Goal: Task Accomplishment & Management: Manage account settings

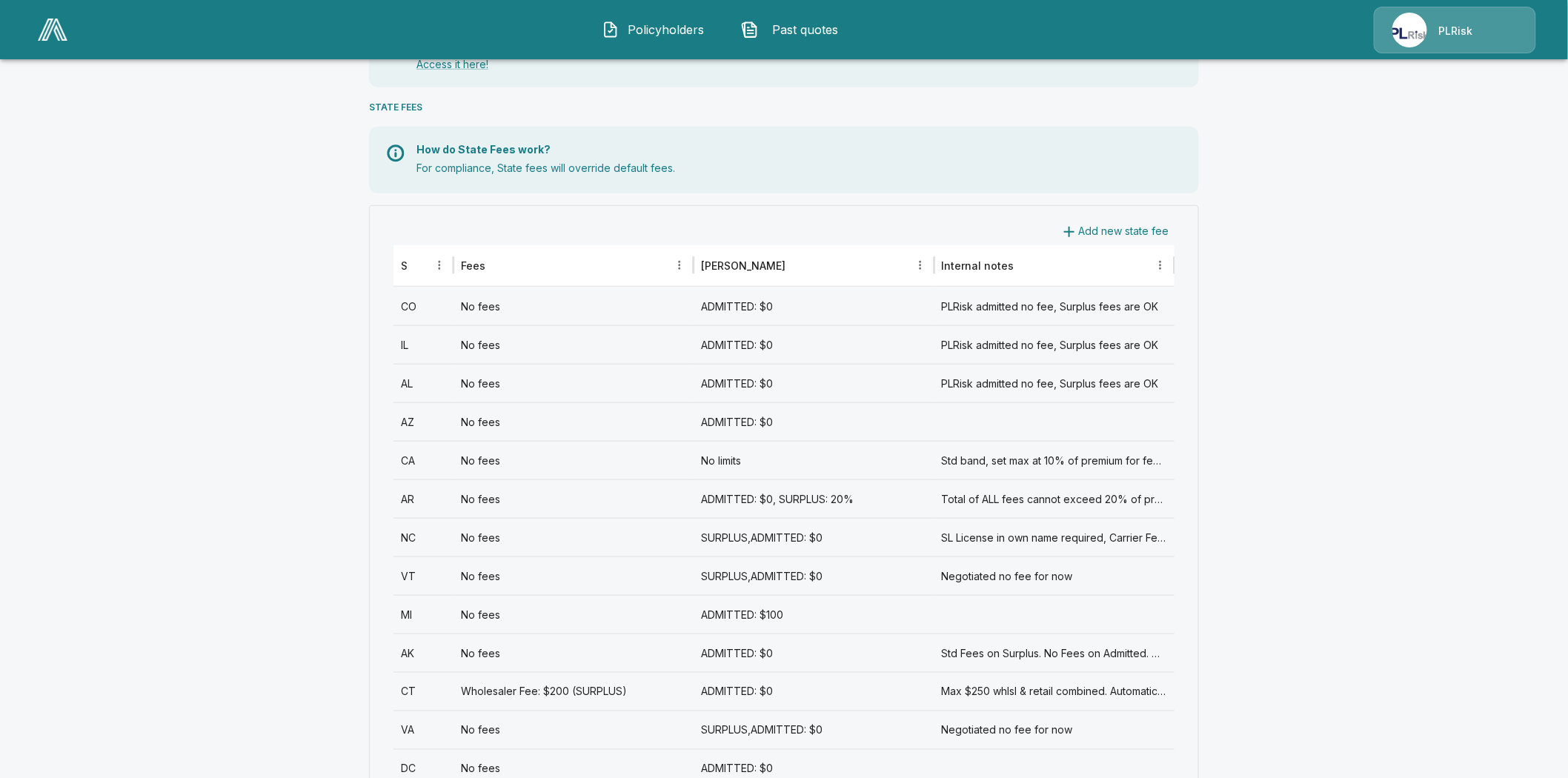
scroll to position [494, 0]
click at [415, 494] on div "AR" at bounding box center [424, 498] width 60 height 39
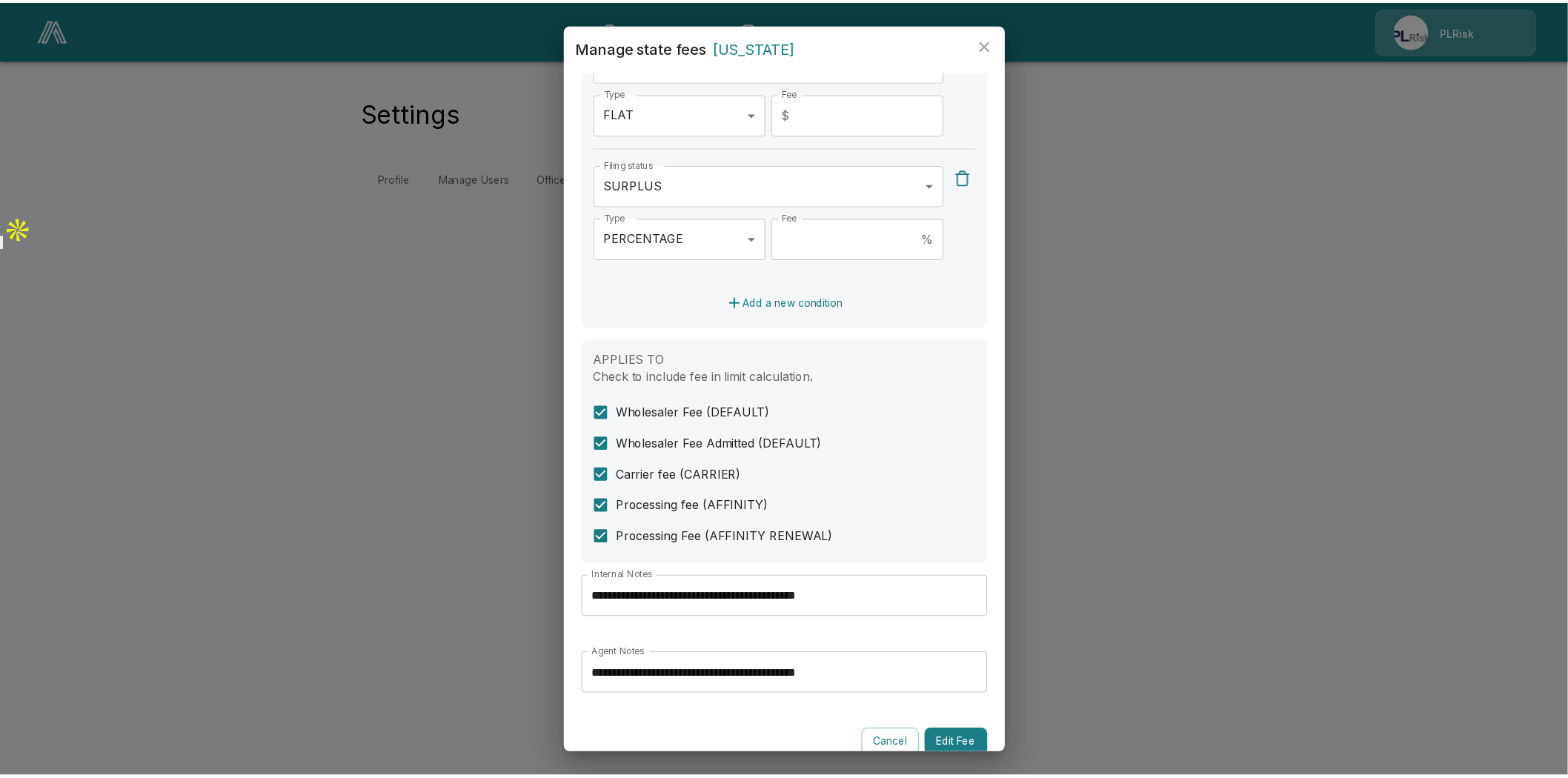
scroll to position [473, 0]
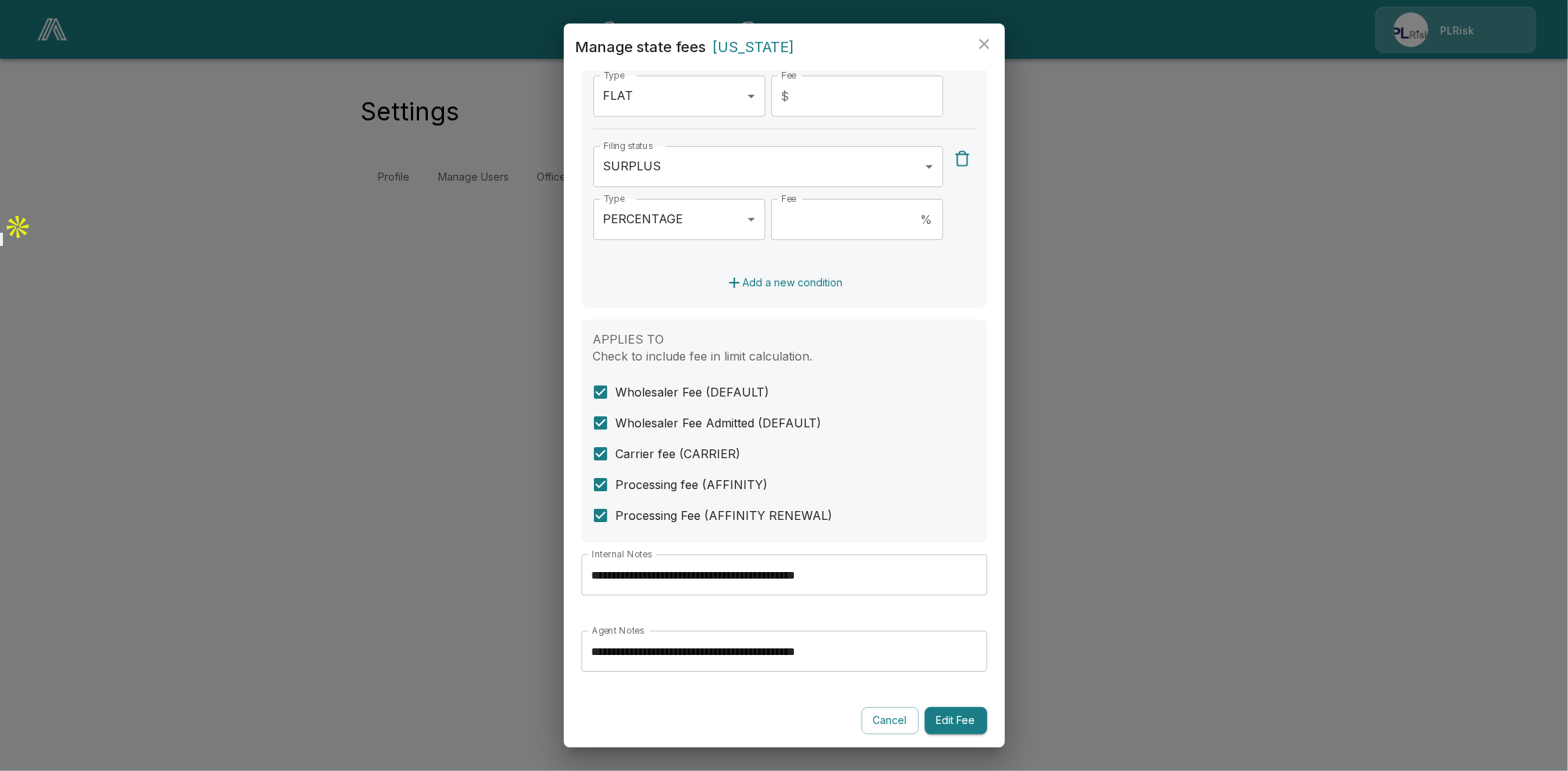
click at [795, 576] on input "**********" at bounding box center [784, 574] width 406 height 41
click at [765, 647] on input "**********" at bounding box center [784, 651] width 406 height 41
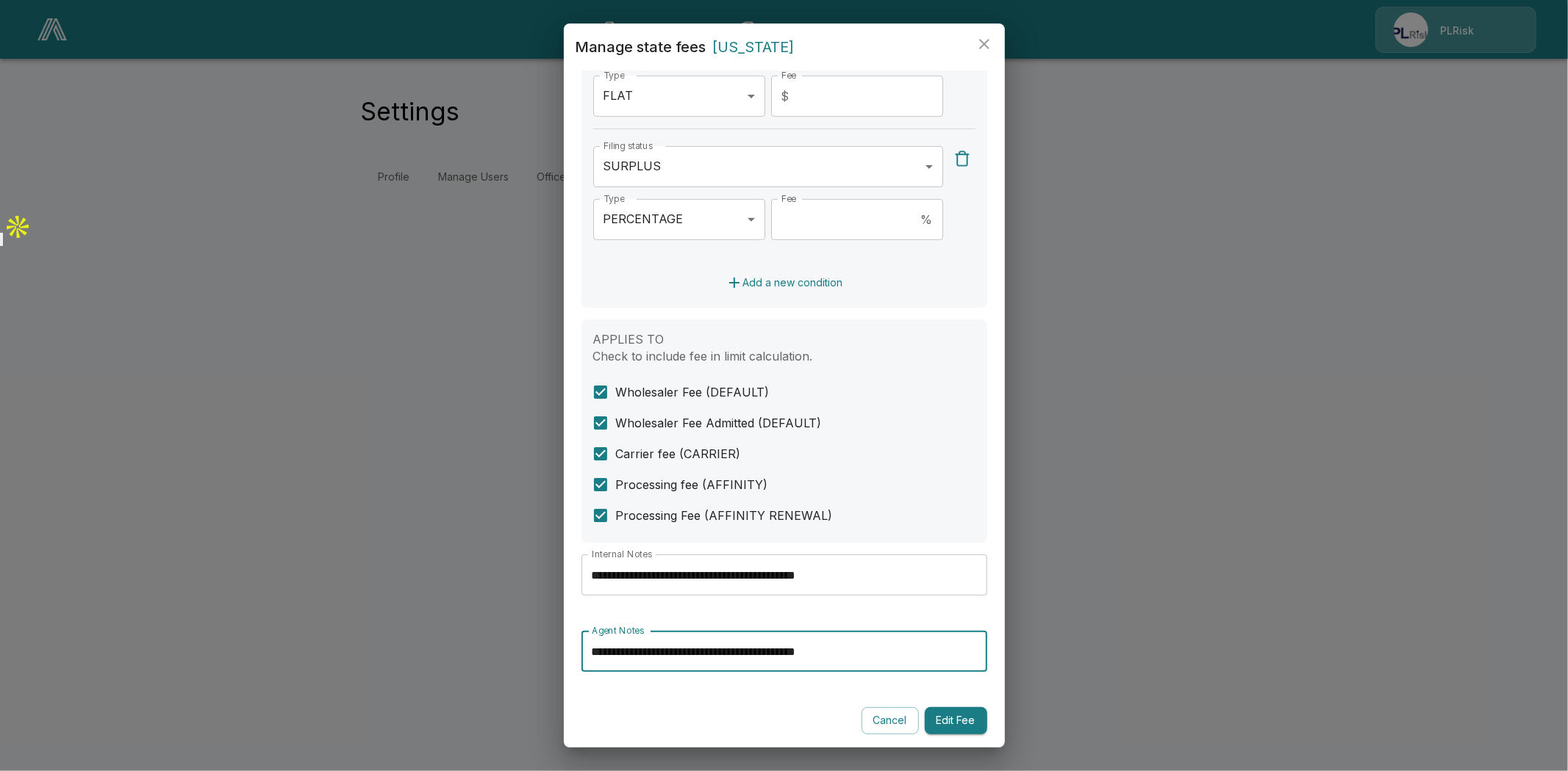
click at [765, 647] on input "**********" at bounding box center [784, 651] width 406 height 41
click at [981, 42] on icon "close" at bounding box center [984, 44] width 17 height 17
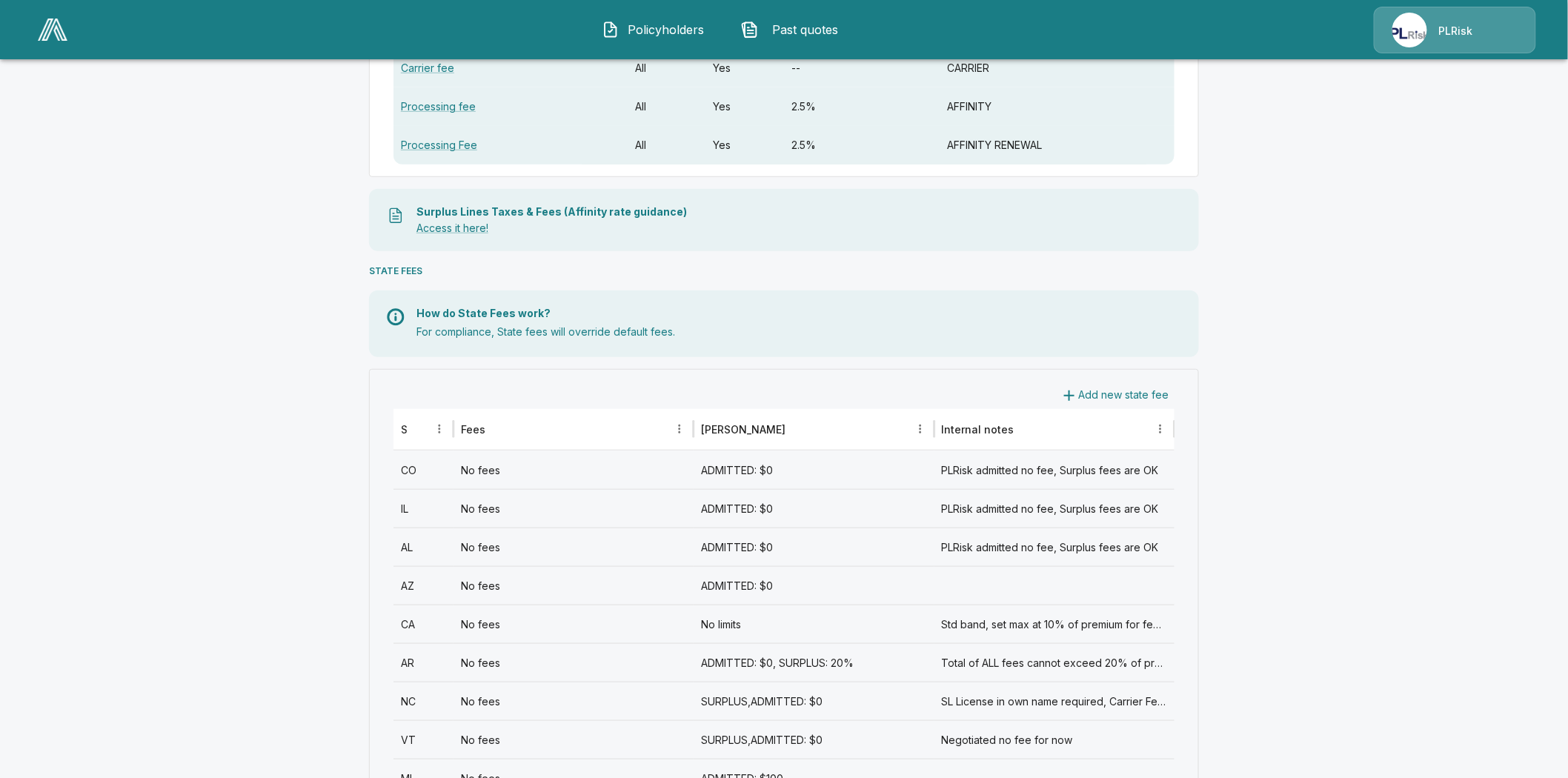
scroll to position [494, 0]
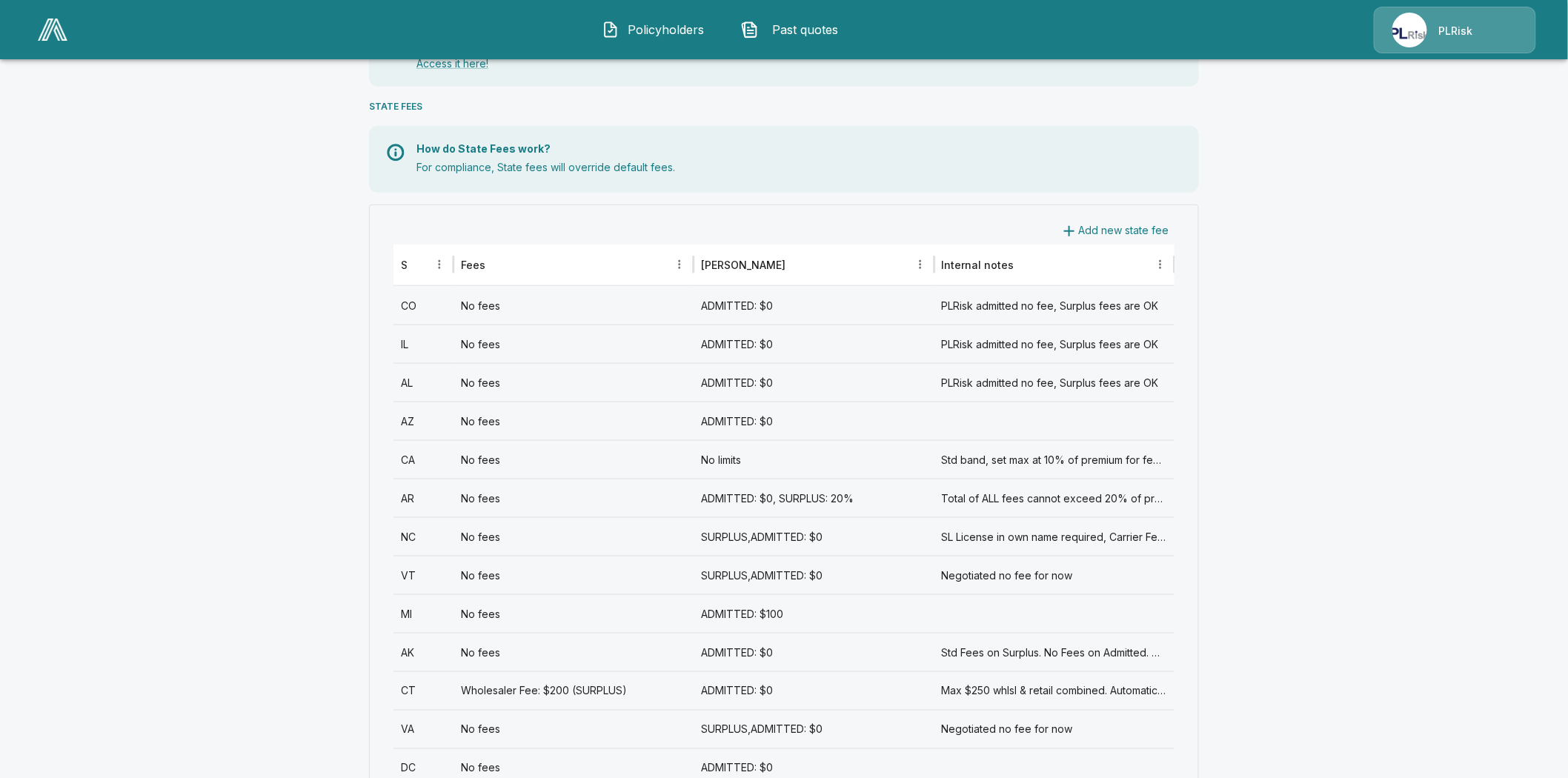
click at [416, 530] on div "NC" at bounding box center [424, 536] width 60 height 39
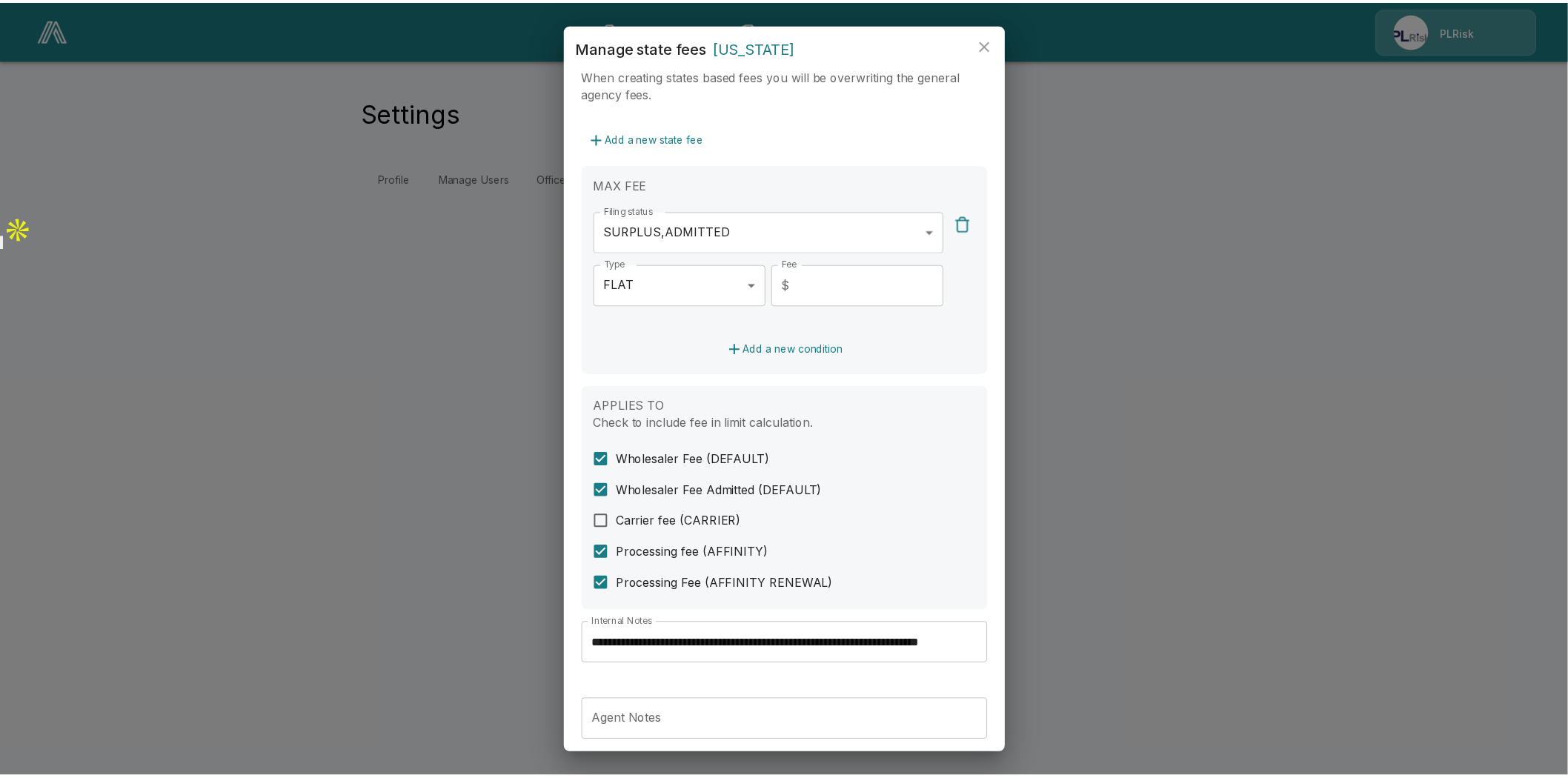
scroll to position [329, 0]
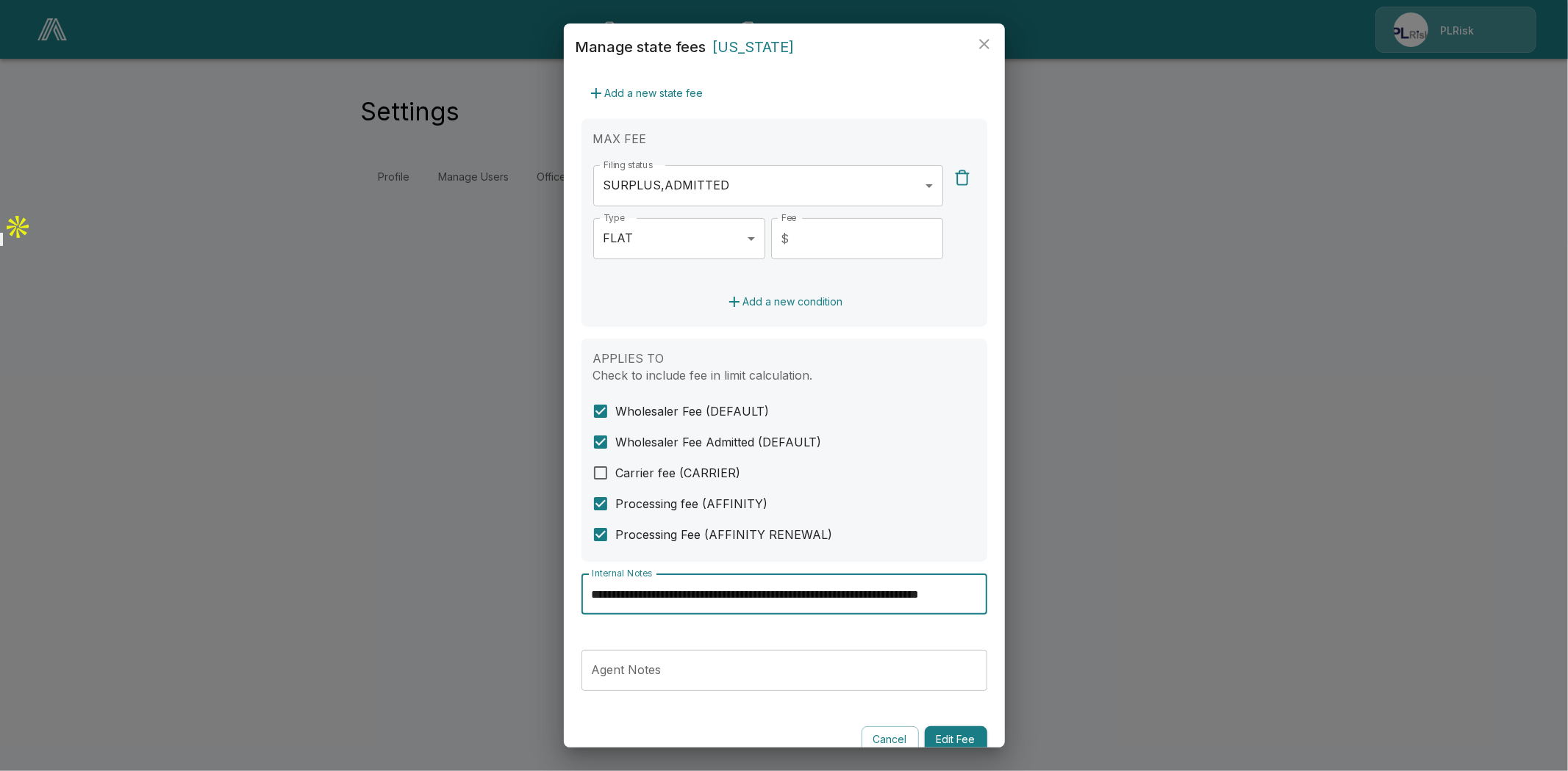
click at [871, 597] on input "**********" at bounding box center [784, 593] width 406 height 41
click at [987, 37] on icon "close" at bounding box center [984, 44] width 17 height 17
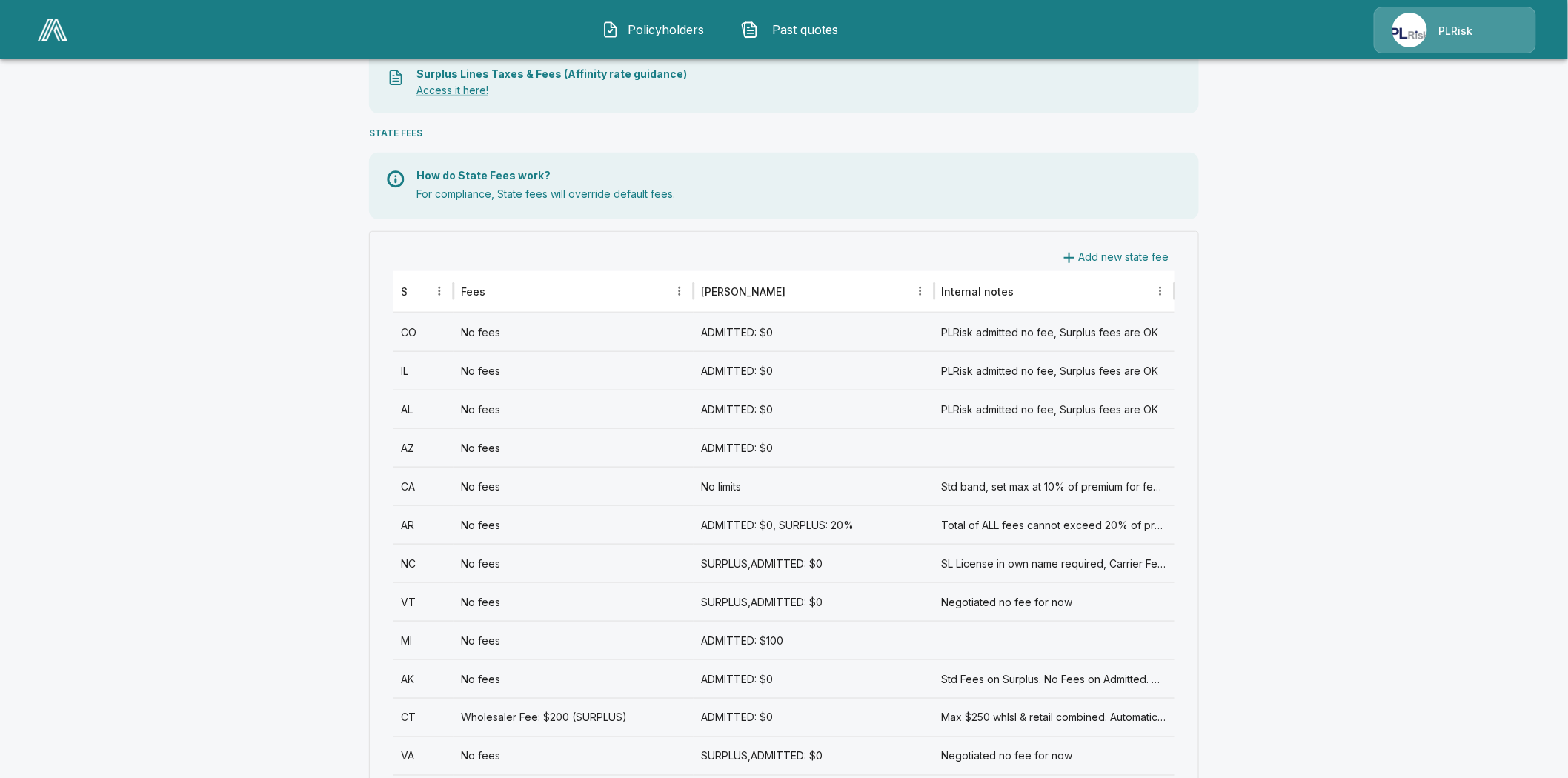
scroll to position [494, 0]
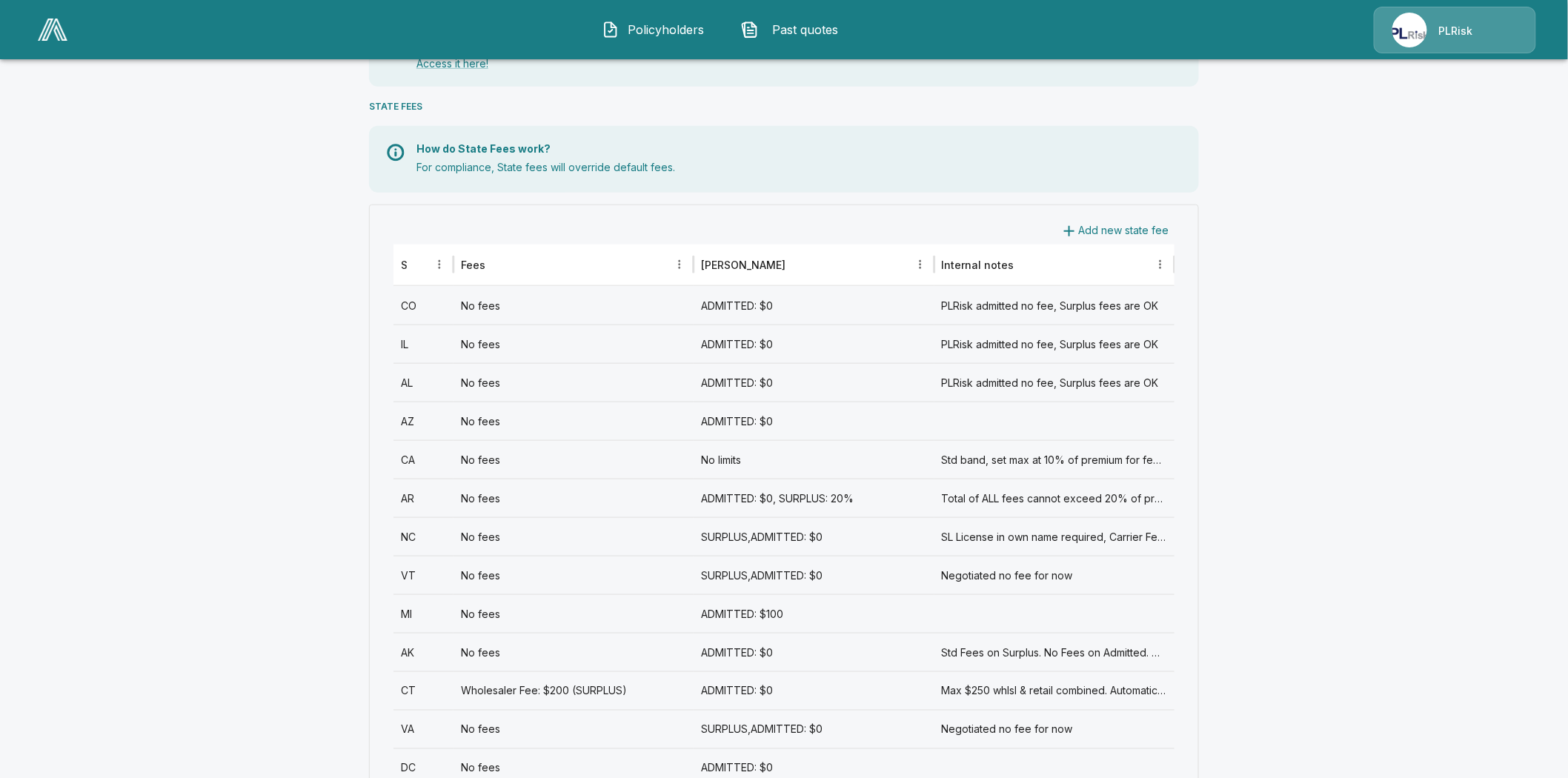
click at [418, 577] on div "VT" at bounding box center [424, 575] width 60 height 39
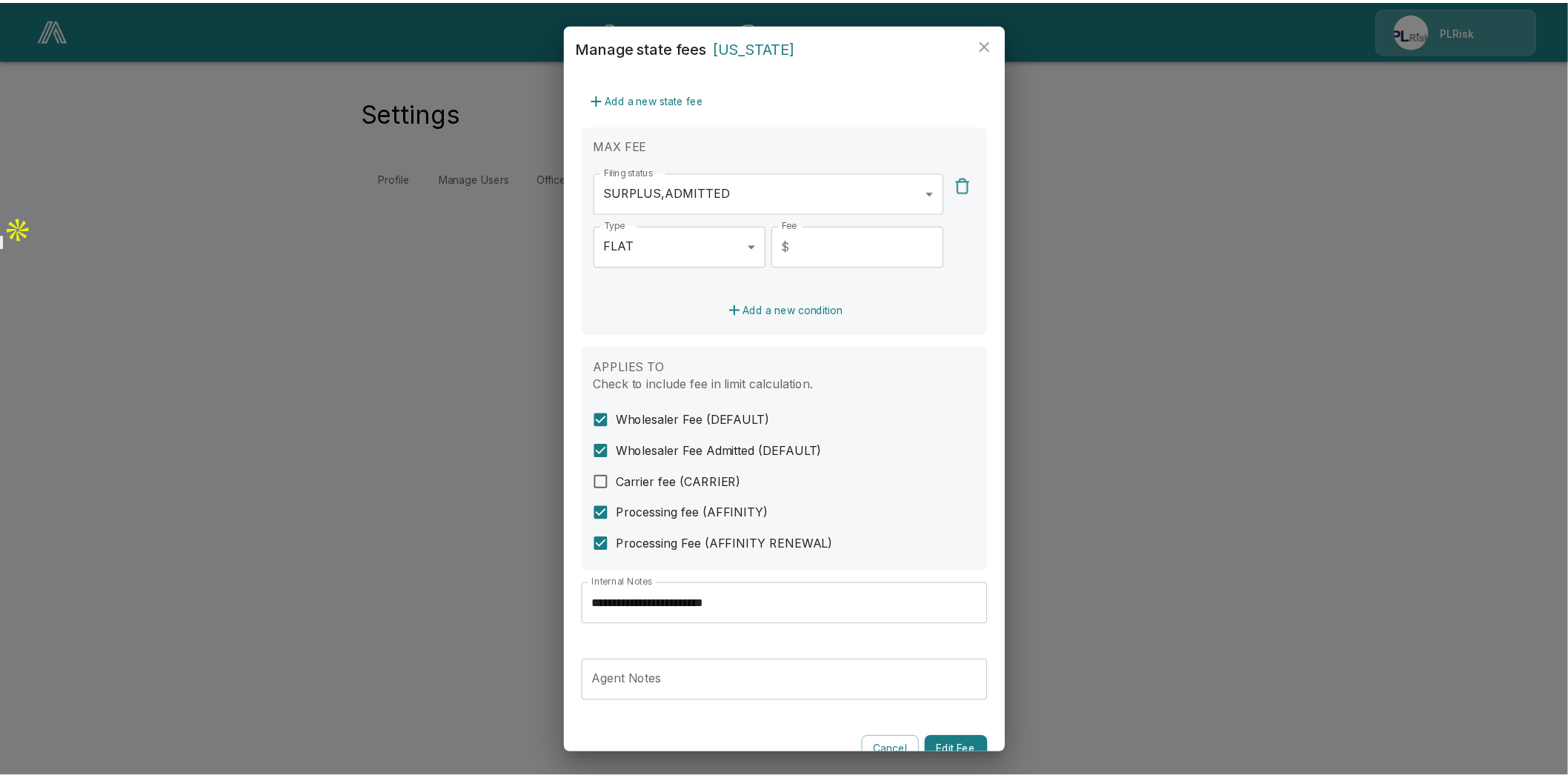
scroll to position [329, 0]
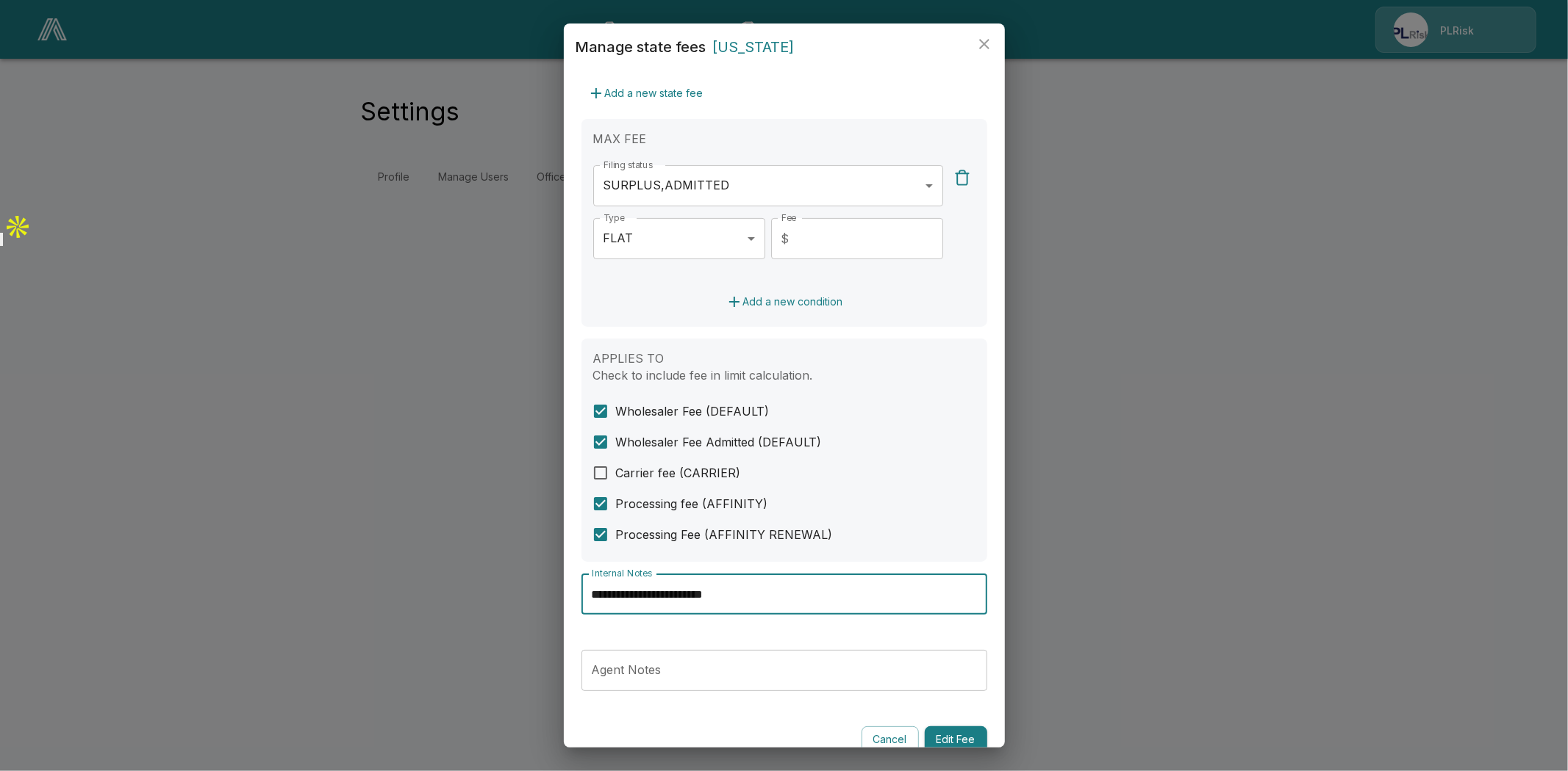
click at [725, 592] on input "**********" at bounding box center [784, 593] width 406 height 41
click at [977, 41] on icon "close" at bounding box center [984, 44] width 17 height 17
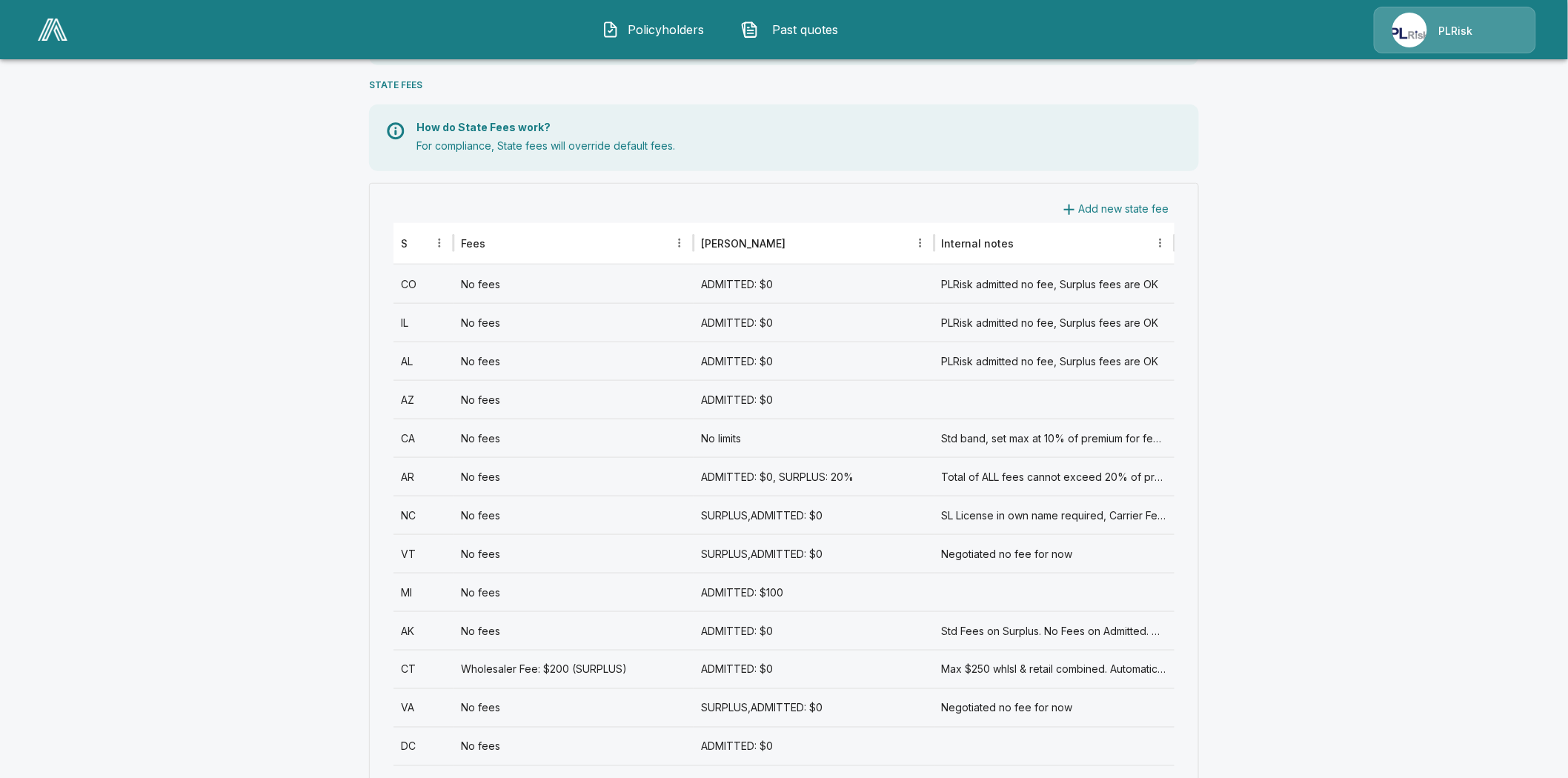
scroll to position [906, 0]
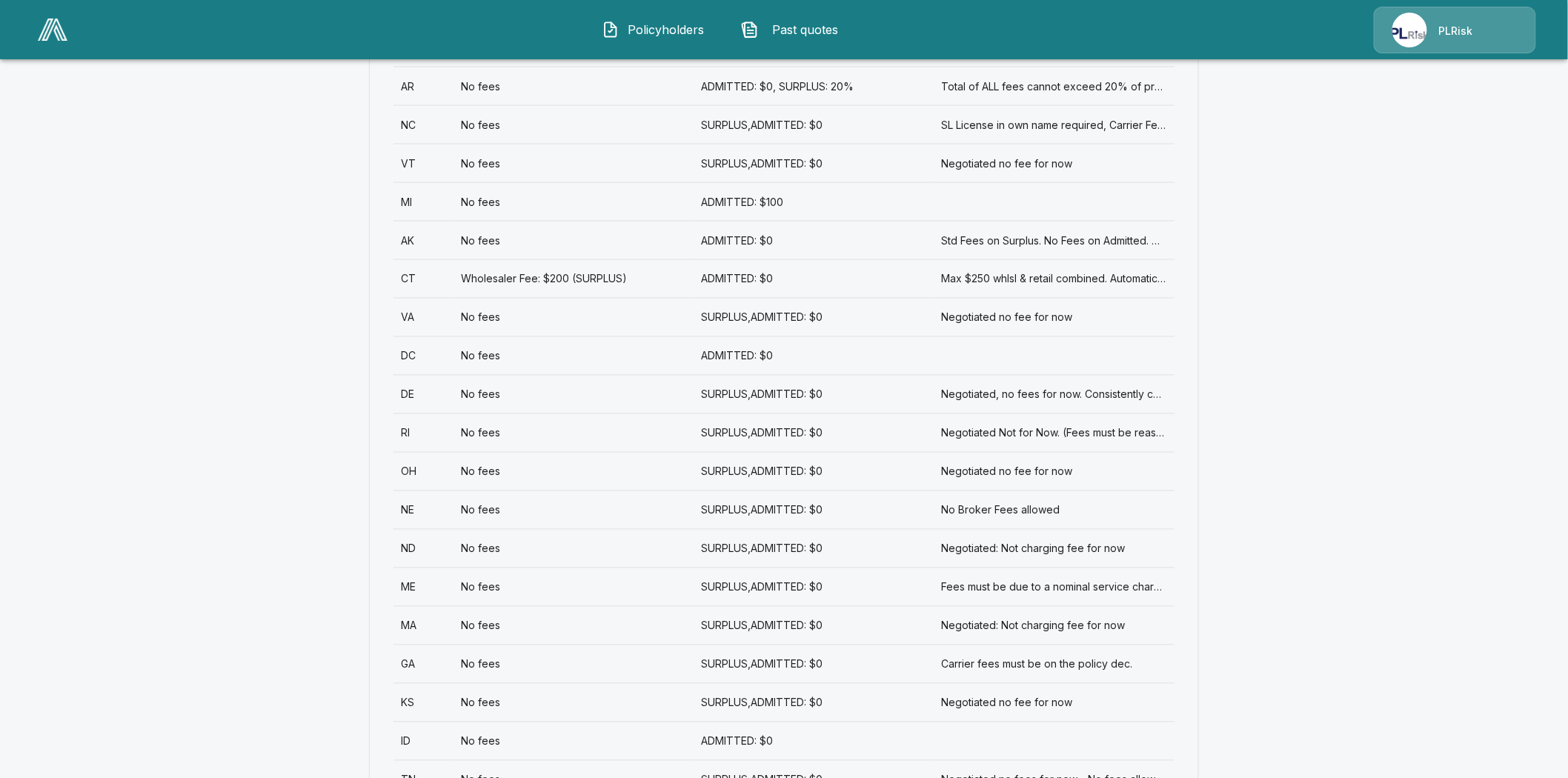
click at [415, 201] on div "MI" at bounding box center [424, 201] width 60 height 39
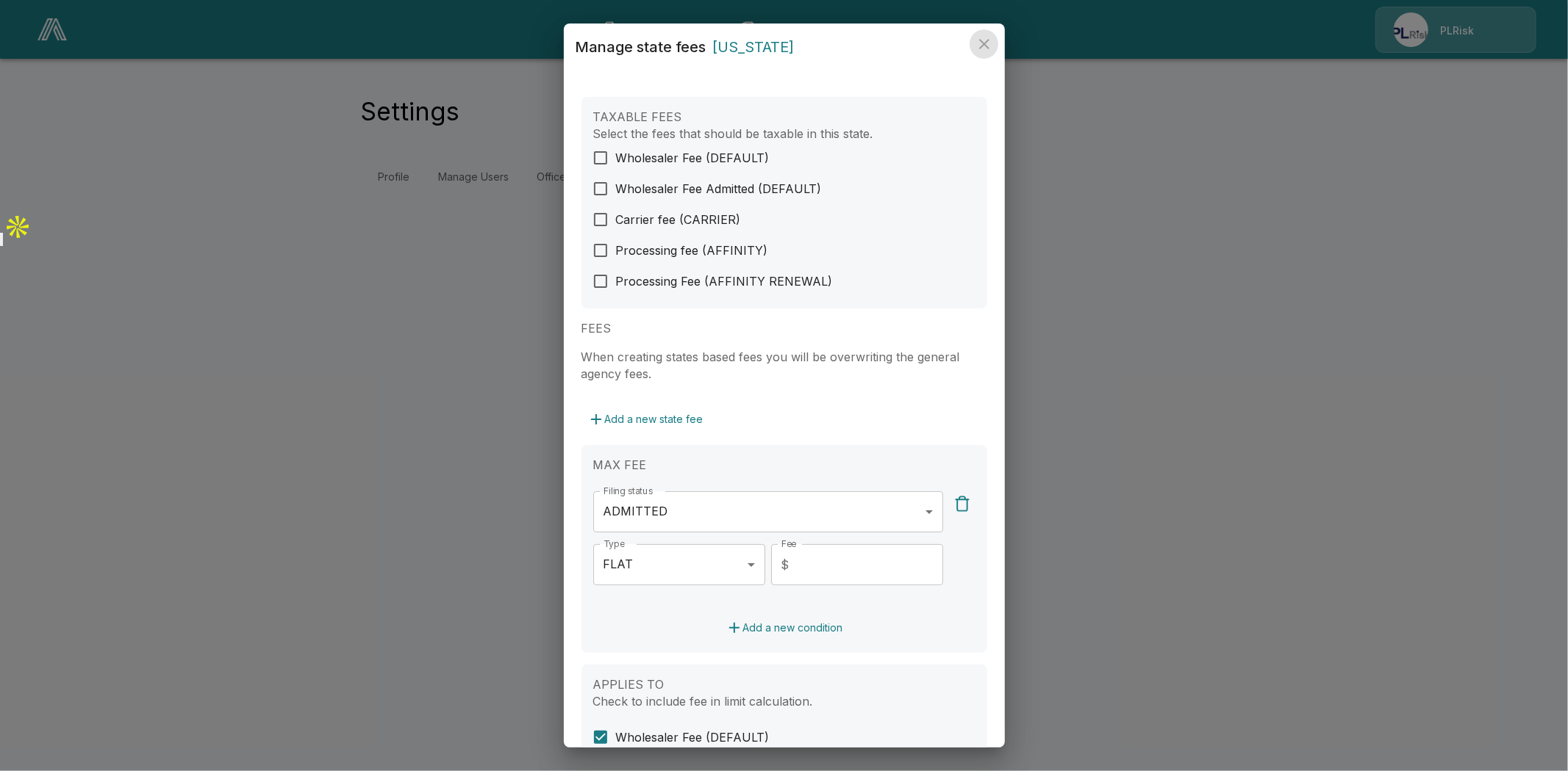
click at [982, 40] on icon "close" at bounding box center [984, 44] width 17 height 17
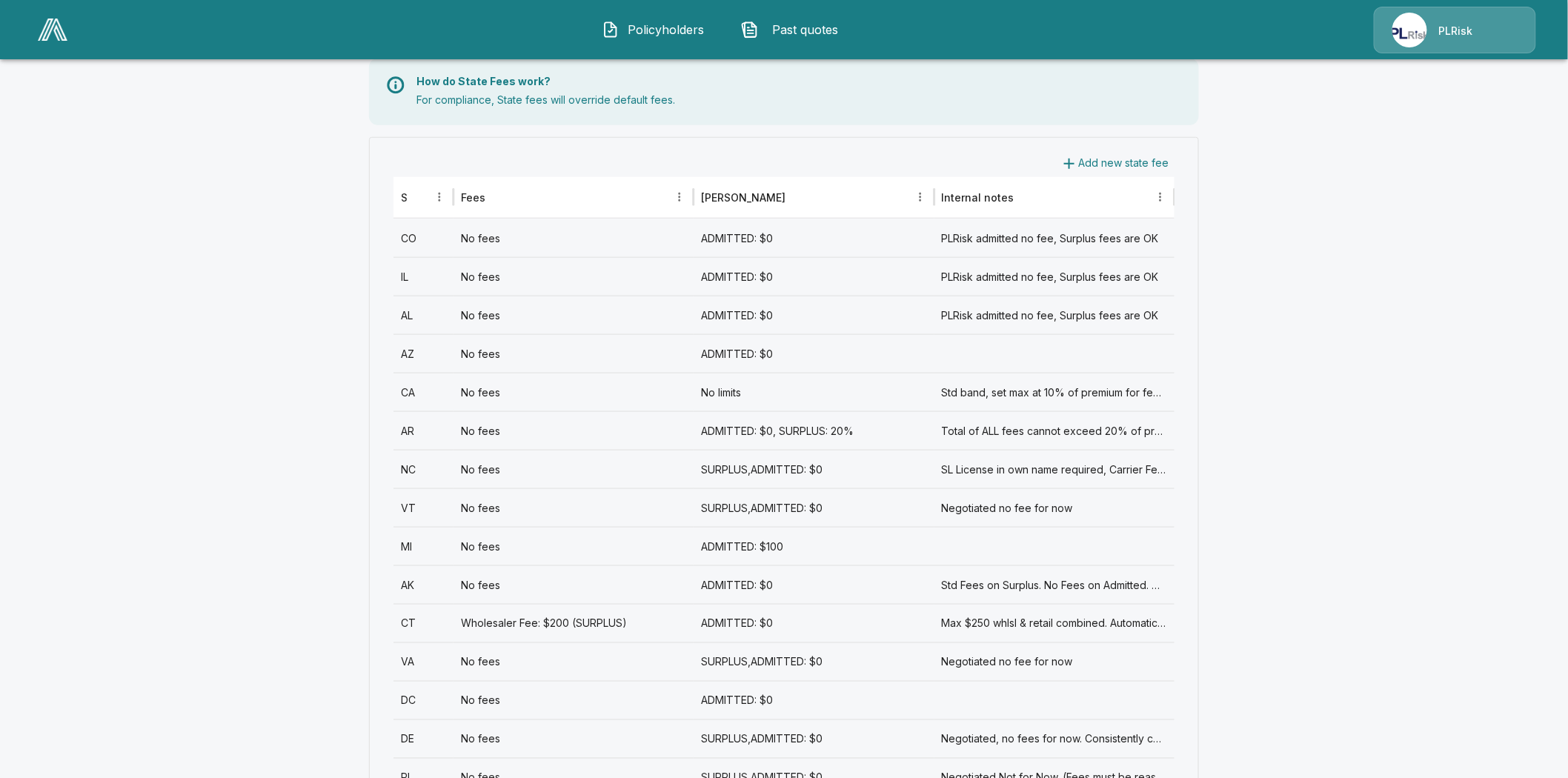
scroll to position [576, 0]
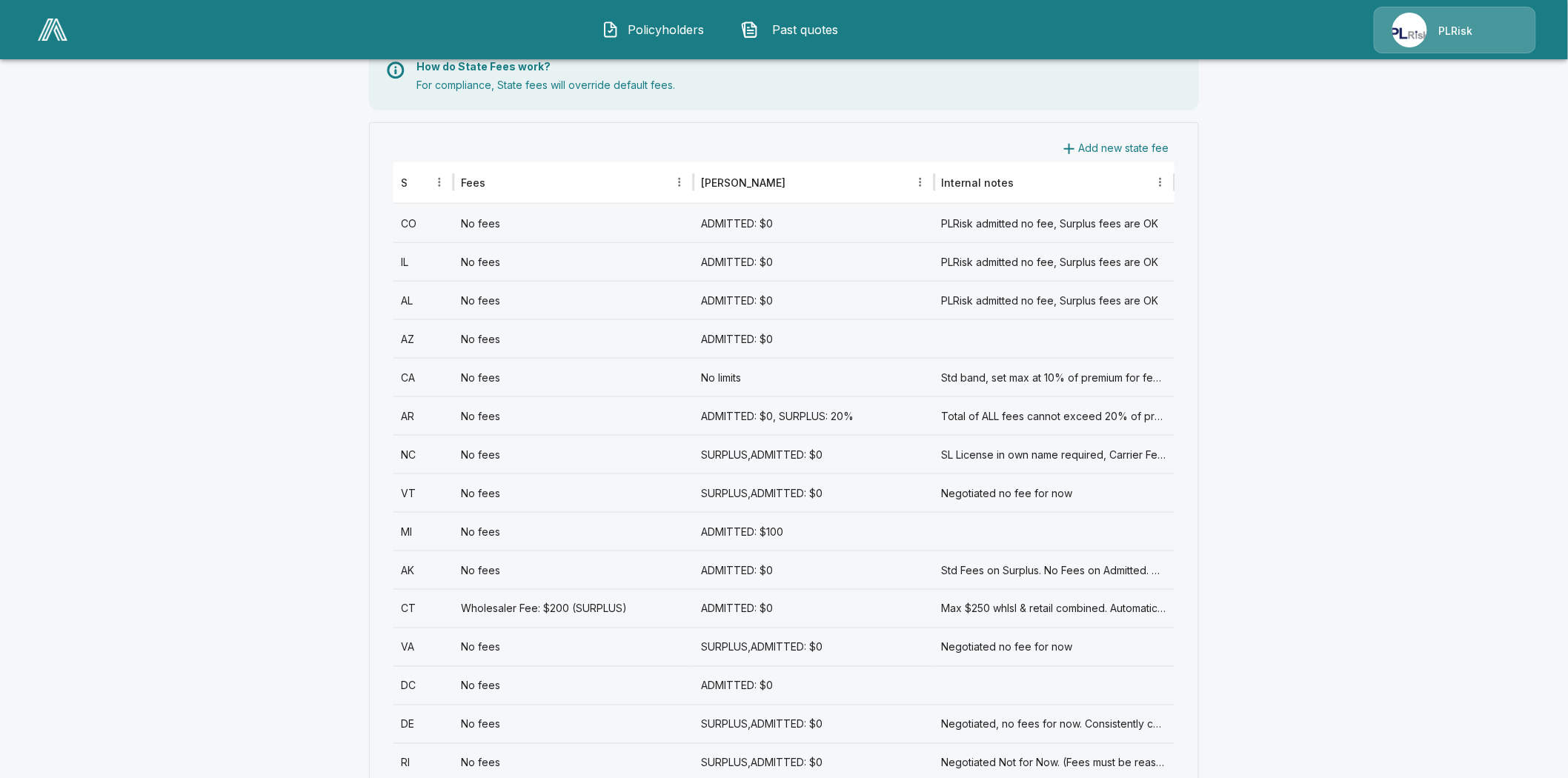
click at [411, 522] on div "MI" at bounding box center [424, 531] width 60 height 39
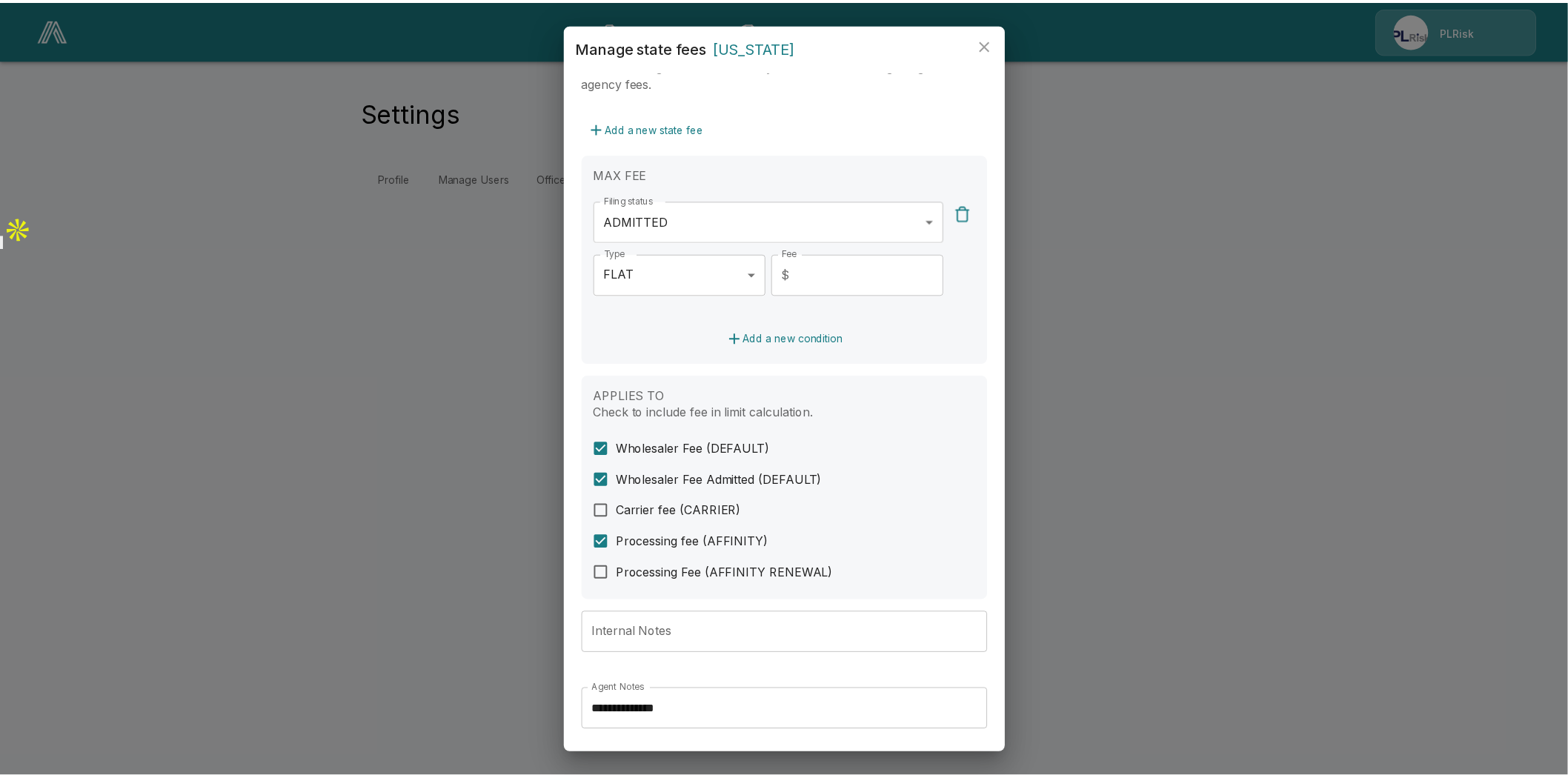
scroll to position [349, 0]
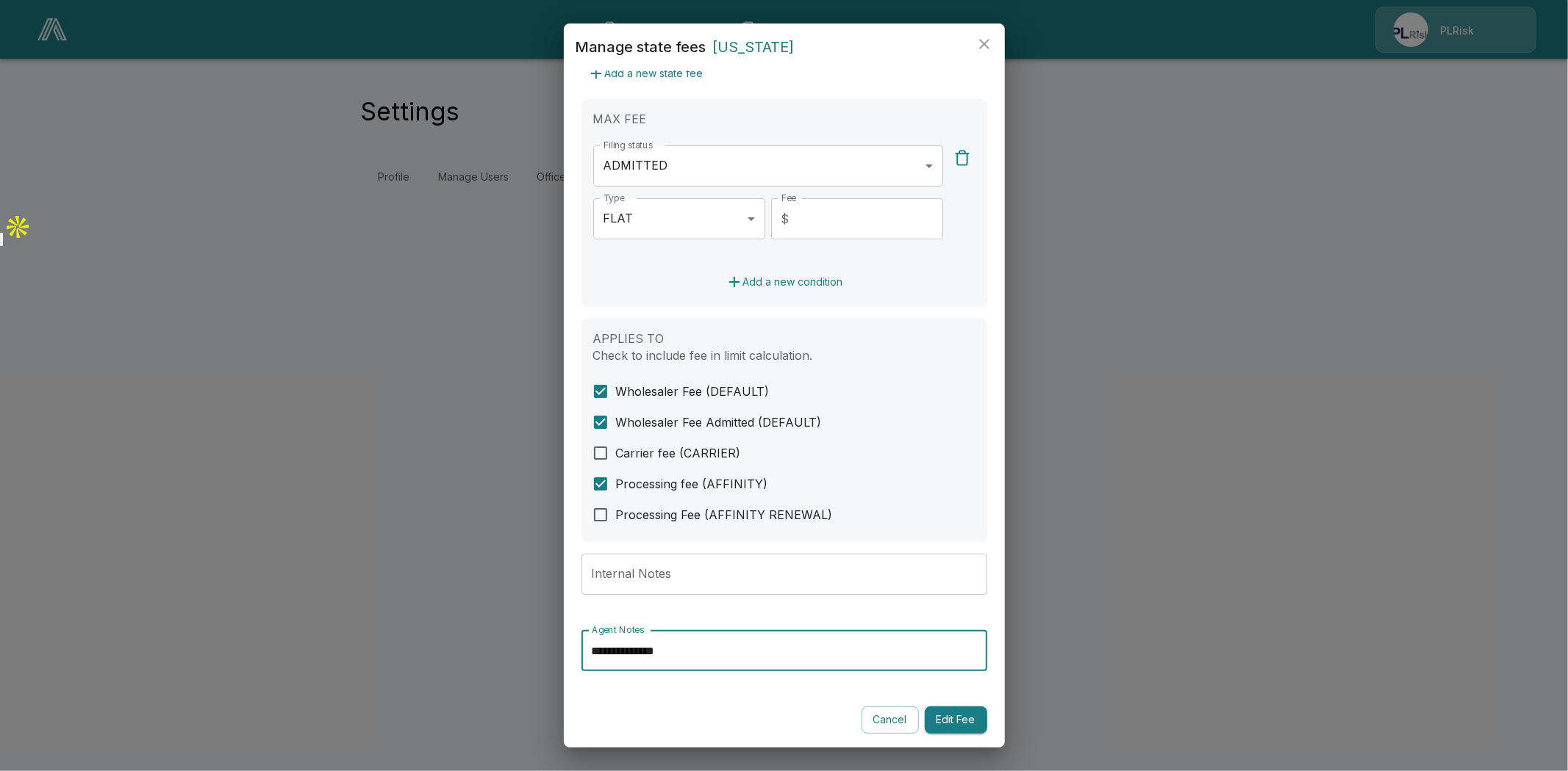
click at [638, 649] on input "**********" at bounding box center [784, 650] width 406 height 41
click at [987, 40] on icon "close" at bounding box center [984, 44] width 17 height 17
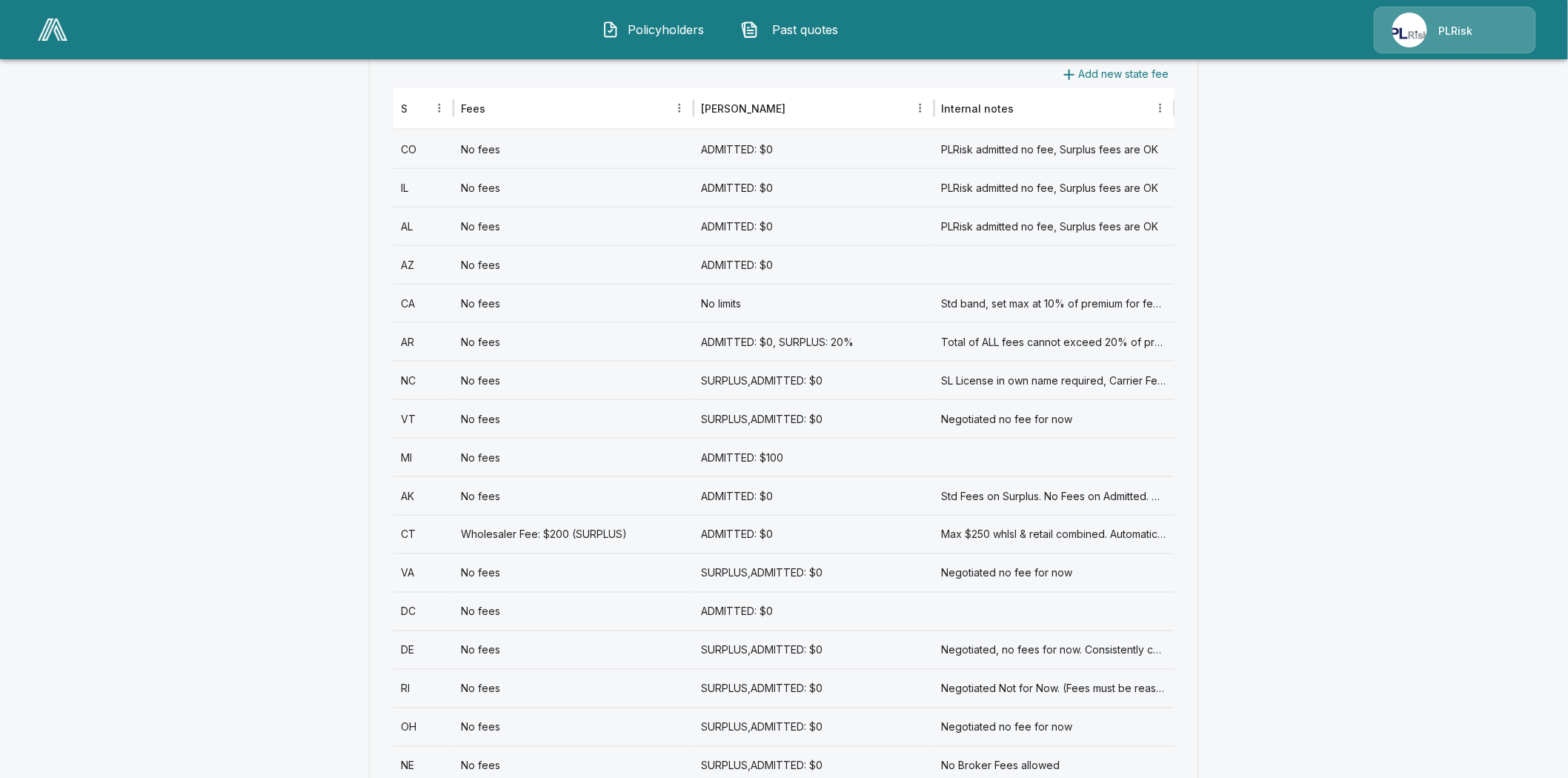
scroll to position [658, 0]
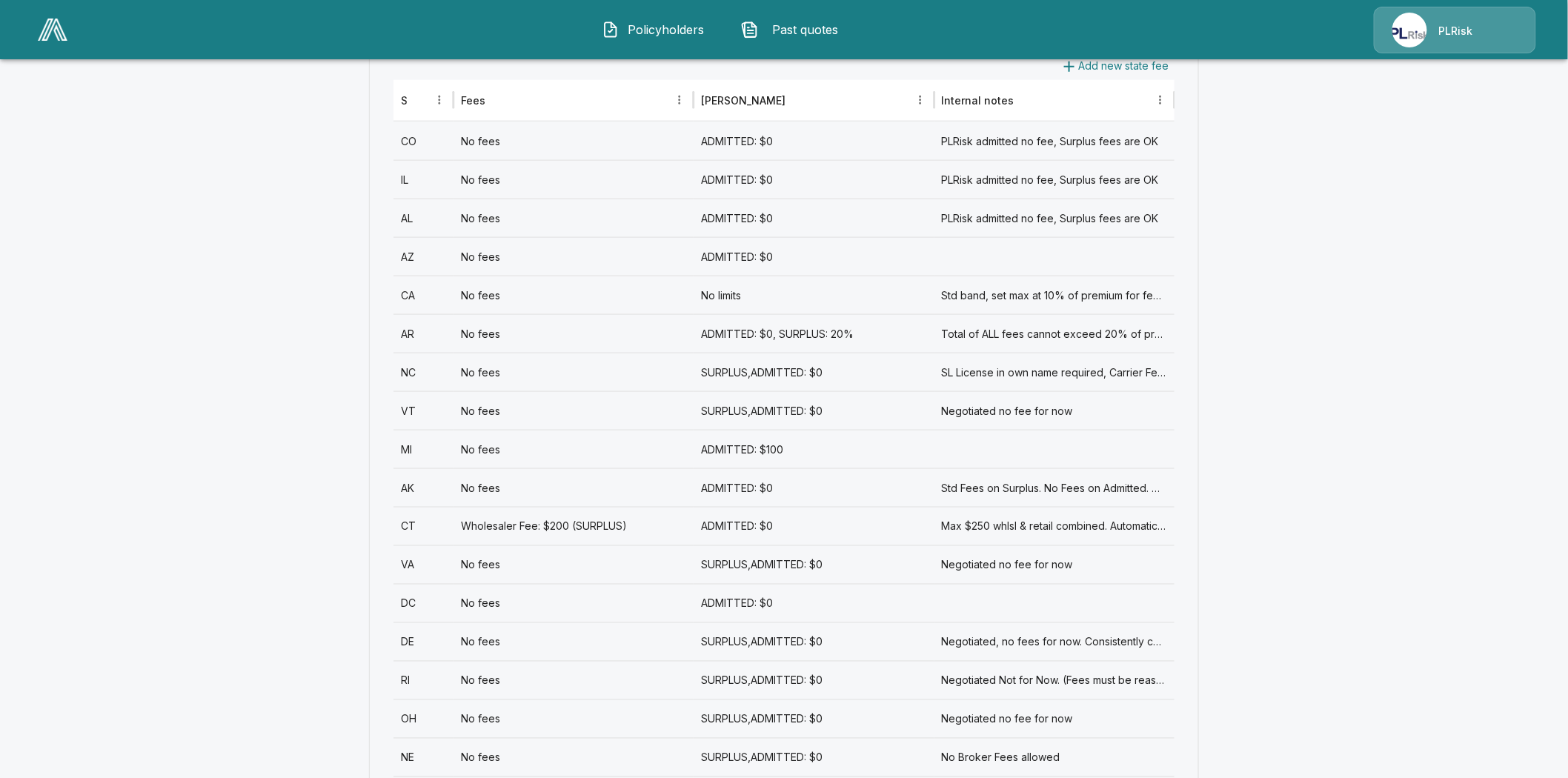
click at [412, 452] on div "MI" at bounding box center [424, 449] width 60 height 39
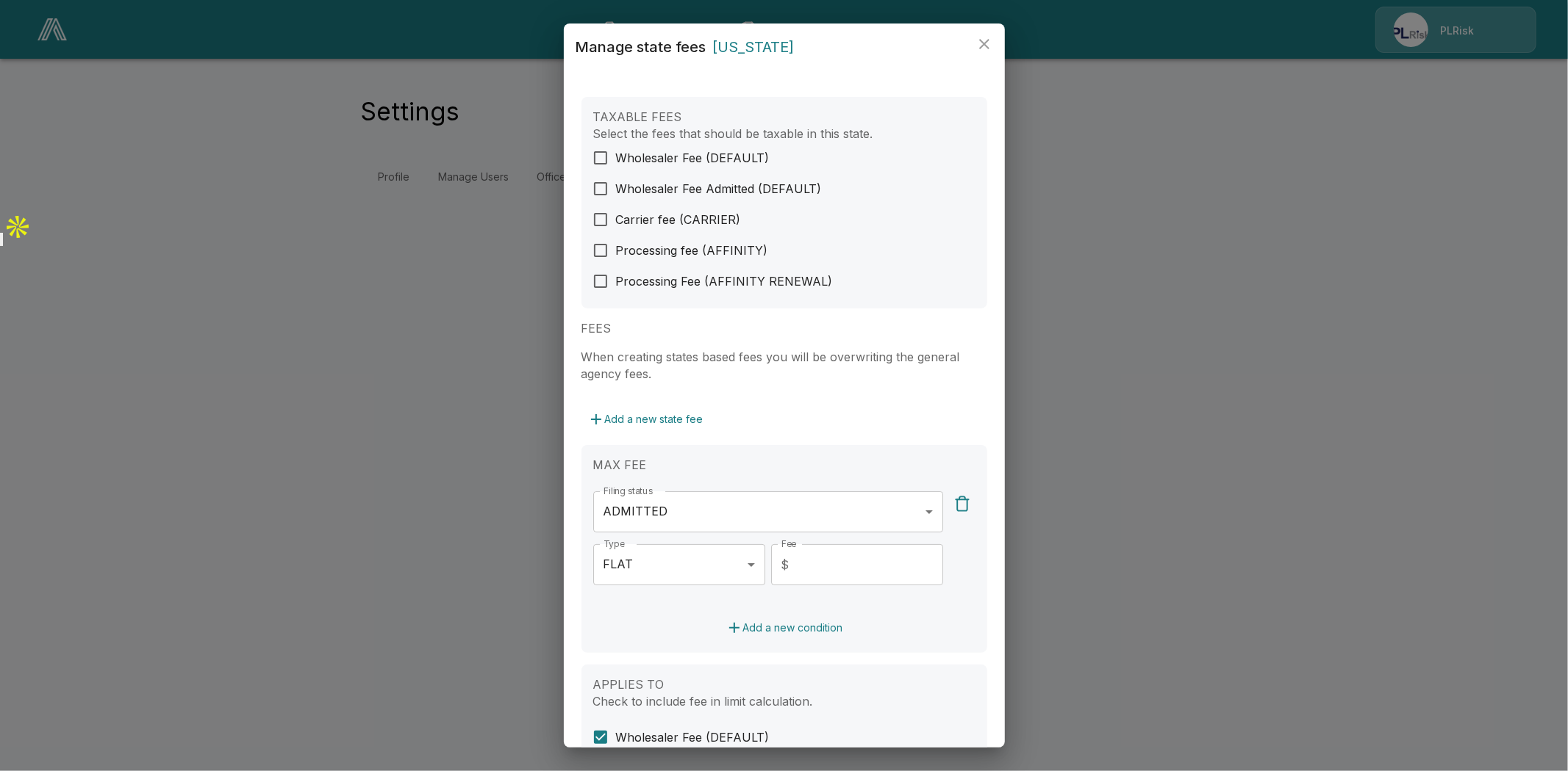
click at [978, 39] on icon "close" at bounding box center [984, 44] width 17 height 17
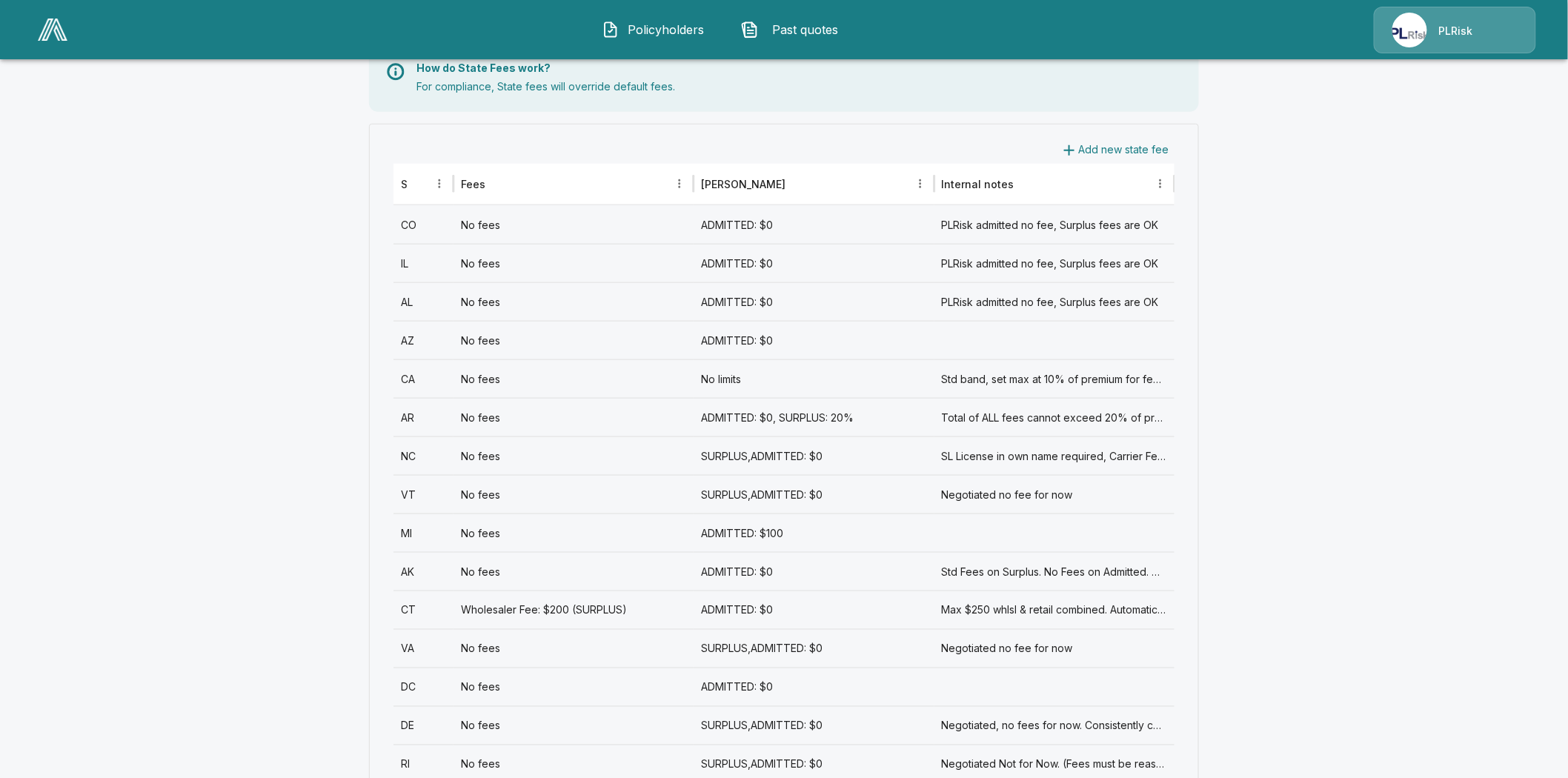
scroll to position [576, 0]
click at [413, 567] on div "AK" at bounding box center [424, 570] width 60 height 39
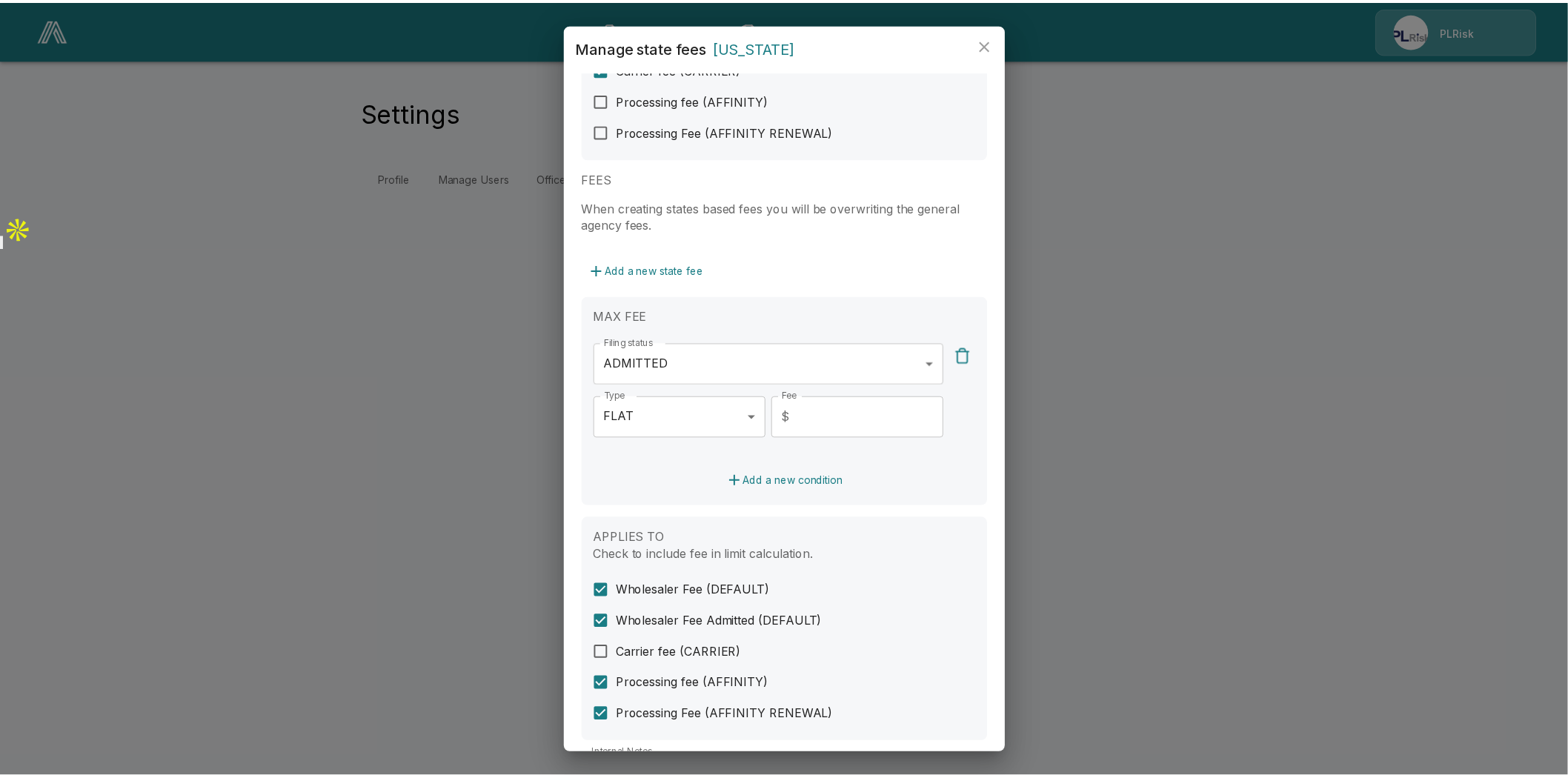
scroll to position [247, 0]
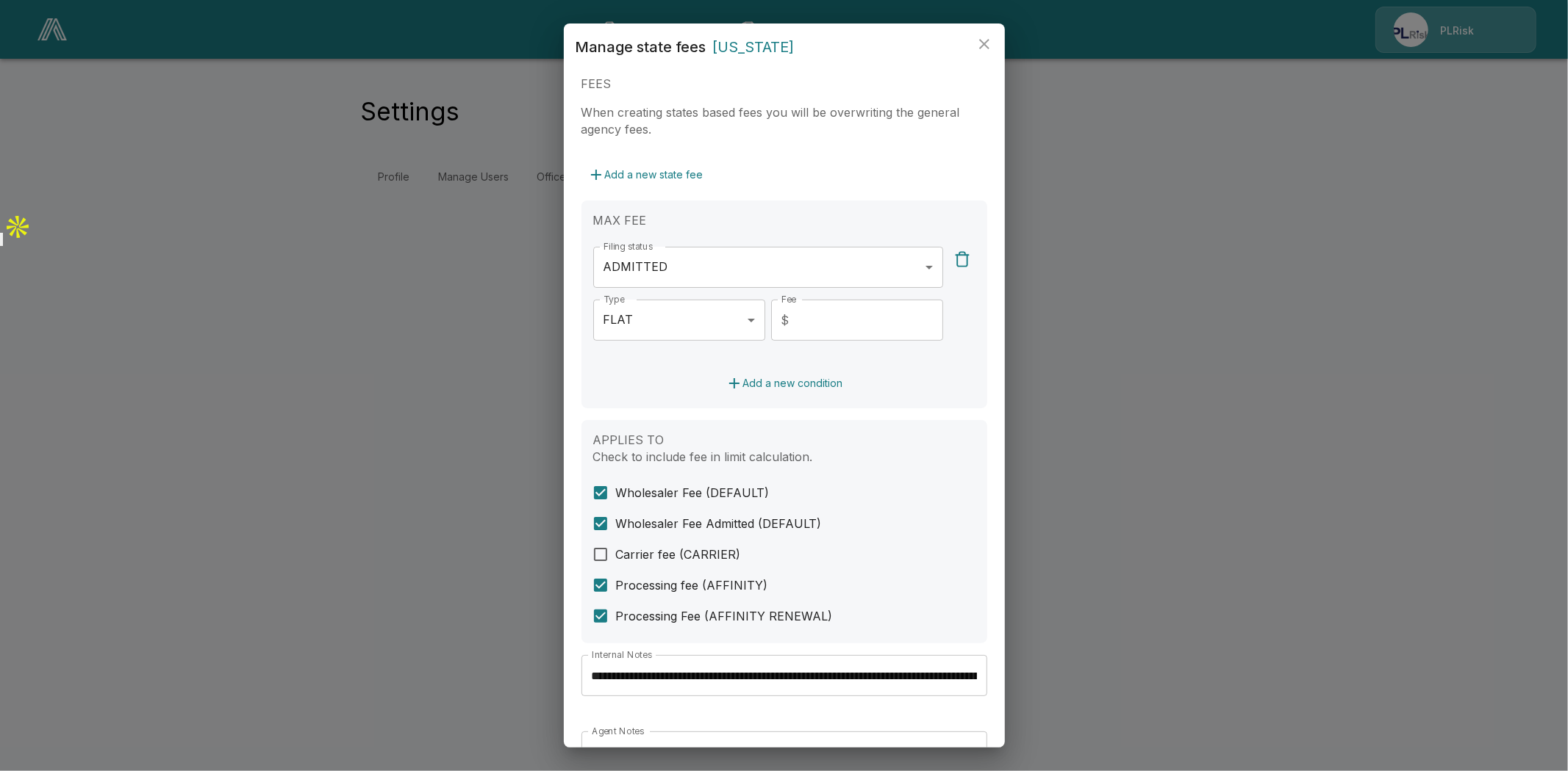
click at [886, 677] on input "**********" at bounding box center [784, 675] width 406 height 41
click at [982, 44] on icon "close" at bounding box center [984, 44] width 17 height 17
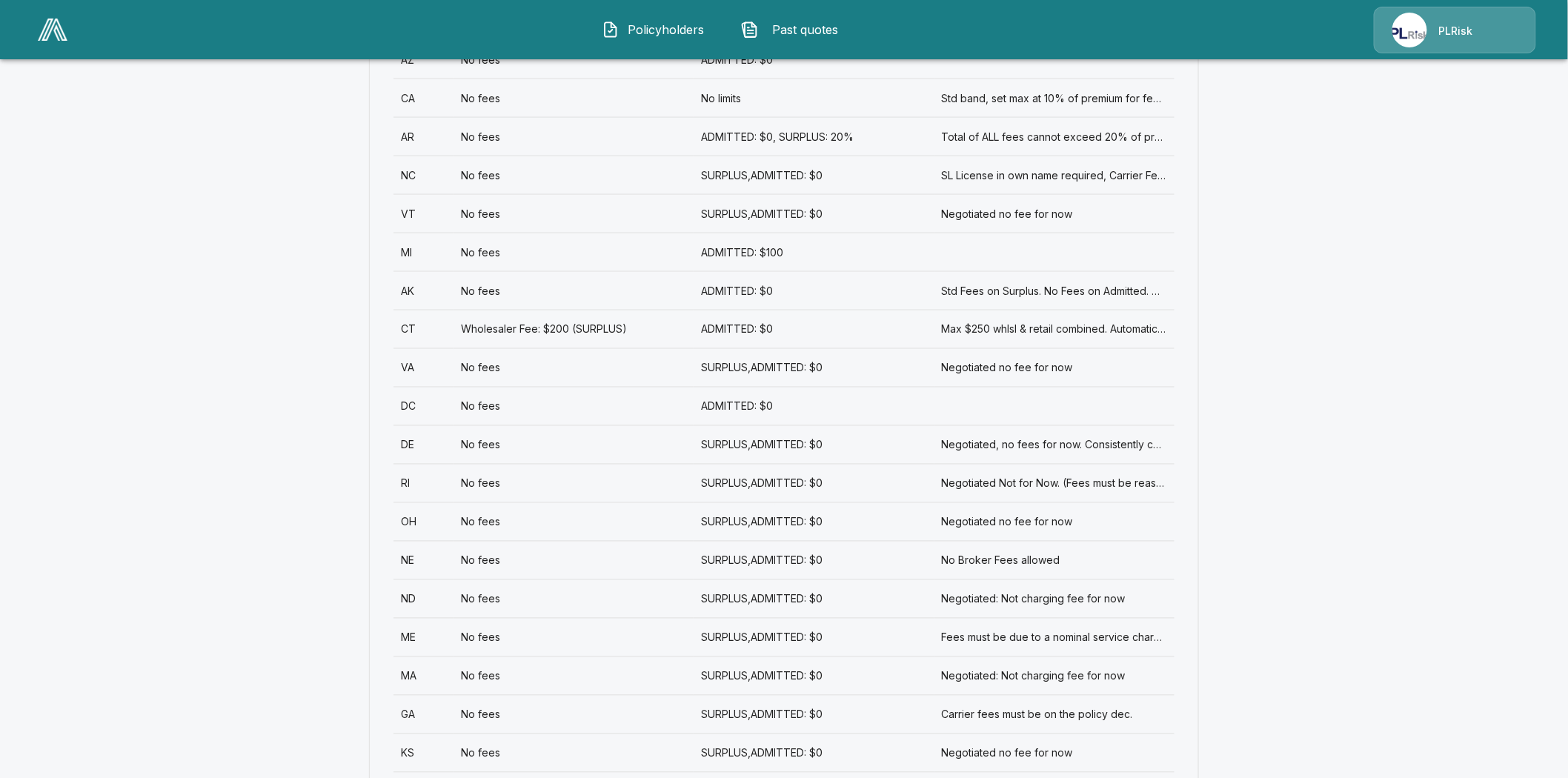
scroll to position [906, 0]
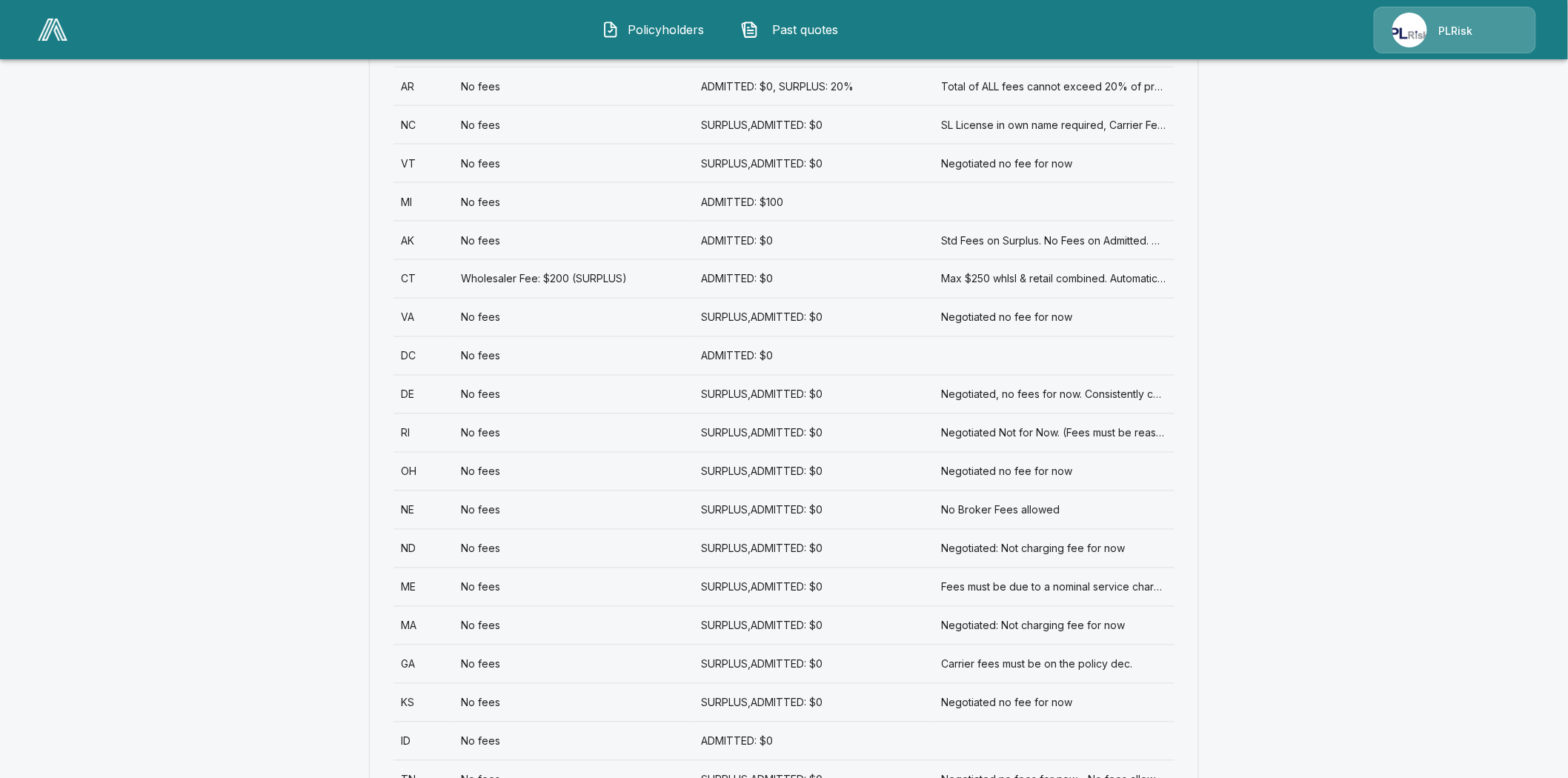
click at [413, 280] on div "CT" at bounding box center [424, 278] width 60 height 39
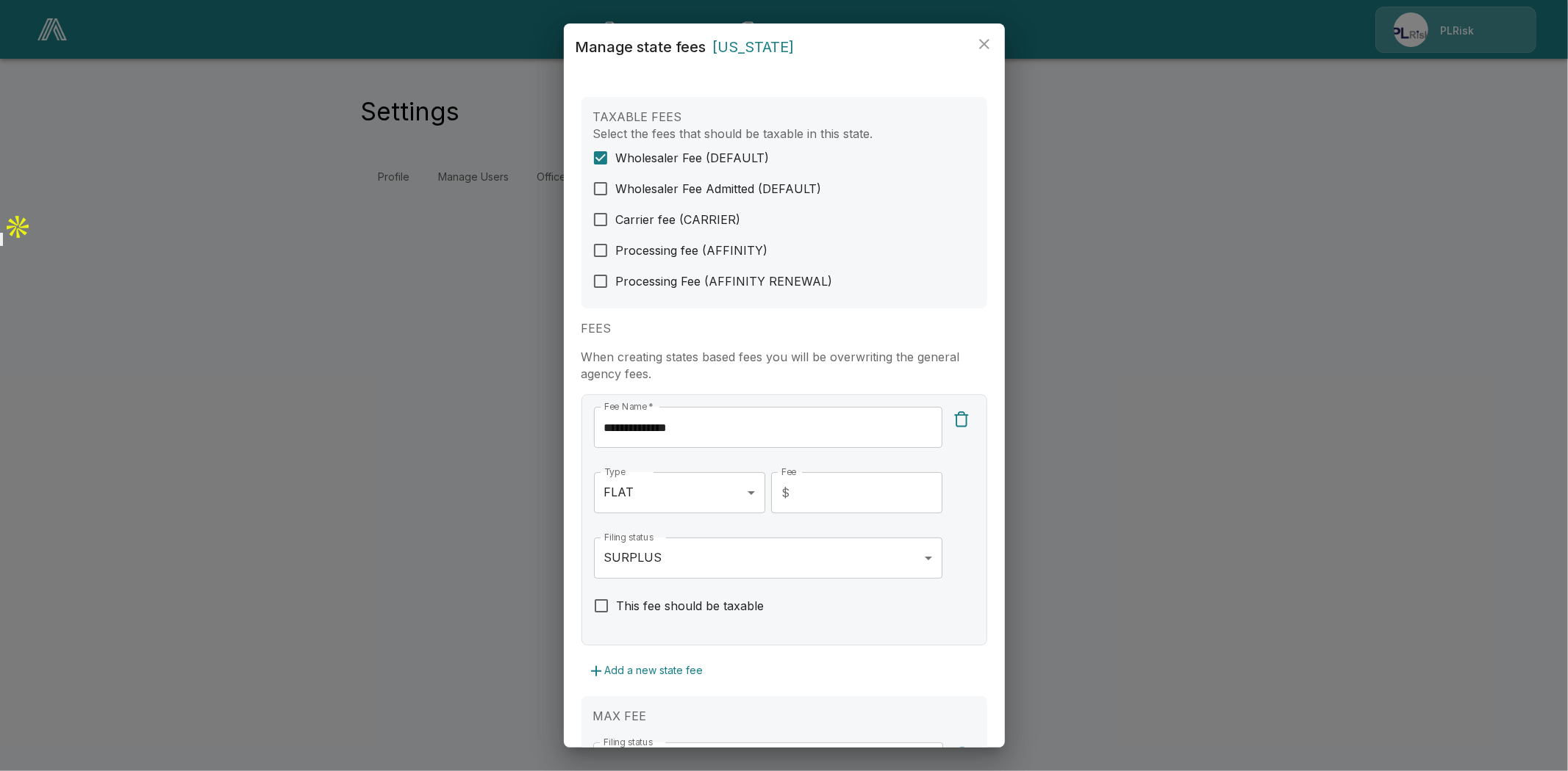
click at [640, 431] on input "**********" at bounding box center [767, 427] width 348 height 41
click at [640, 430] on input "**********" at bounding box center [767, 427] width 348 height 41
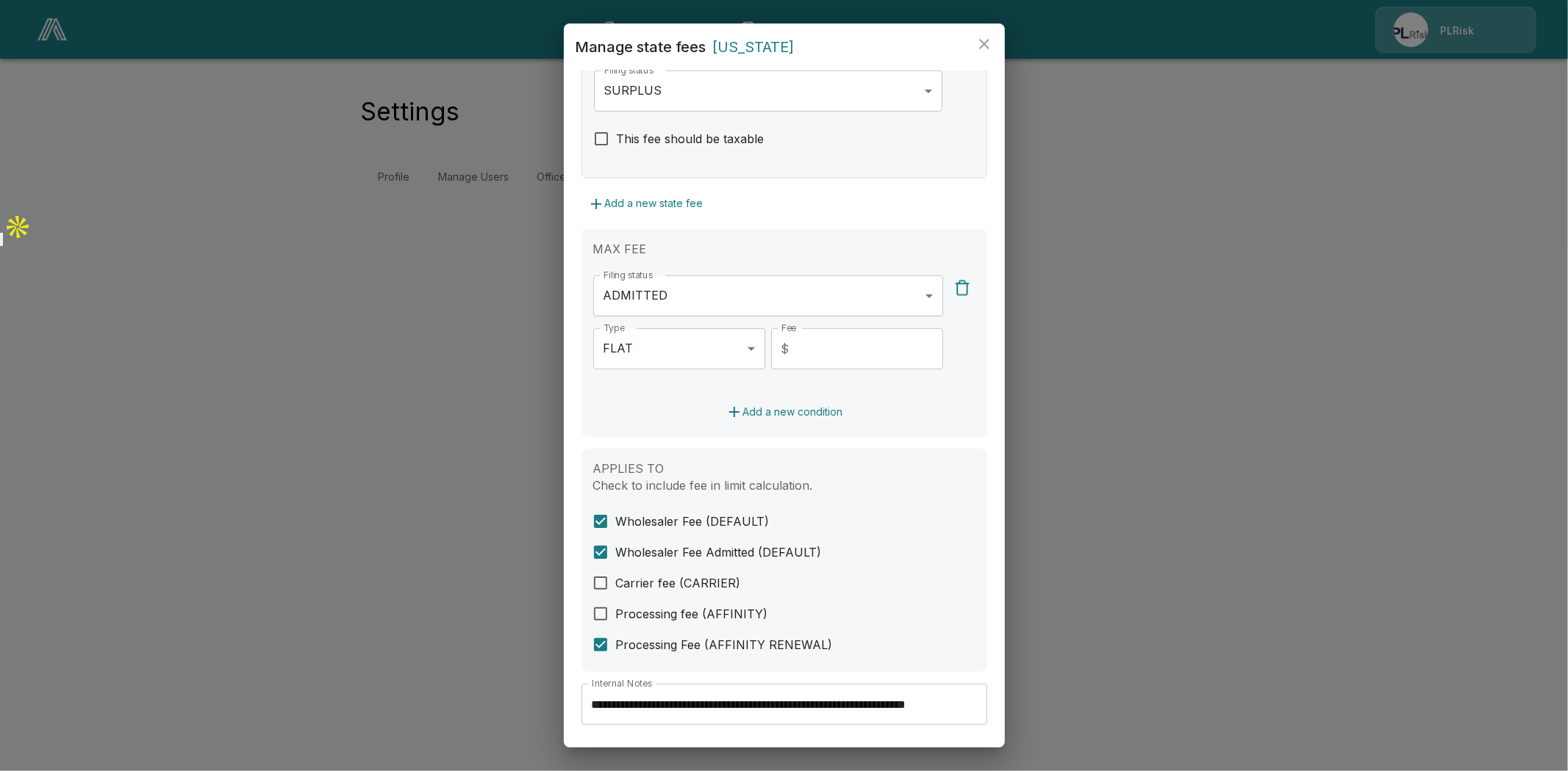
scroll to position [489, 0]
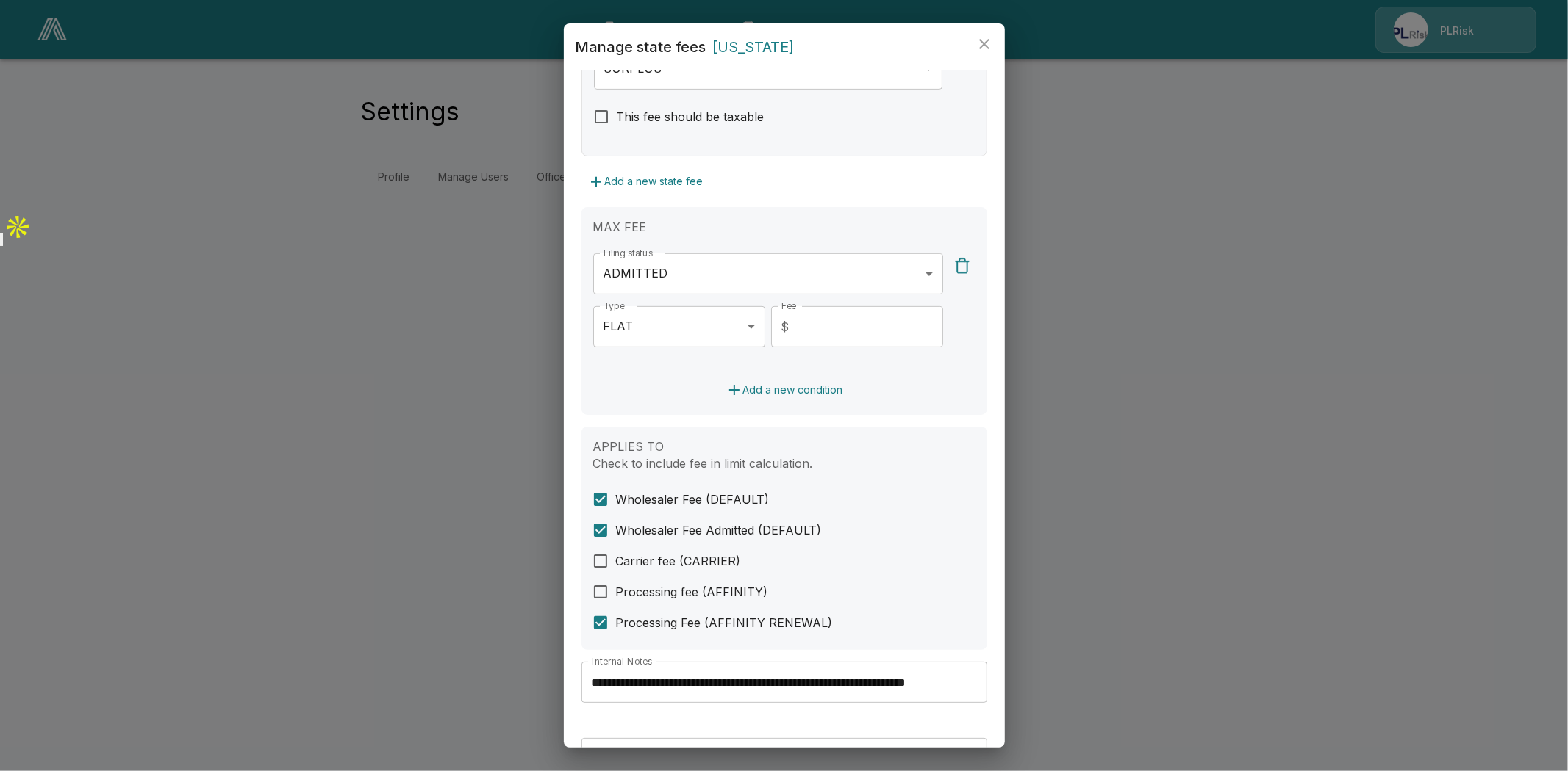
click at [849, 682] on input "**********" at bounding box center [784, 682] width 406 height 41
click at [852, 680] on input "**********" at bounding box center [784, 682] width 406 height 41
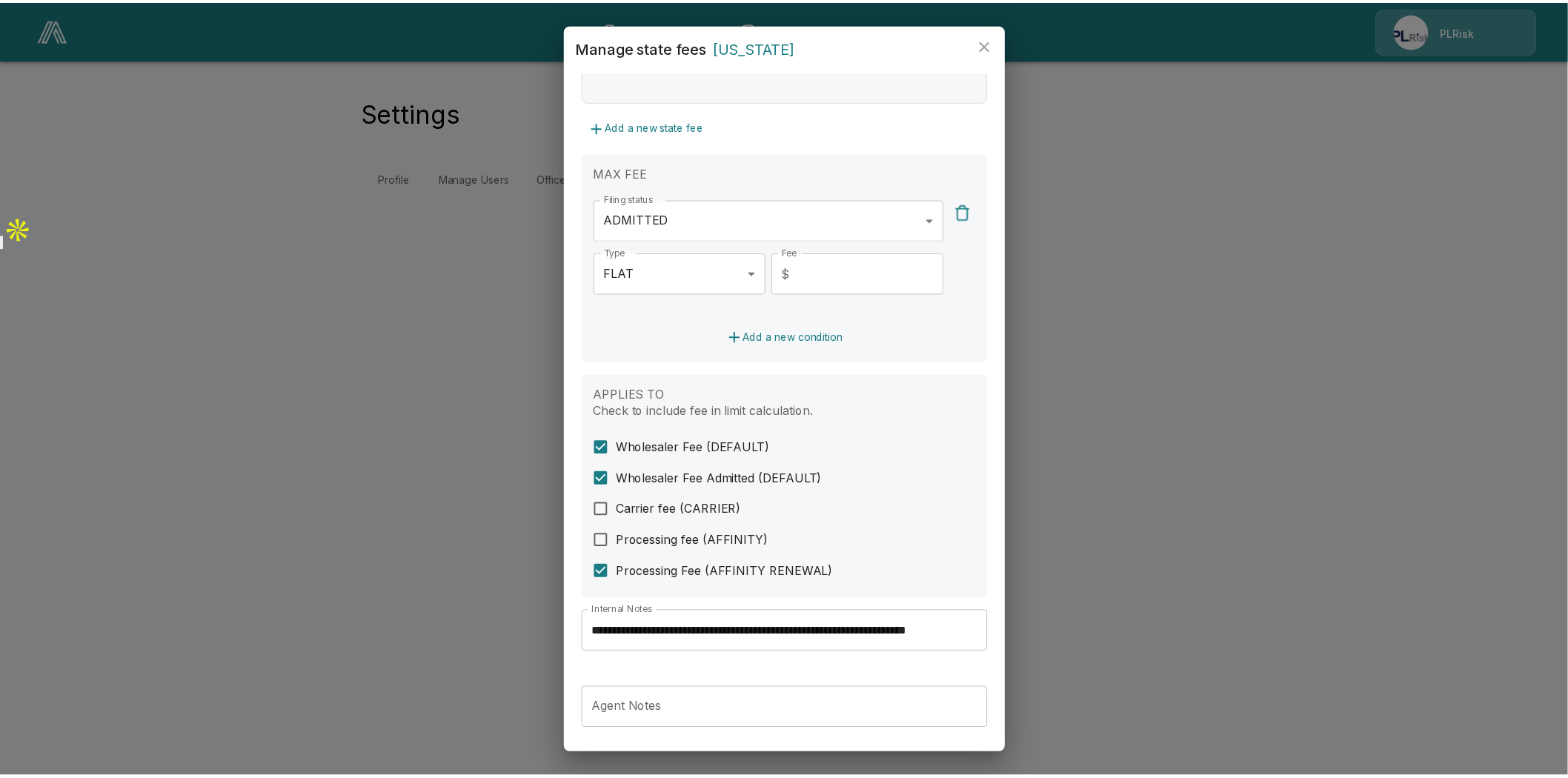
scroll to position [603, 0]
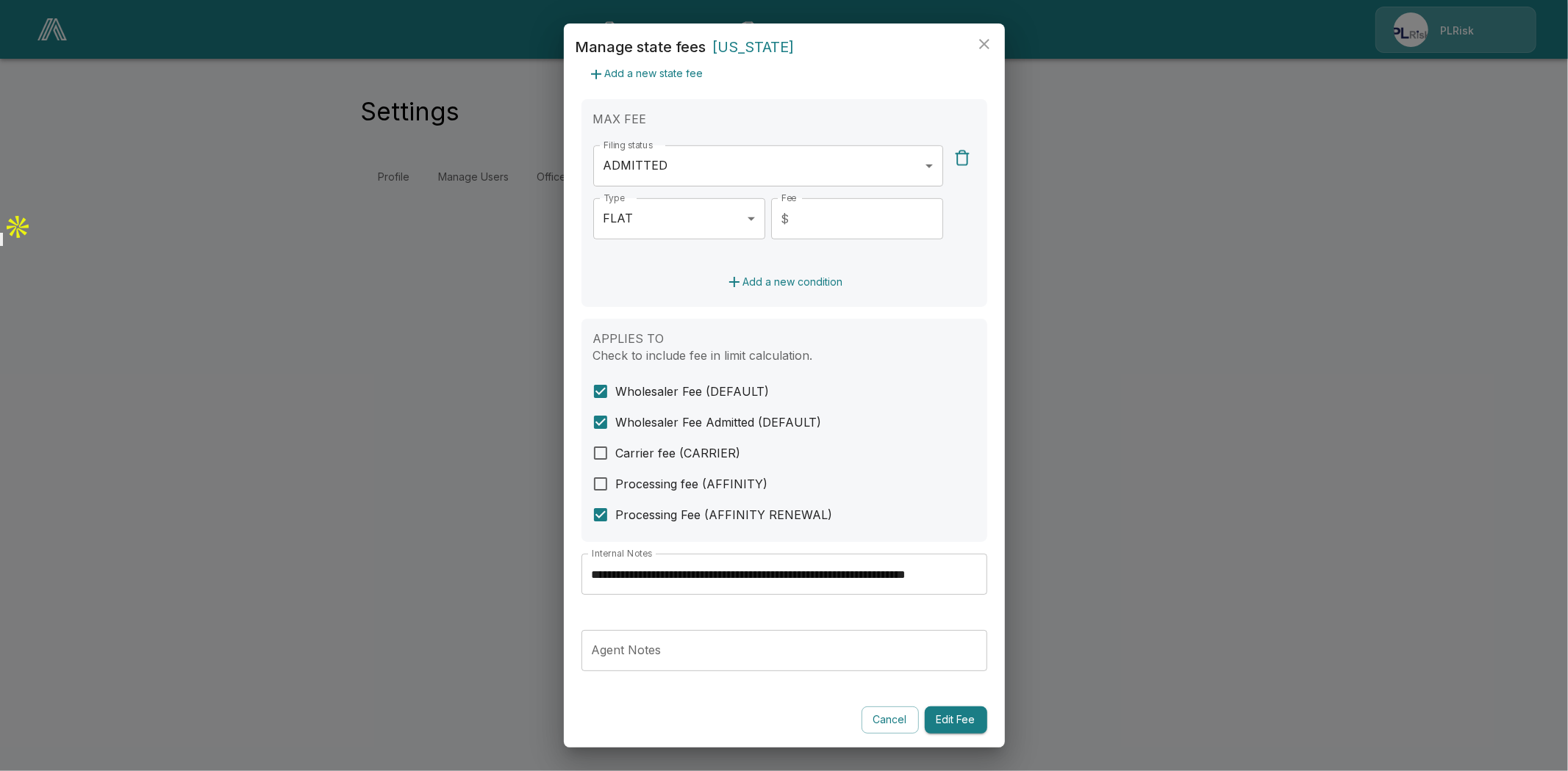
click at [982, 47] on icon "close" at bounding box center [984, 44] width 17 height 17
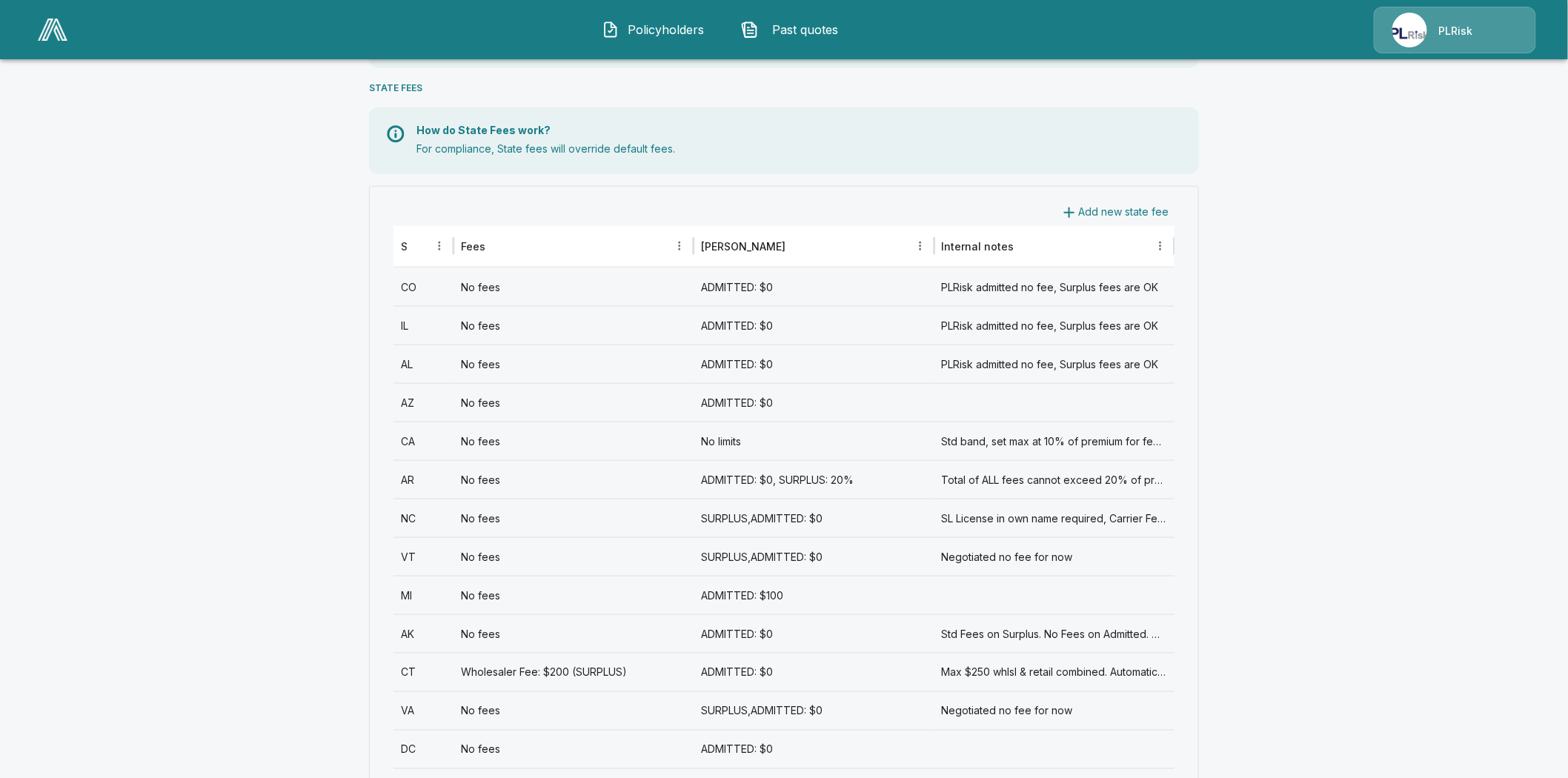
scroll to position [824, 0]
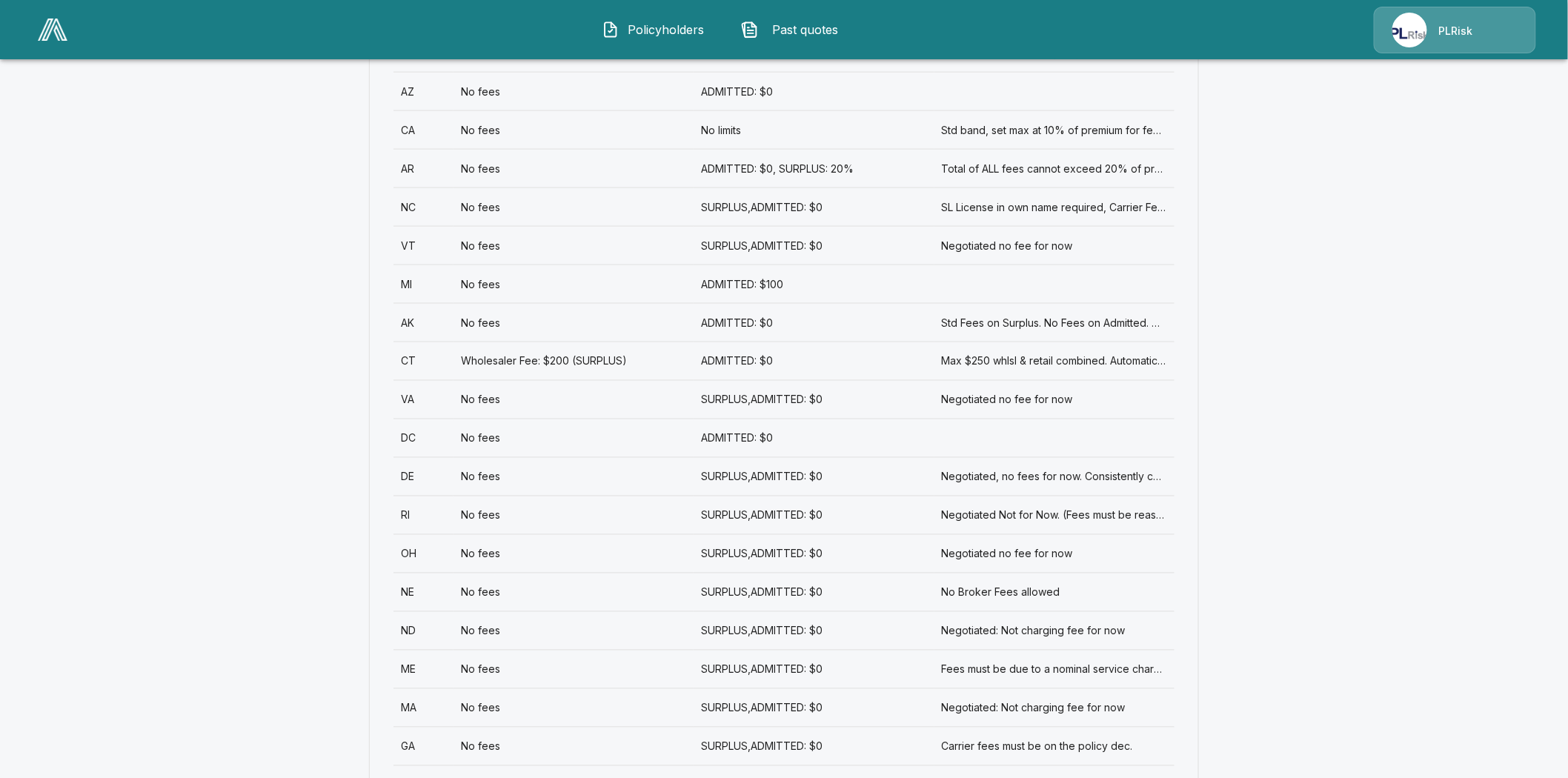
click at [414, 396] on div "VA" at bounding box center [424, 399] width 60 height 39
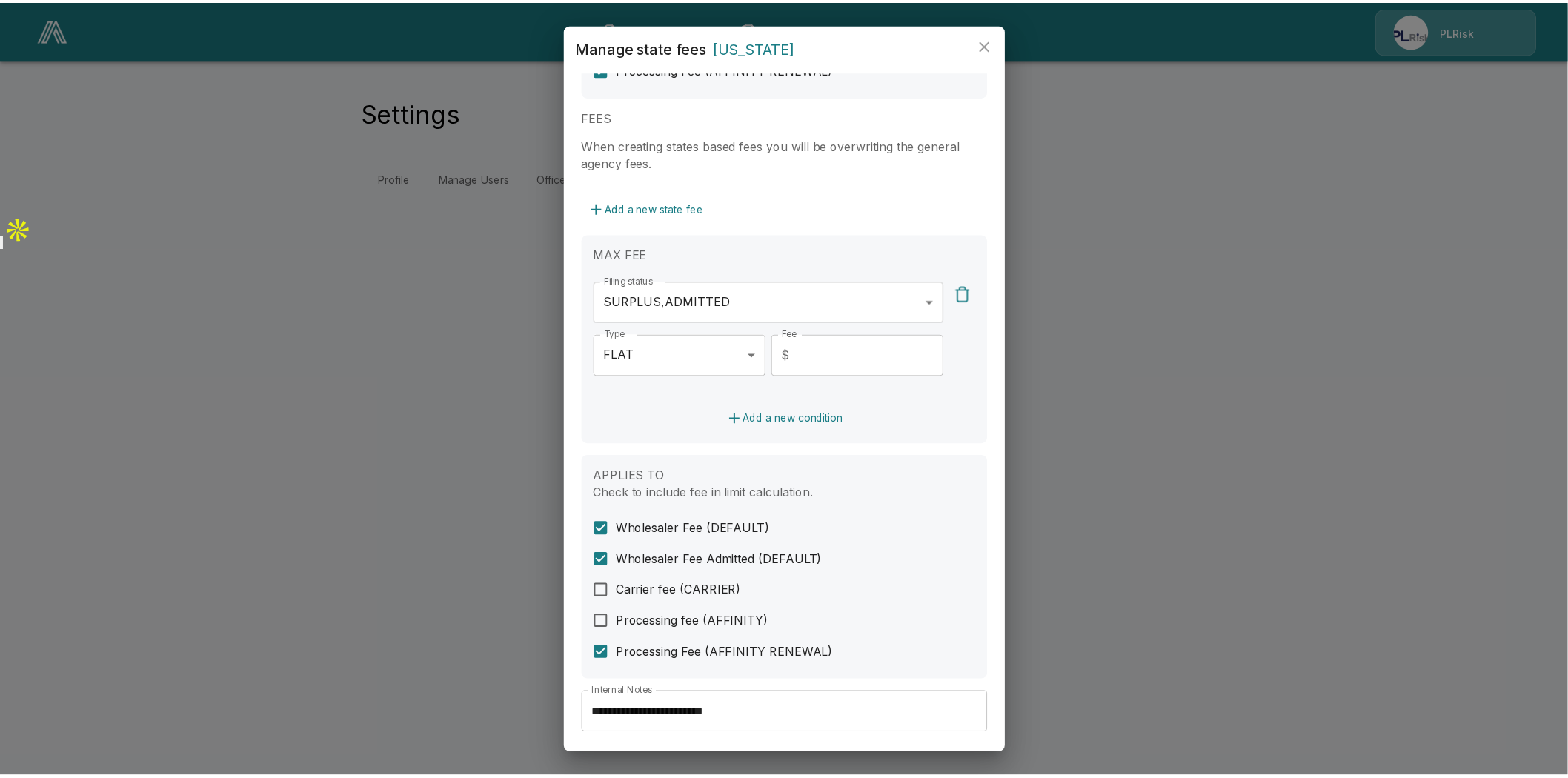
scroll to position [349, 0]
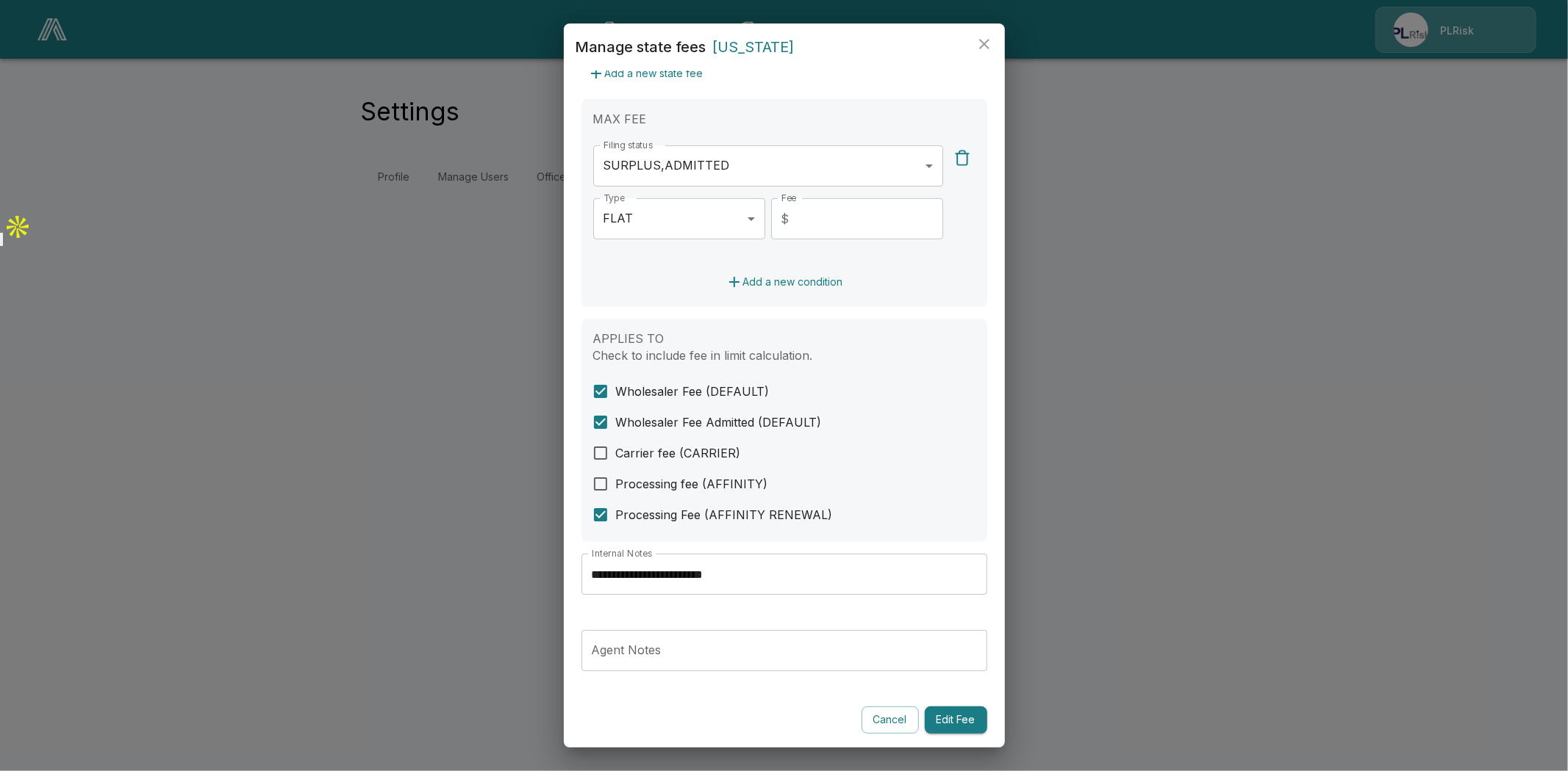
click at [694, 573] on input "**********" at bounding box center [784, 574] width 406 height 41
click at [982, 46] on icon "close" at bounding box center [984, 44] width 10 height 10
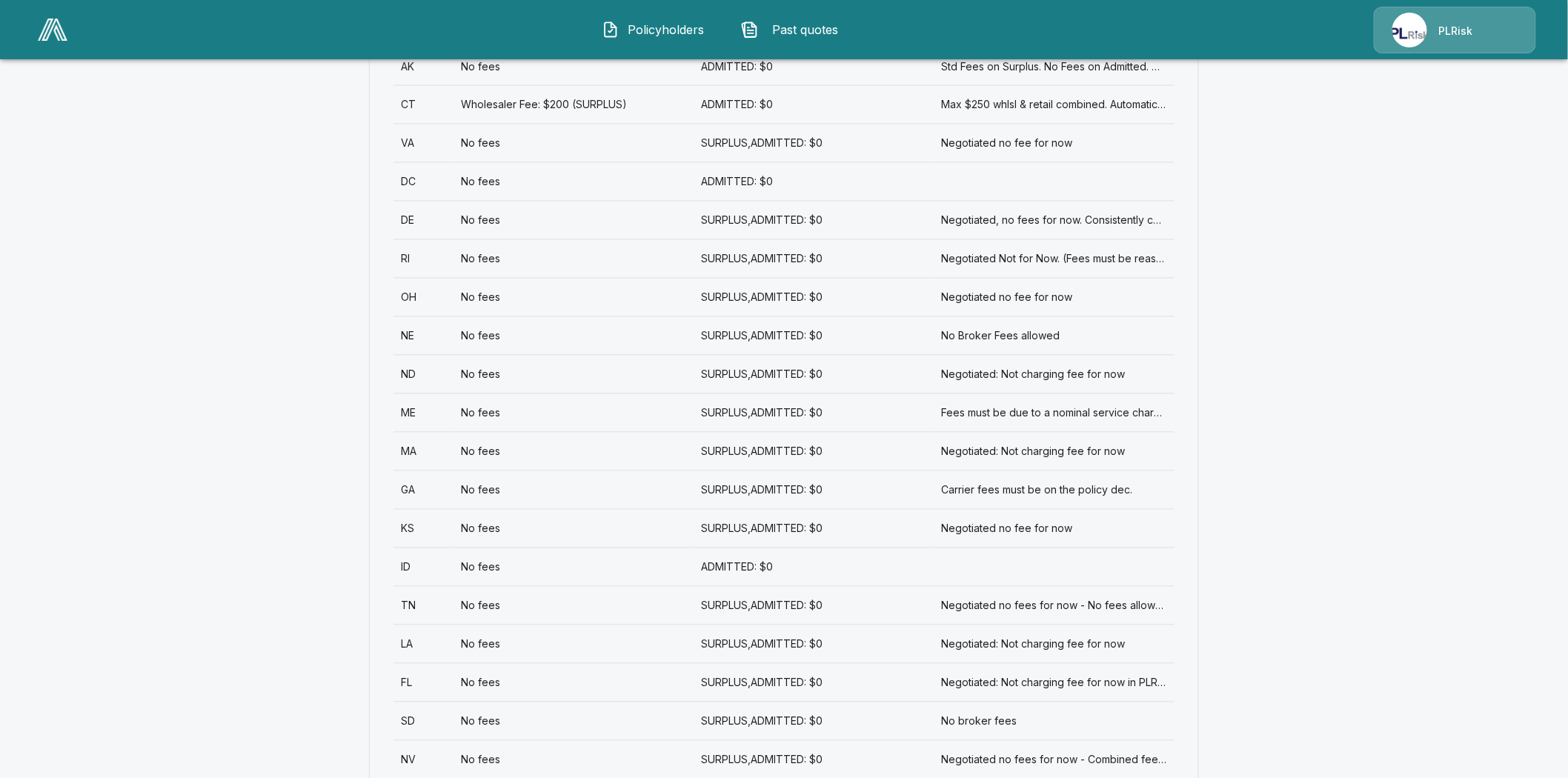
scroll to position [1070, 0]
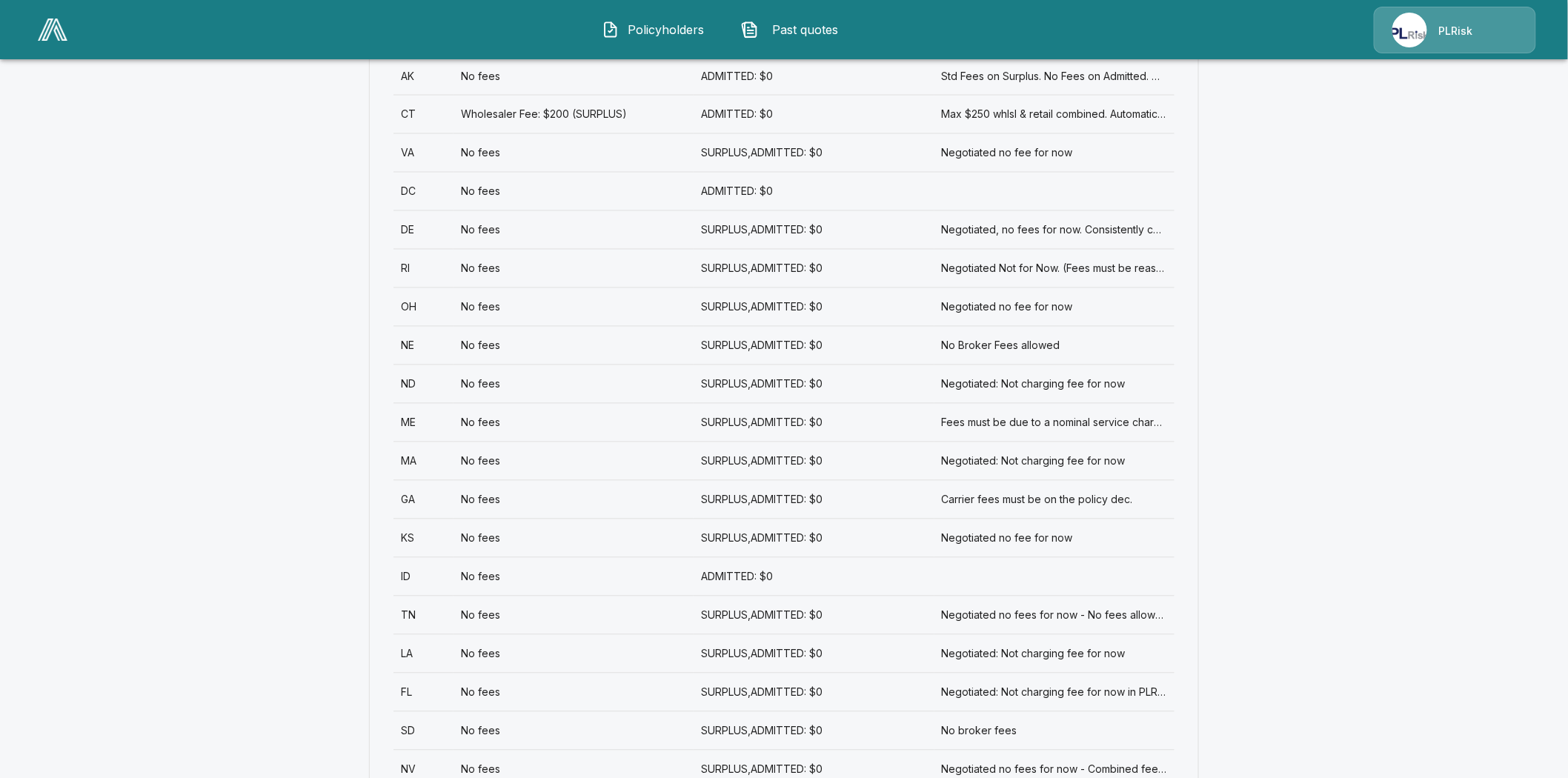
click at [410, 190] on div "DC" at bounding box center [424, 191] width 60 height 39
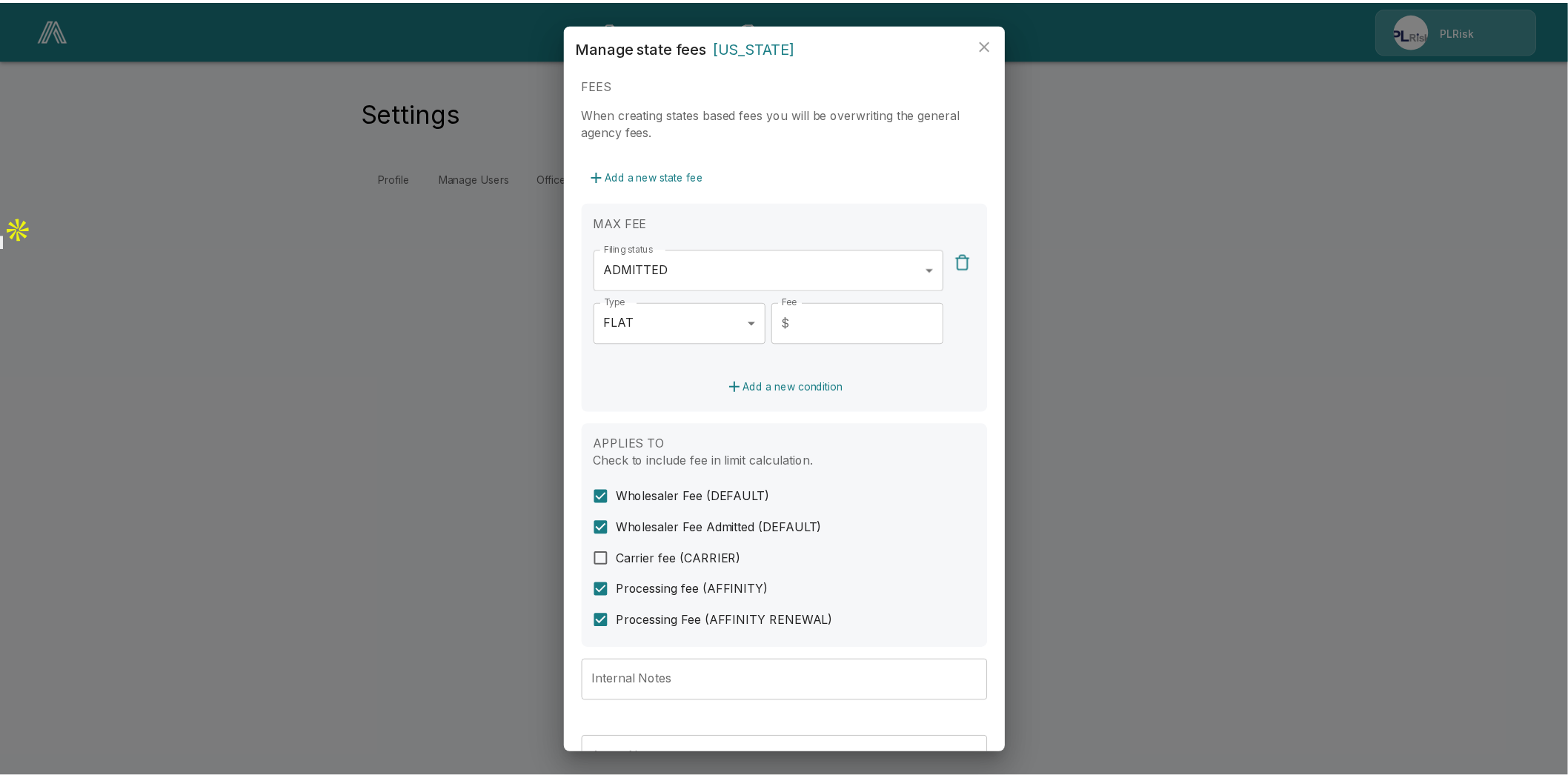
scroll to position [349, 0]
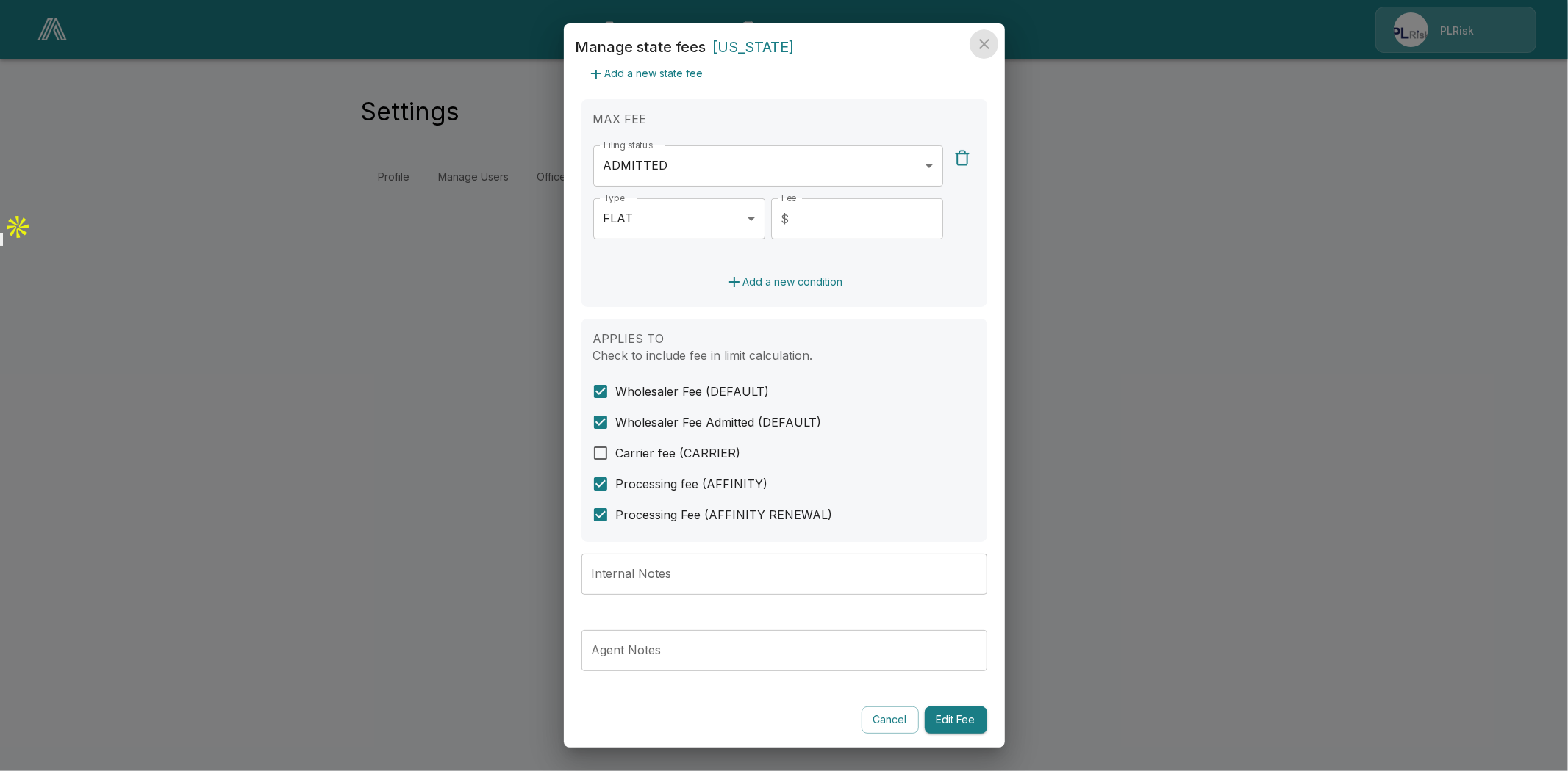
click at [985, 39] on icon "close" at bounding box center [984, 44] width 17 height 17
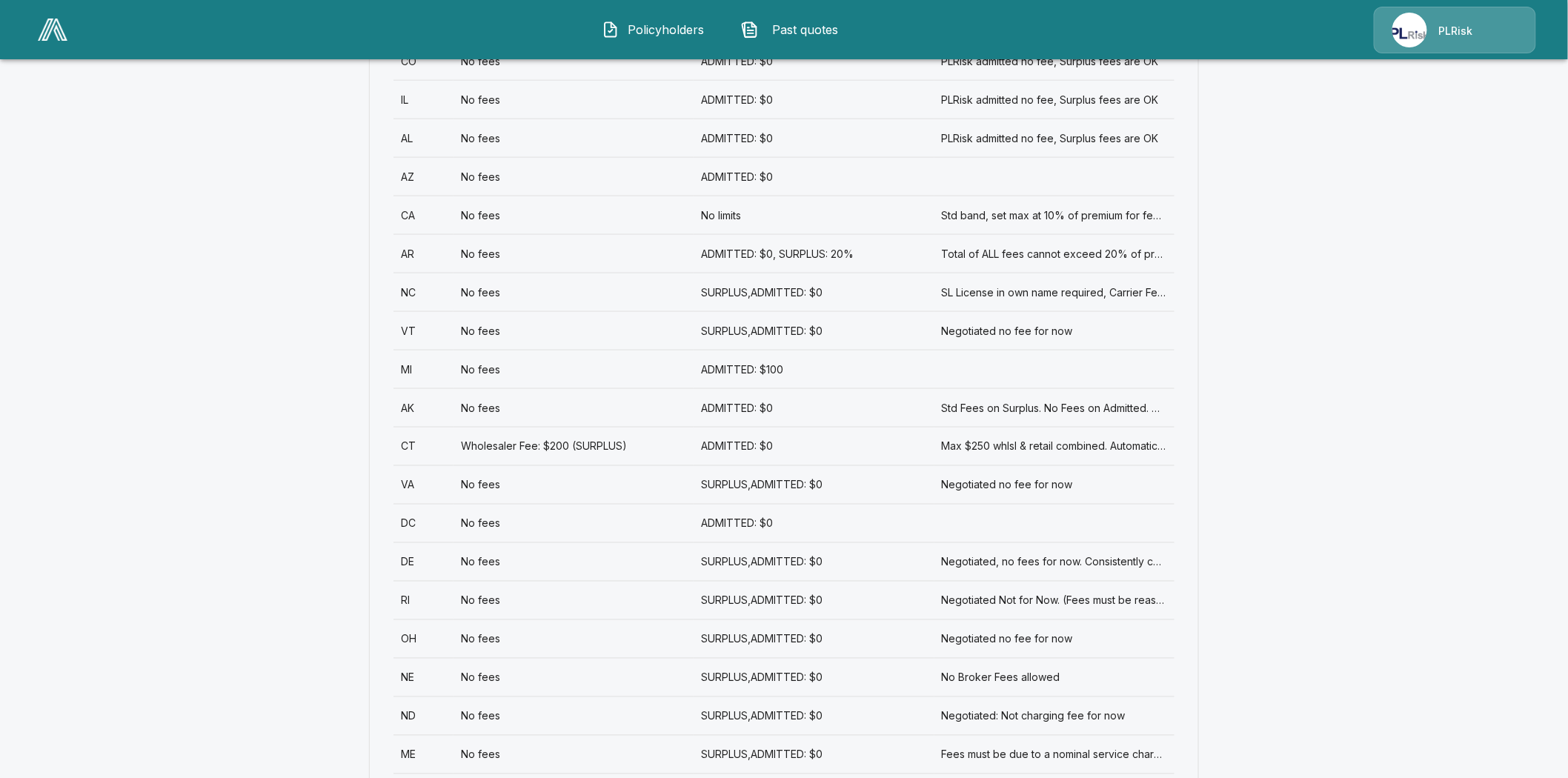
scroll to position [741, 0]
click at [749, 556] on div "SURPLUS,ADMITTED: $0" at bounding box center [814, 559] width 240 height 39
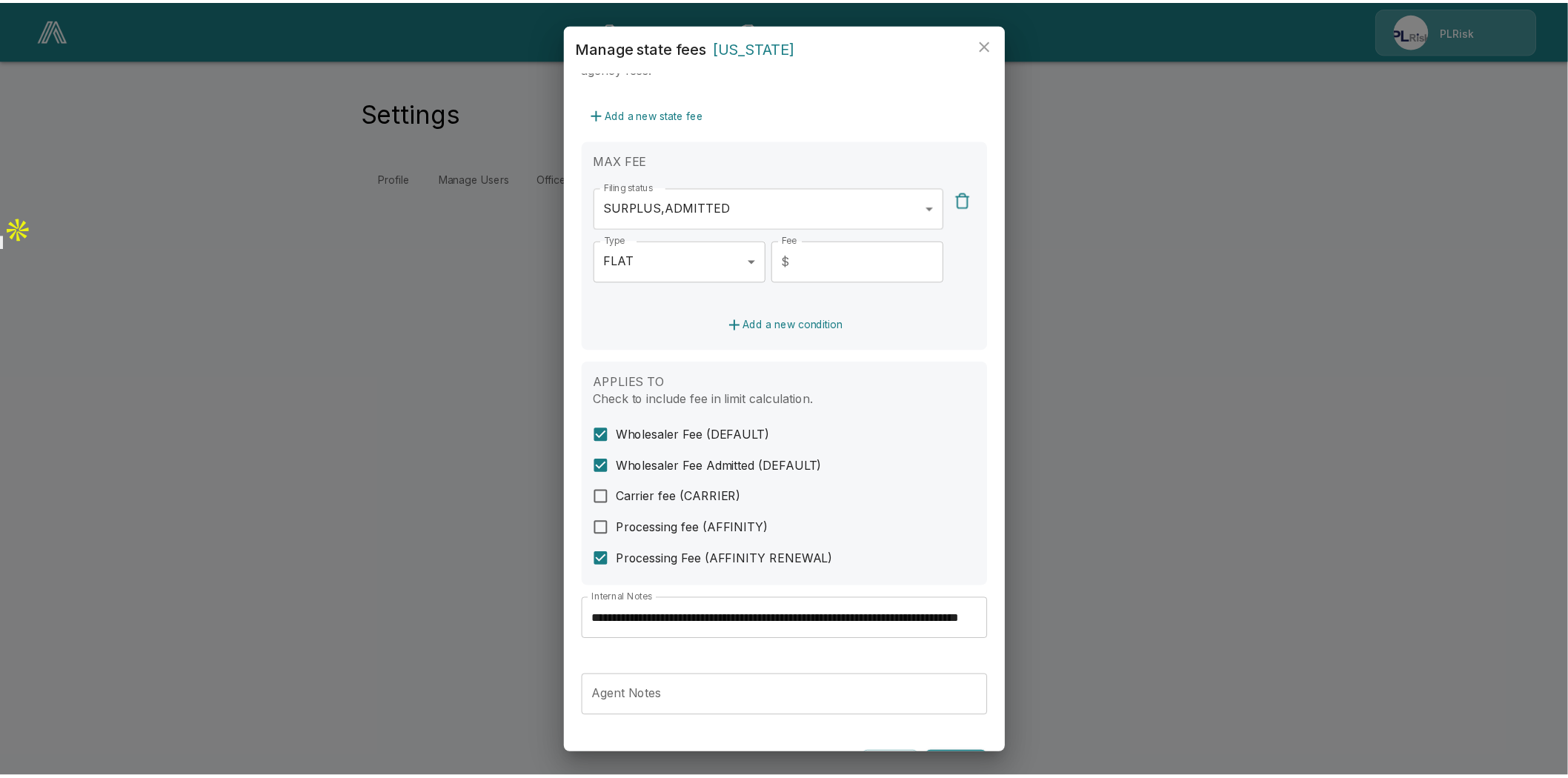
scroll to position [329, 0]
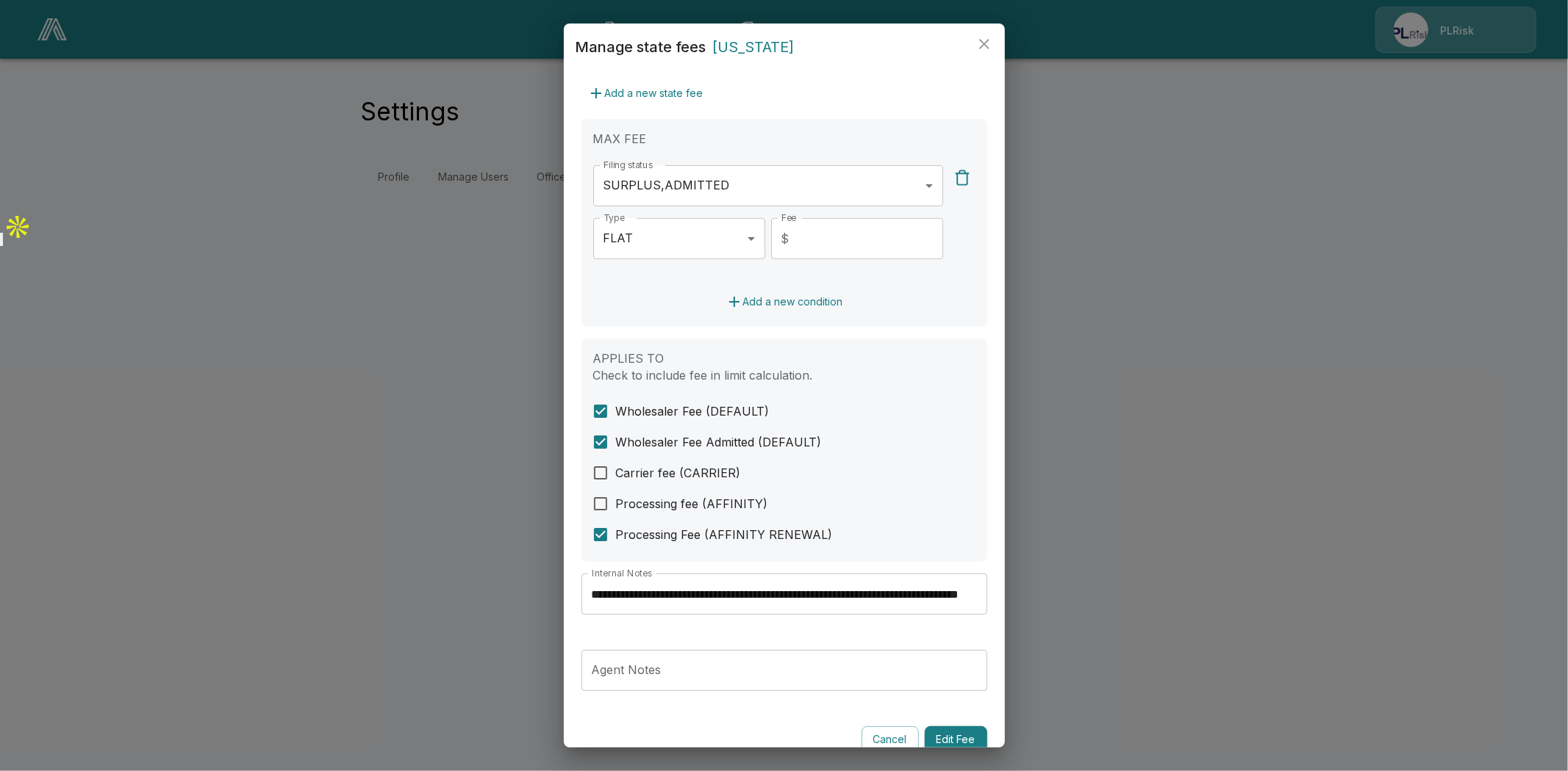
click at [868, 590] on input "**********" at bounding box center [784, 593] width 406 height 41
click at [982, 44] on icon "close" at bounding box center [984, 44] width 10 height 10
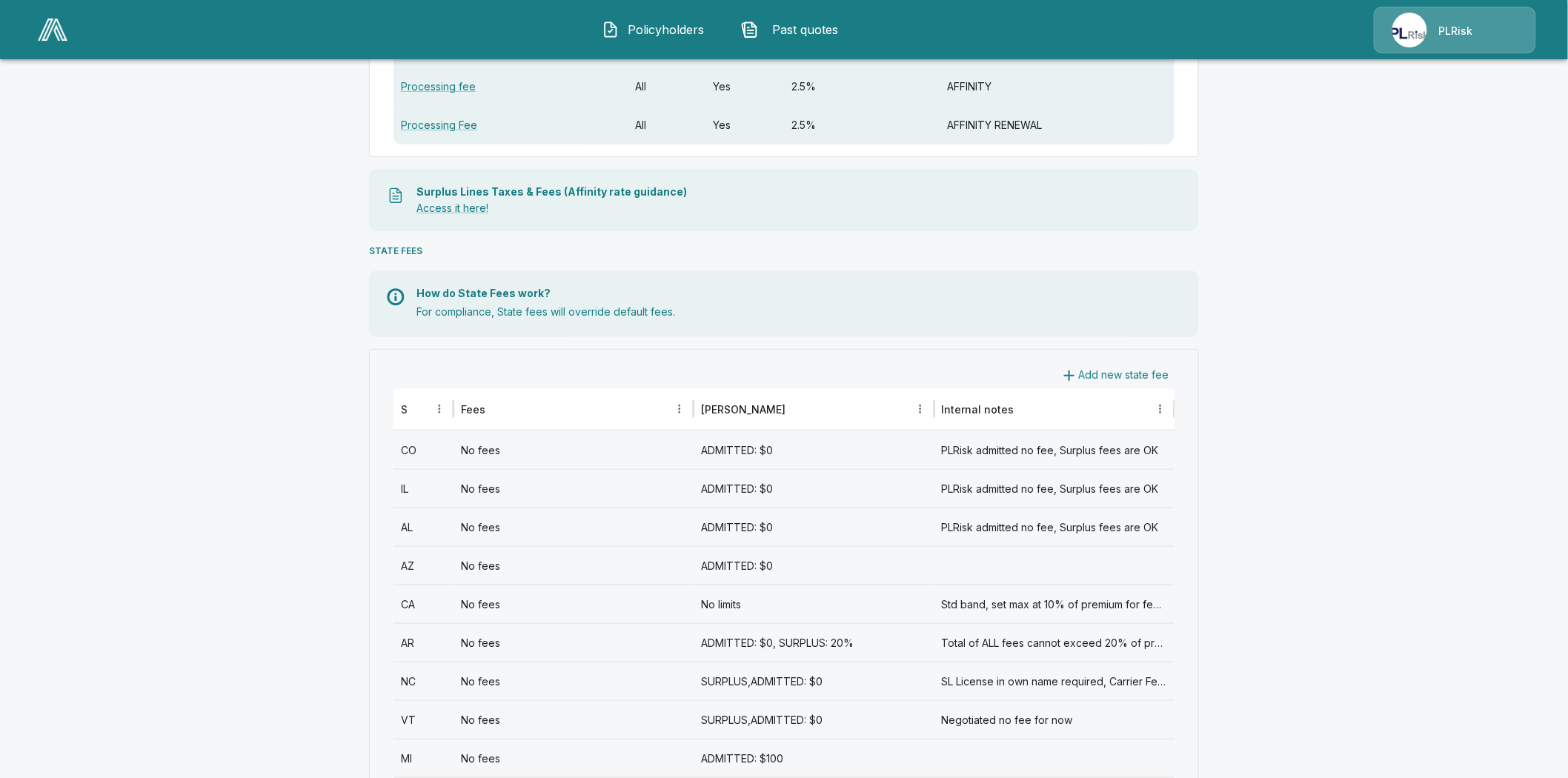
scroll to position [741, 0]
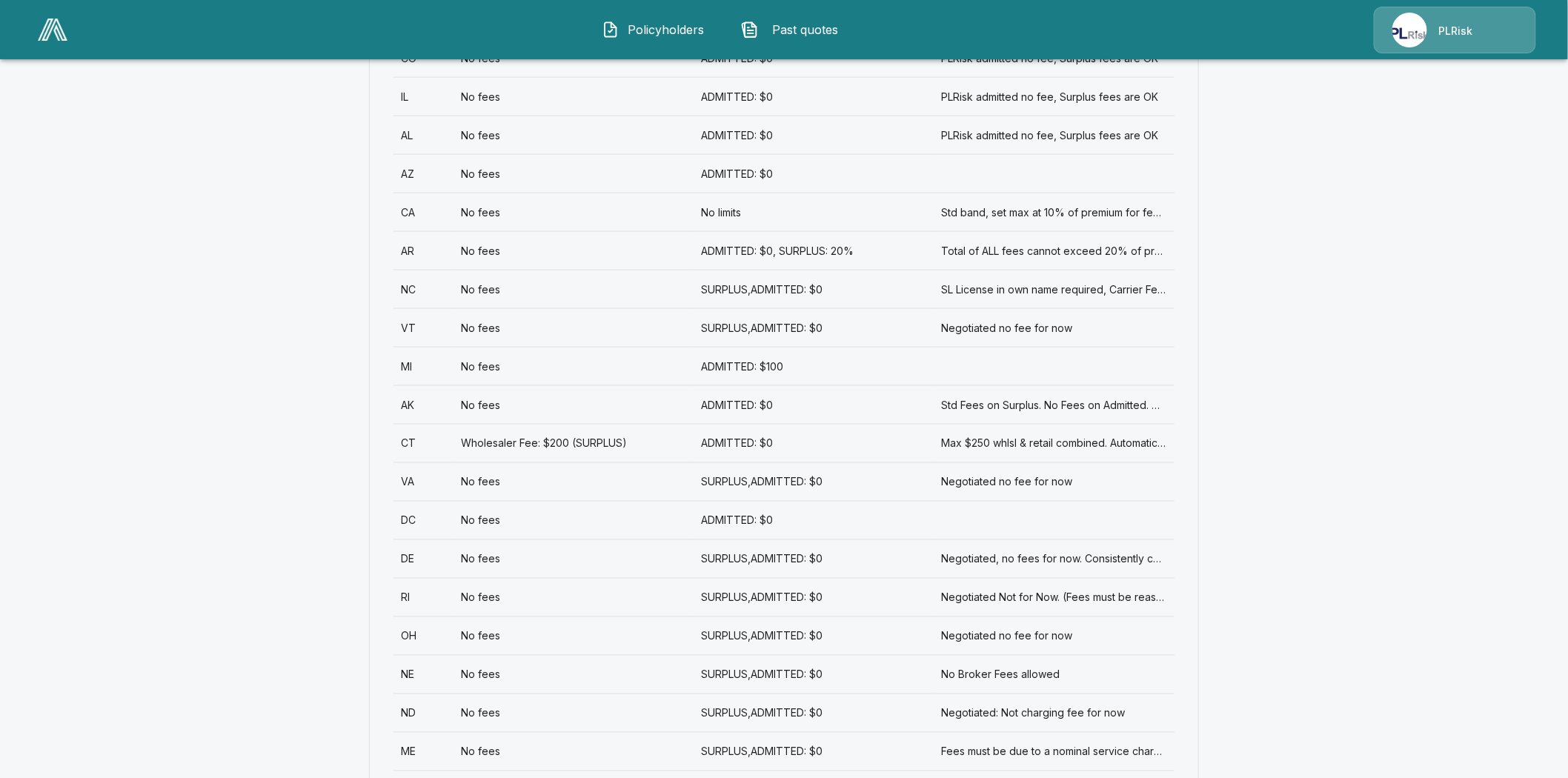
click at [415, 561] on div "DE" at bounding box center [424, 559] width 60 height 39
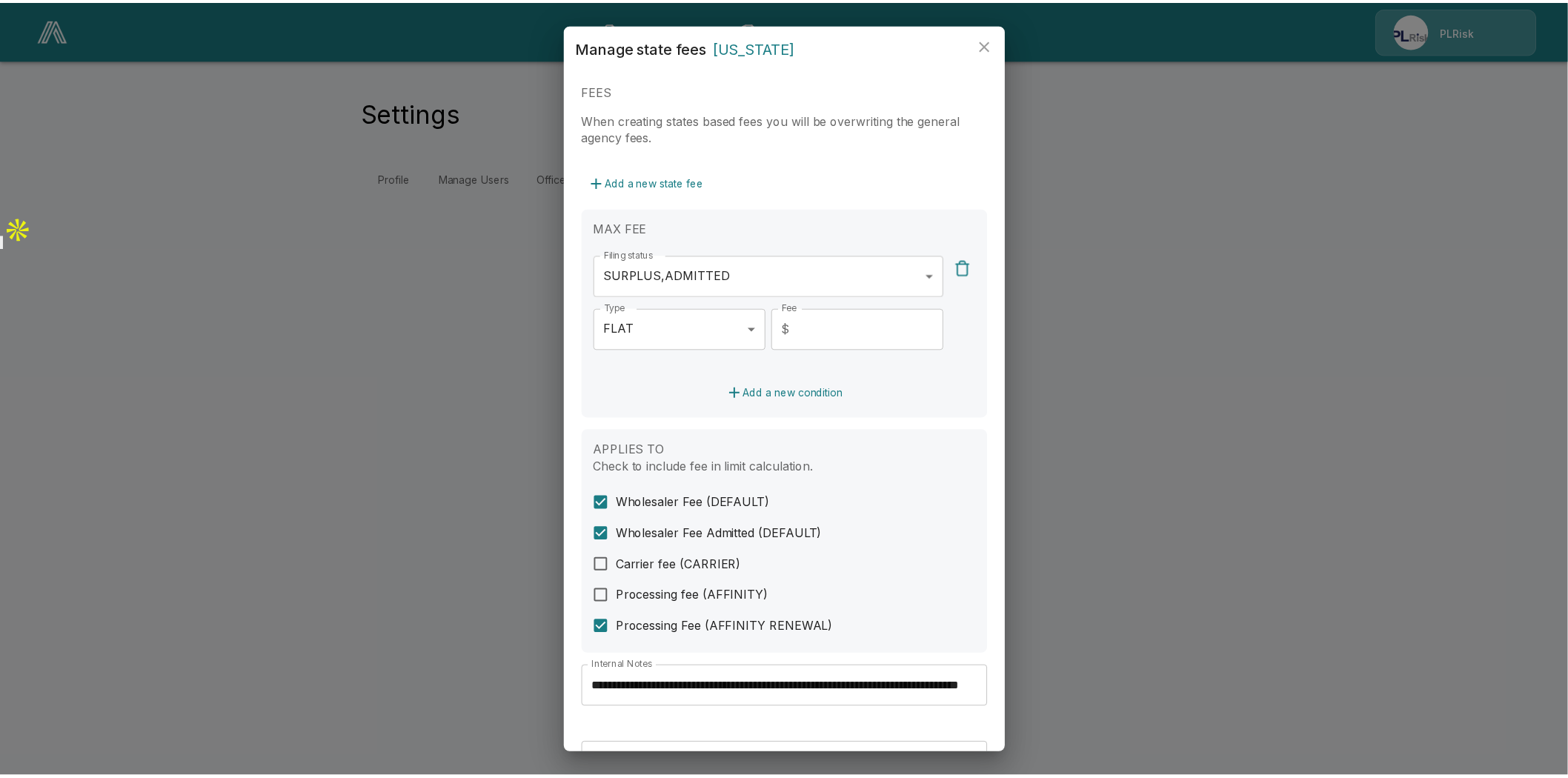
scroll to position [247, 0]
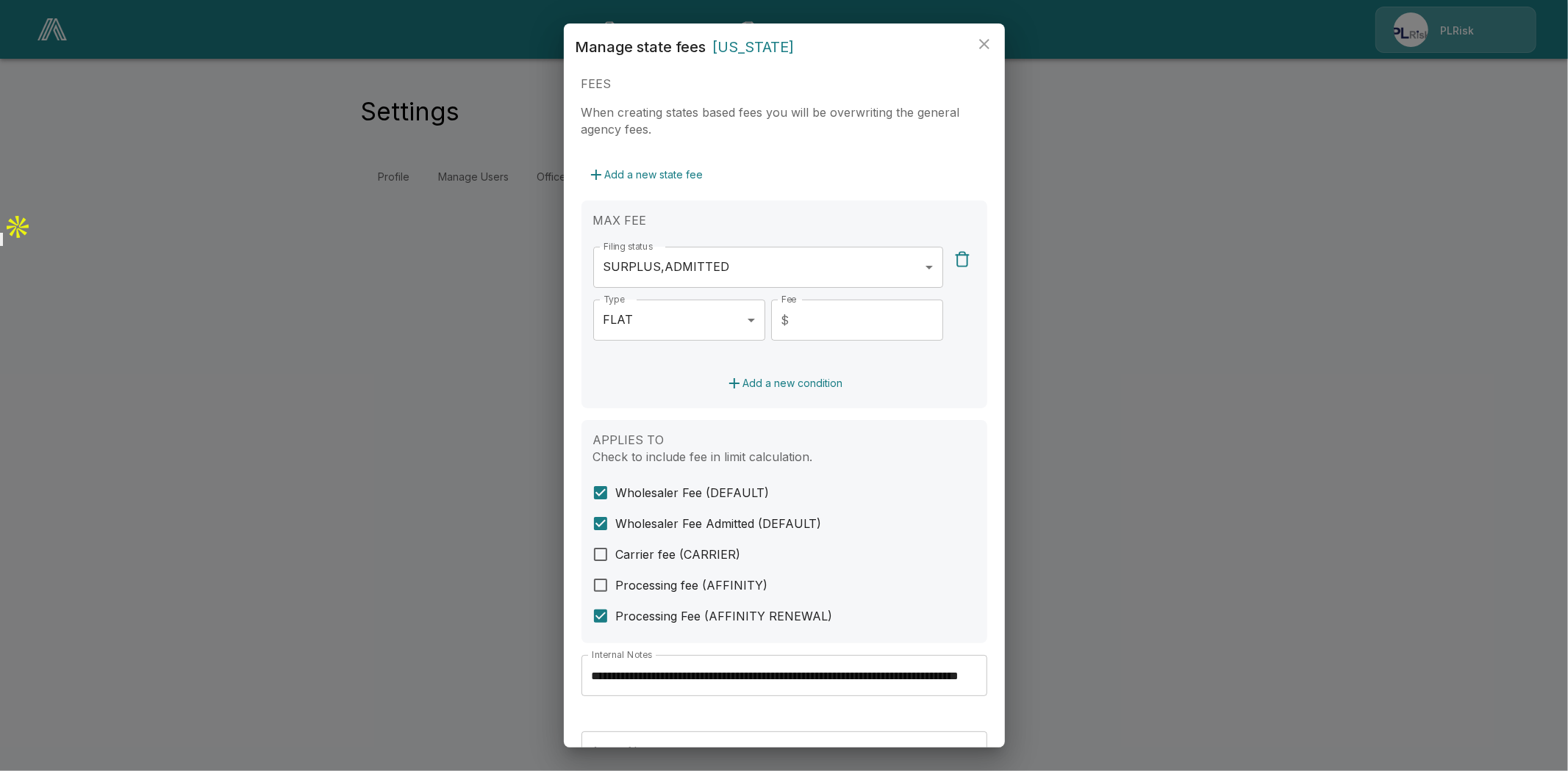
click at [983, 39] on icon "close" at bounding box center [984, 44] width 17 height 17
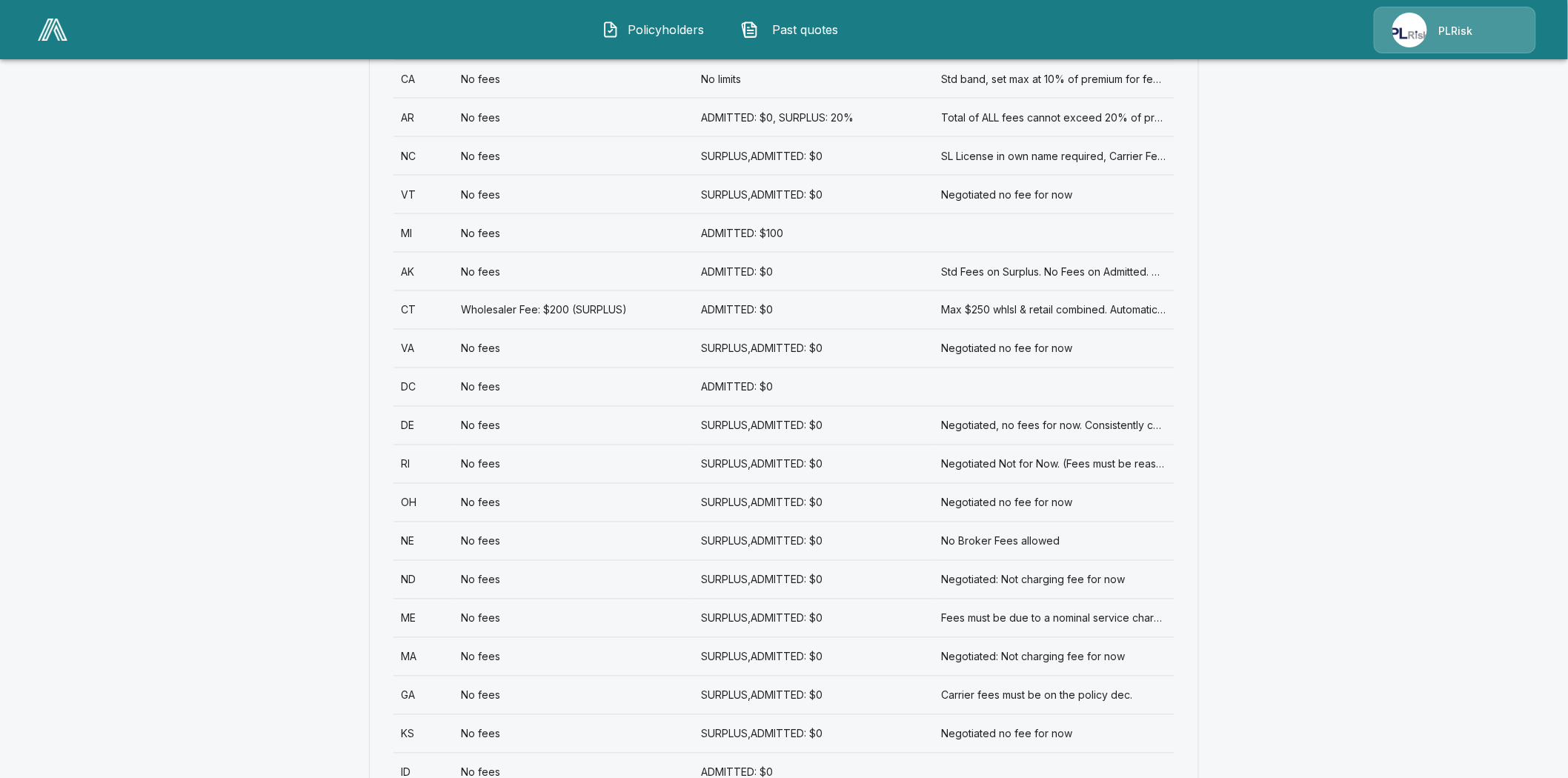
scroll to position [906, 0]
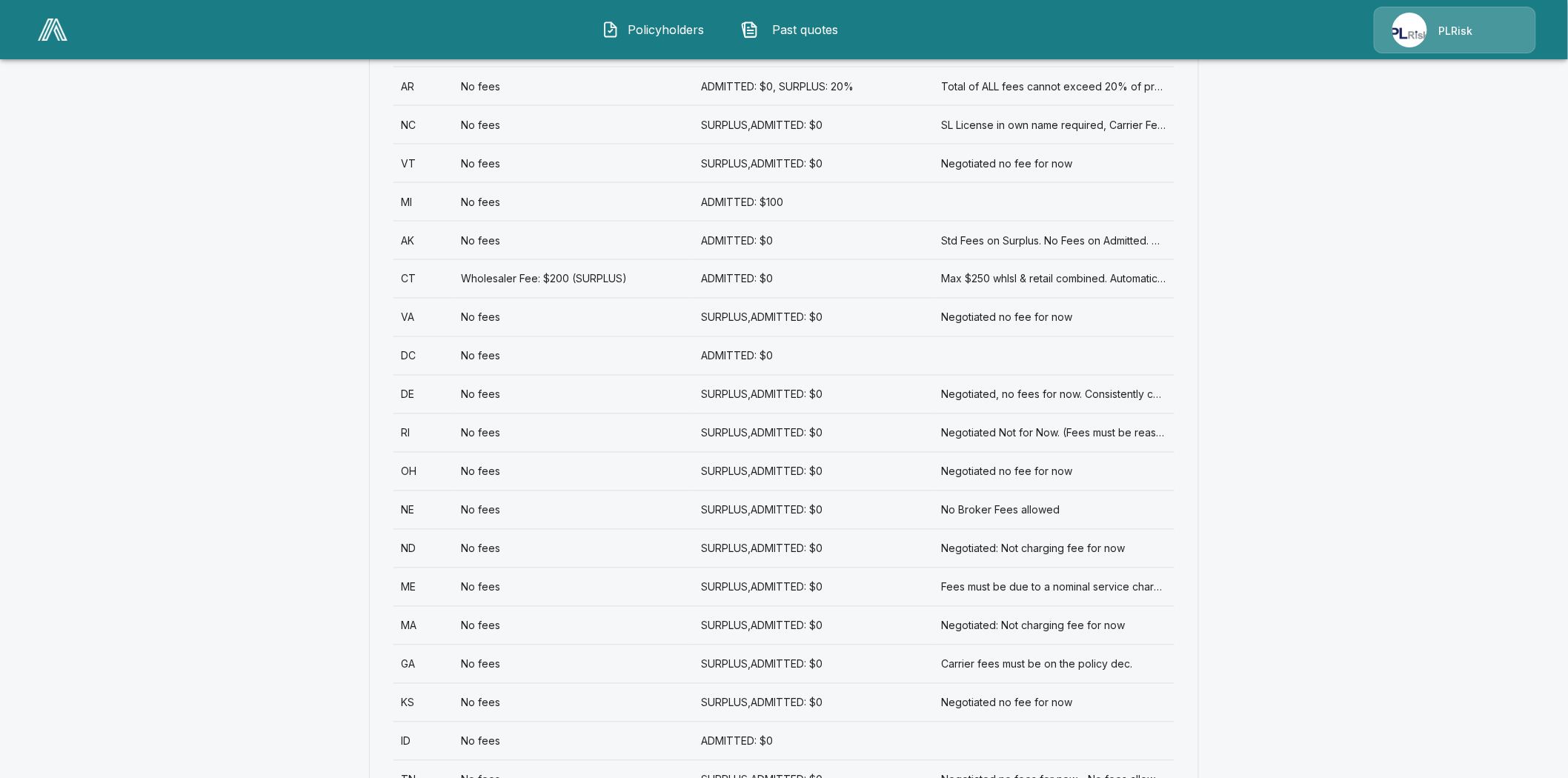
click at [410, 431] on div "RI" at bounding box center [424, 433] width 60 height 39
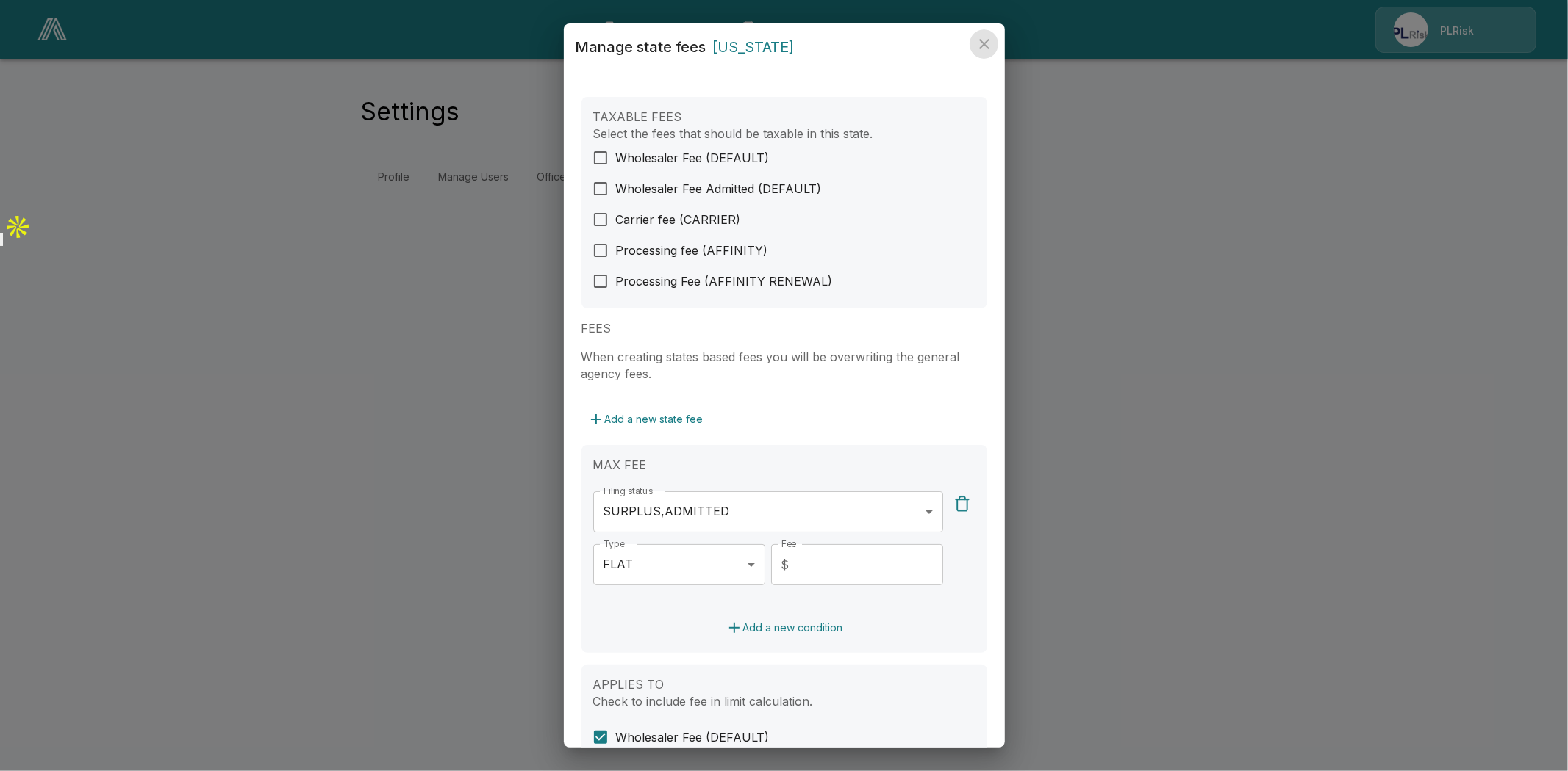
click at [983, 42] on icon "close" at bounding box center [984, 44] width 10 height 10
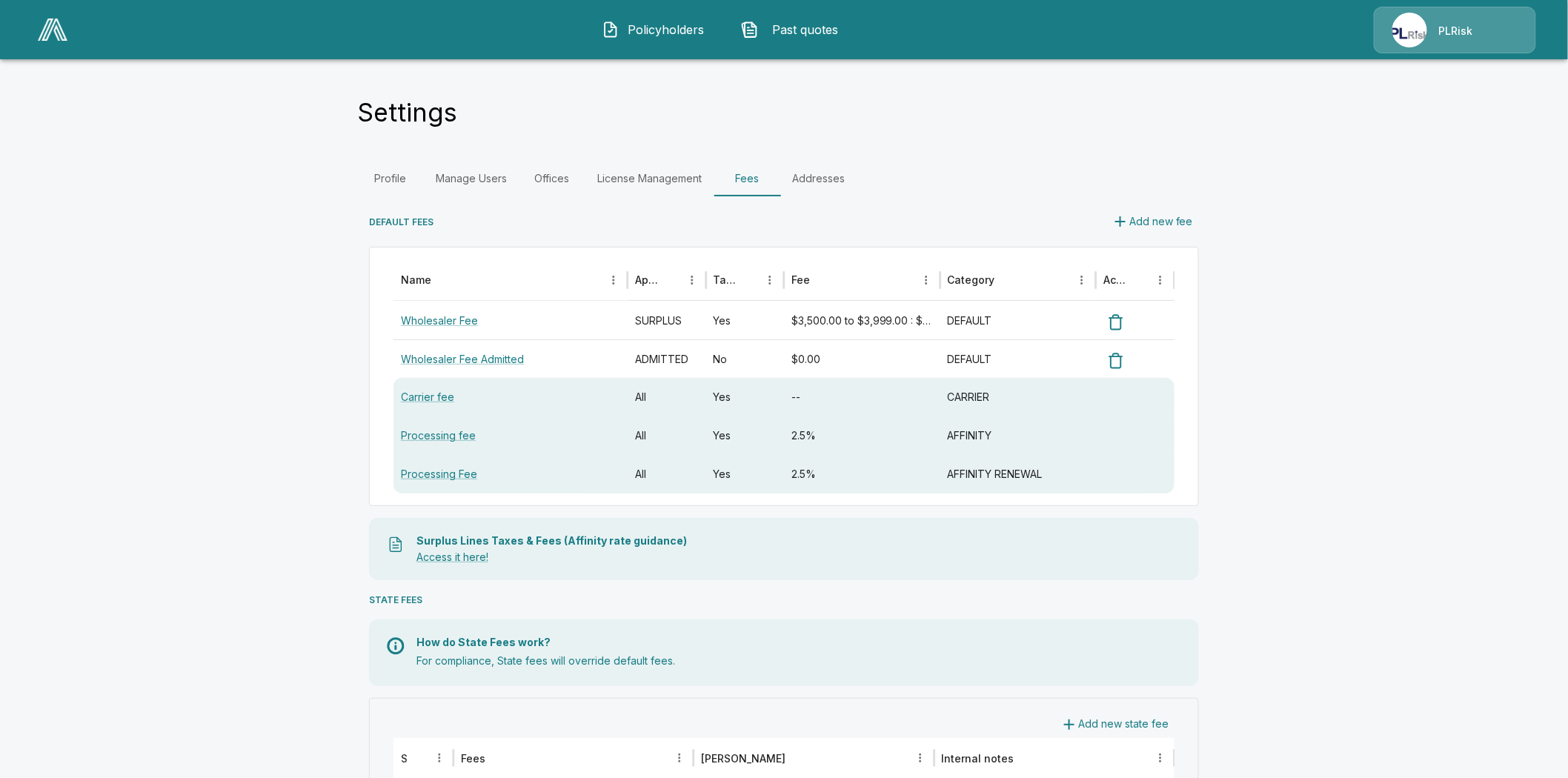
click at [46, 24] on img at bounding box center [52, 29] width 30 height 22
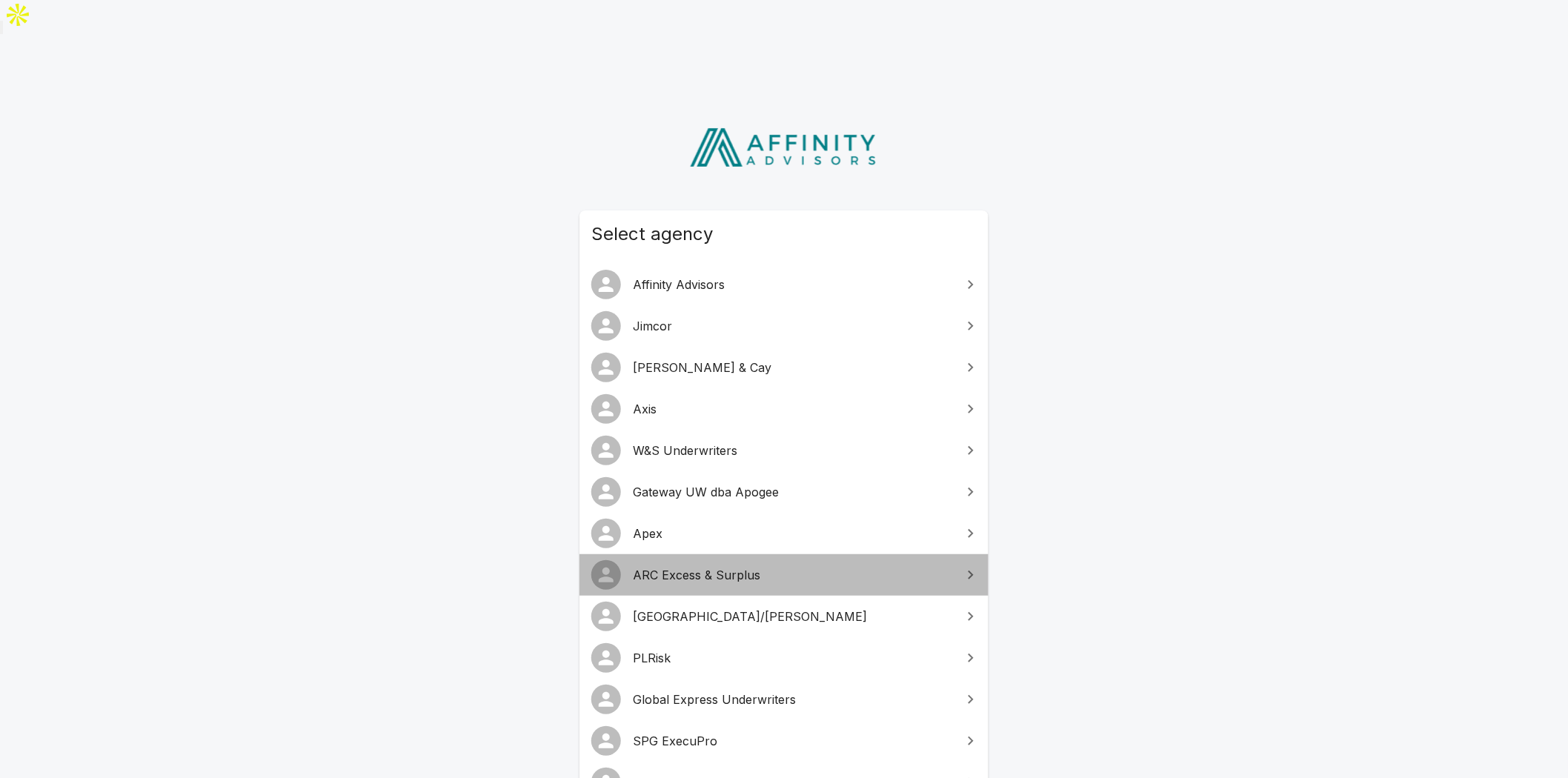
click at [710, 566] on span "ARC Excess & Surplus" at bounding box center [793, 575] width 320 height 18
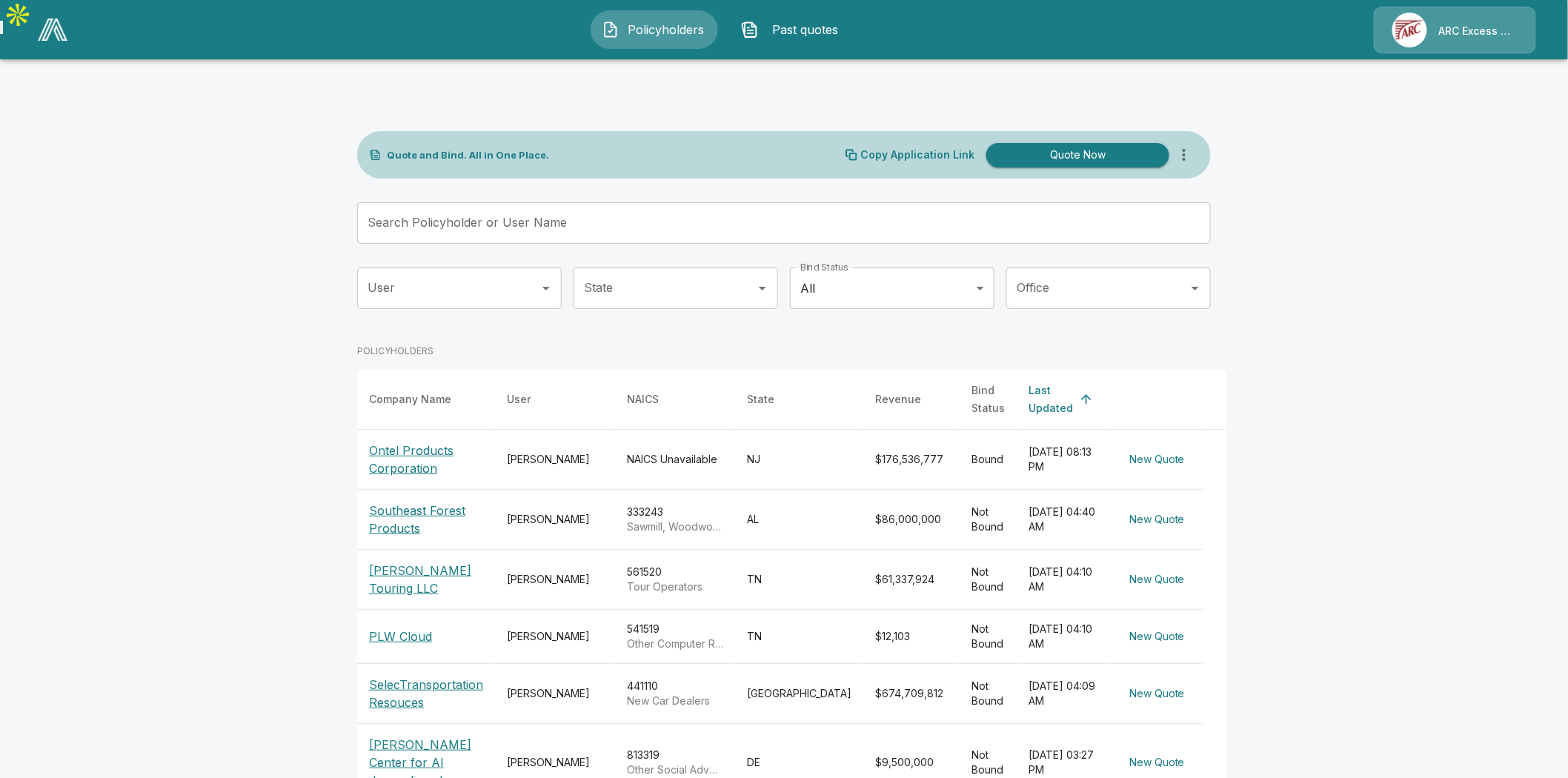
click at [1460, 26] on p "ARC Excess & Surplus" at bounding box center [1479, 31] width 79 height 15
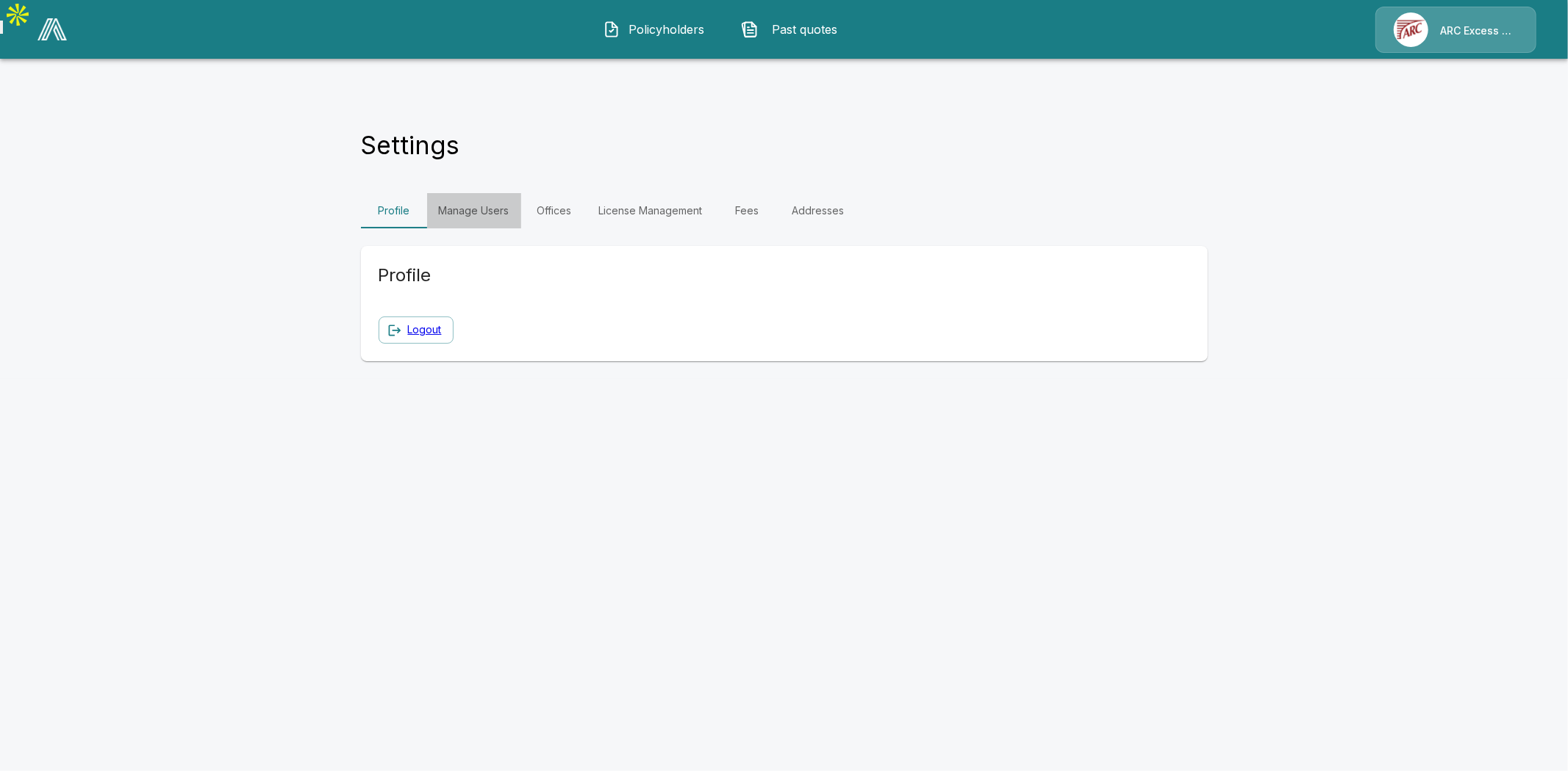
click at [476, 193] on link "Manage Users" at bounding box center [474, 211] width 94 height 36
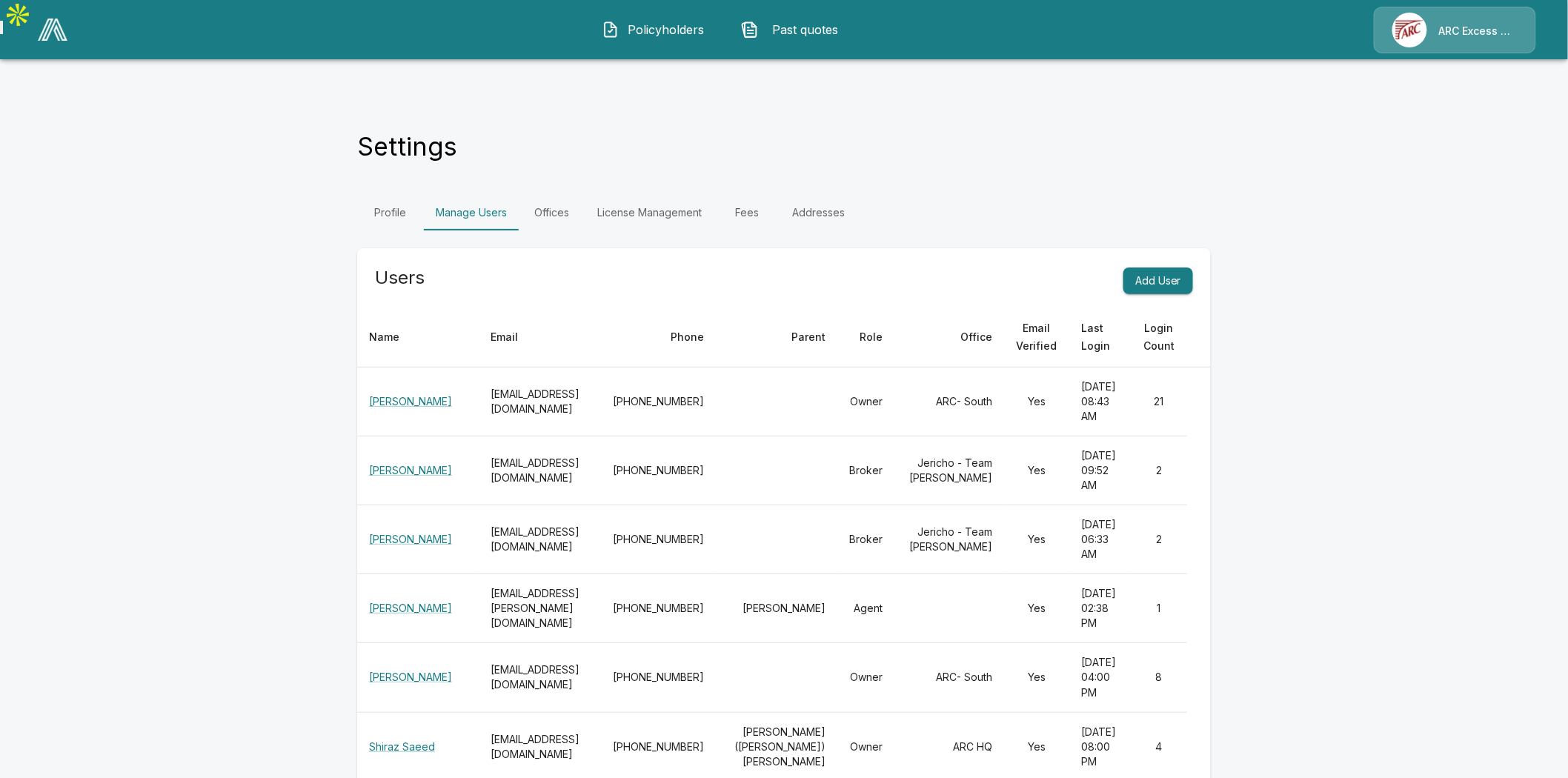
scroll to position [961, 0]
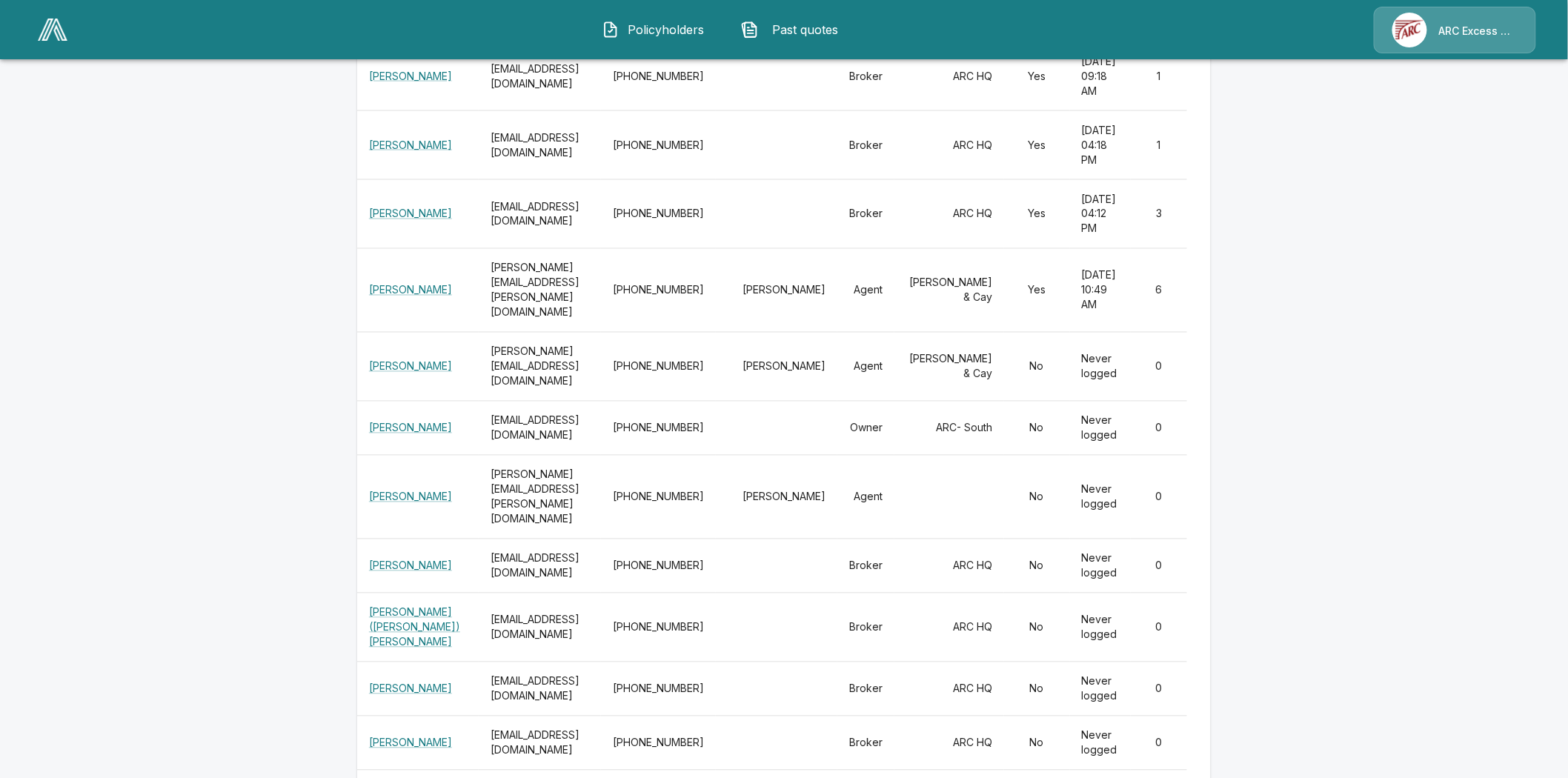
click at [46, 26] on img at bounding box center [52, 29] width 30 height 22
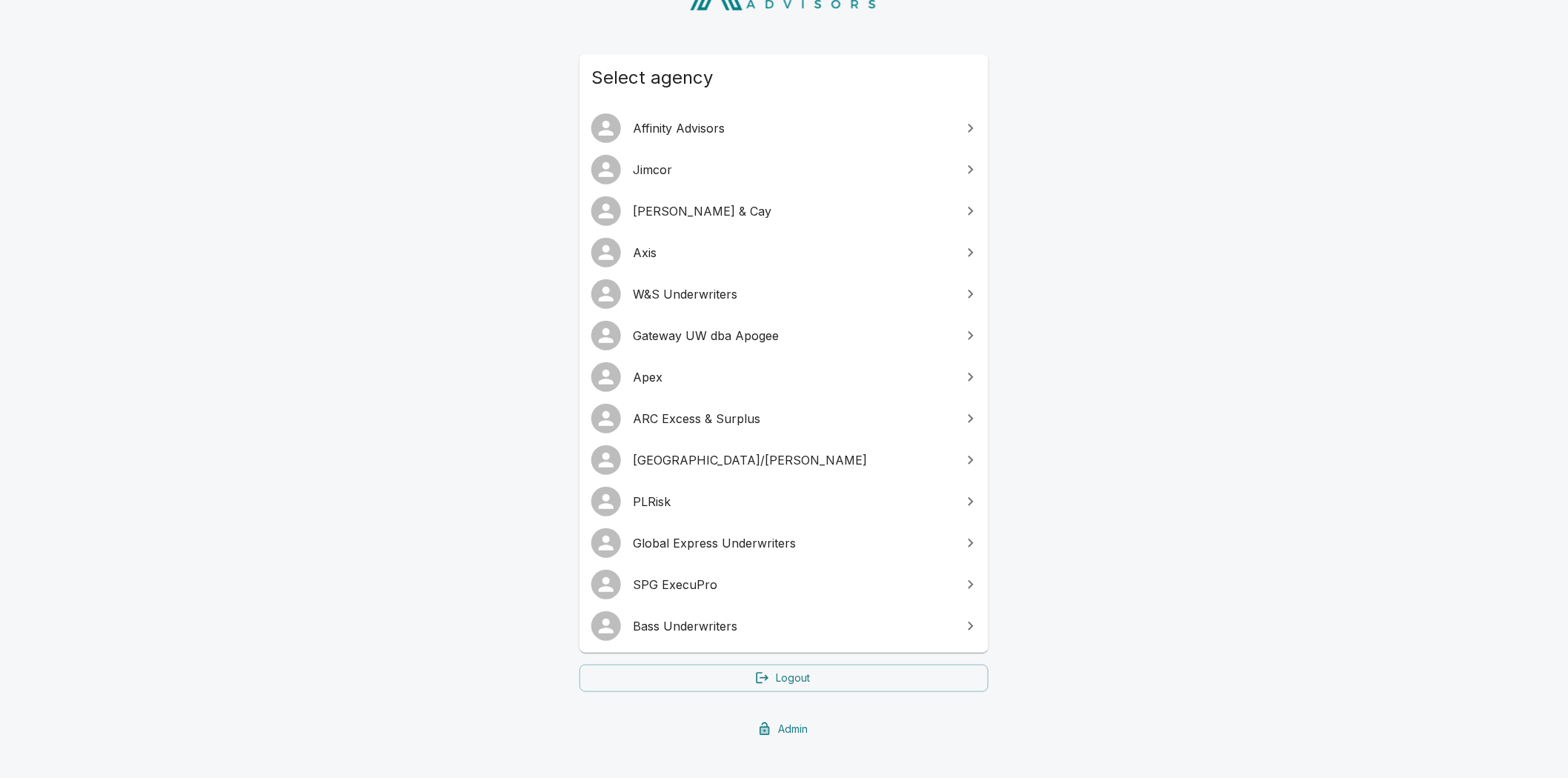
scroll to position [163, 0]
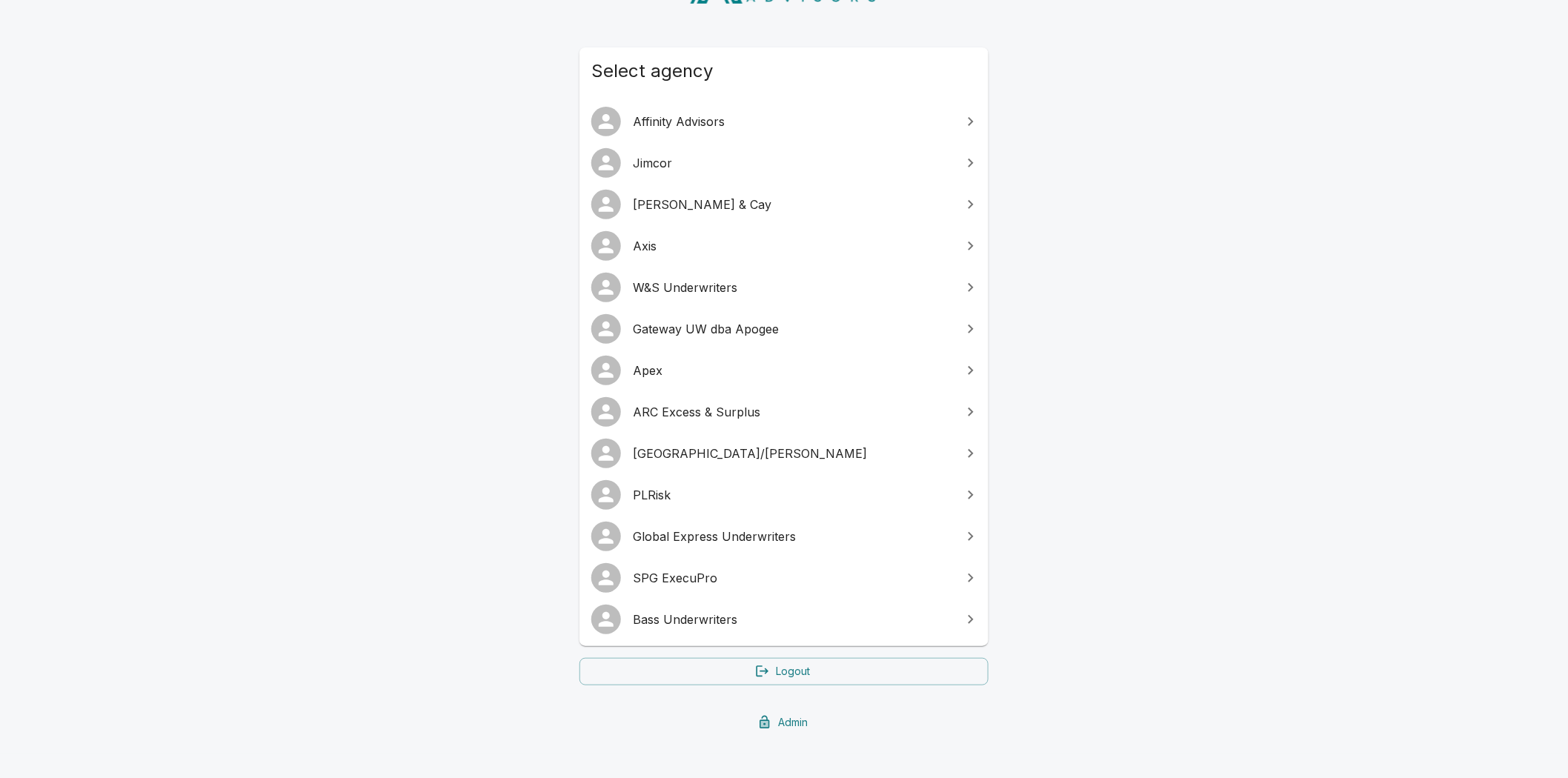
click at [654, 487] on span "PLRisk" at bounding box center [793, 495] width 320 height 18
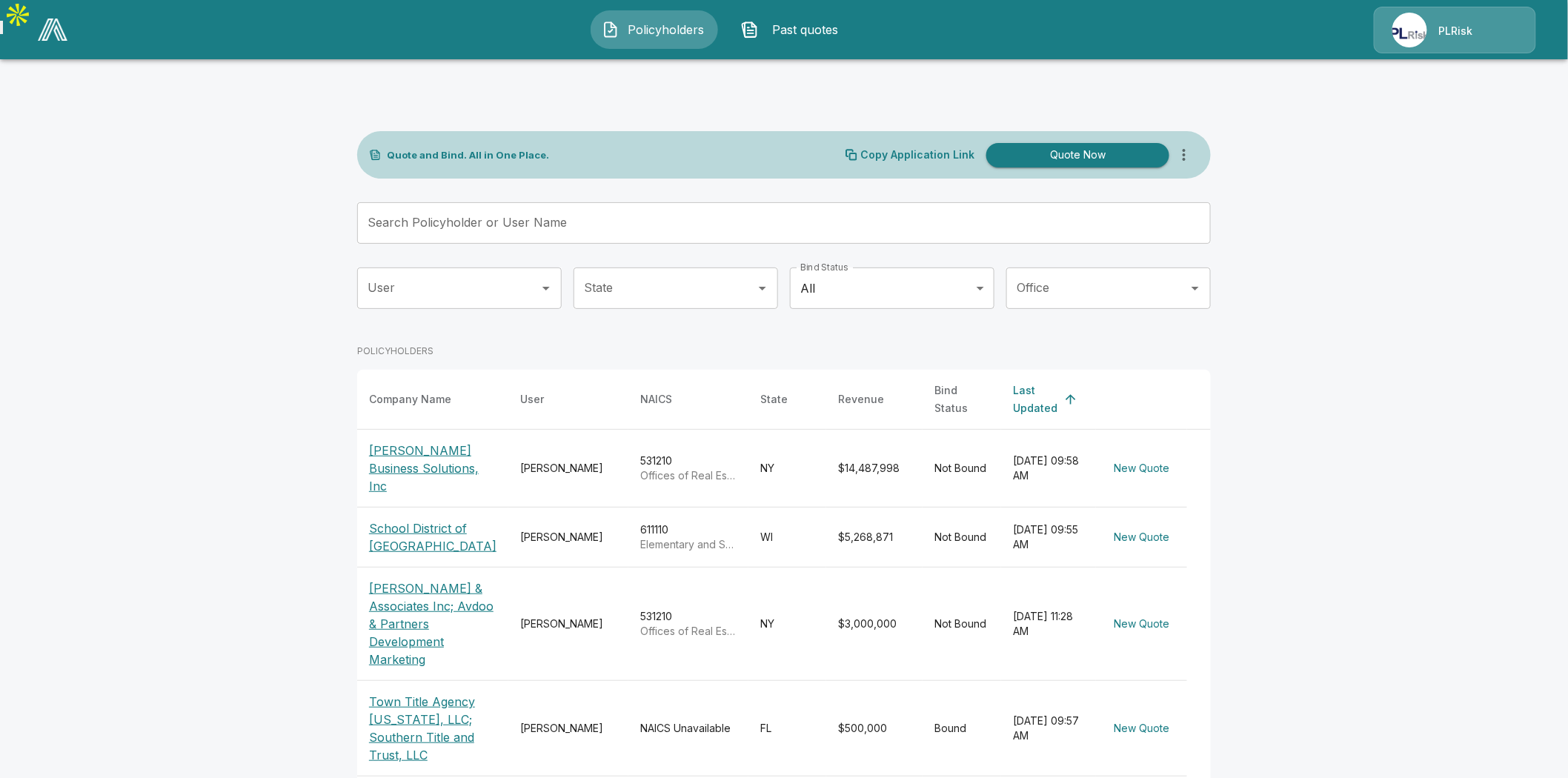
click at [1458, 22] on div "PLRisk" at bounding box center [1456, 30] width 34 height 17
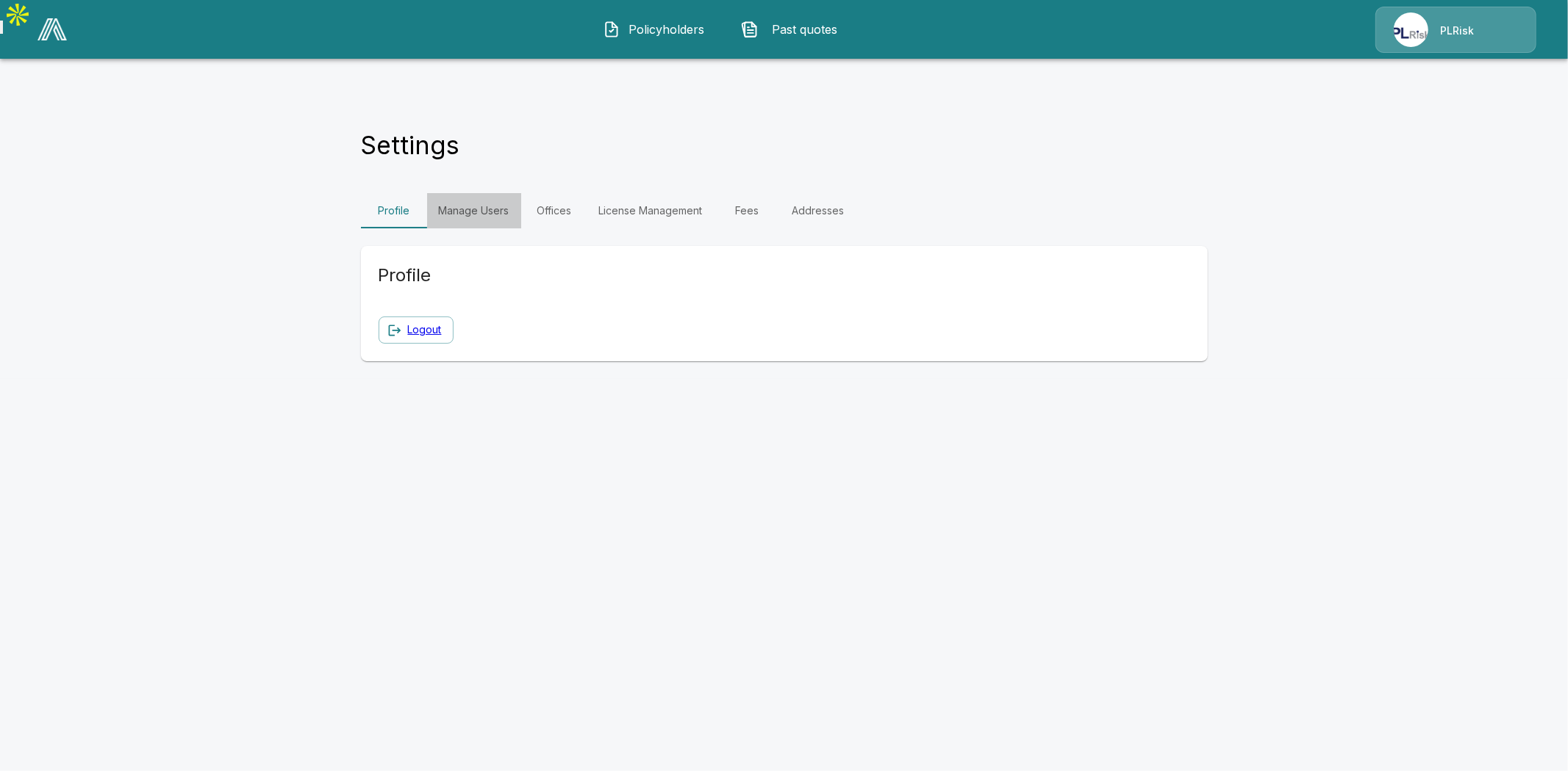
click at [467, 193] on link "Manage Users" at bounding box center [474, 211] width 94 height 36
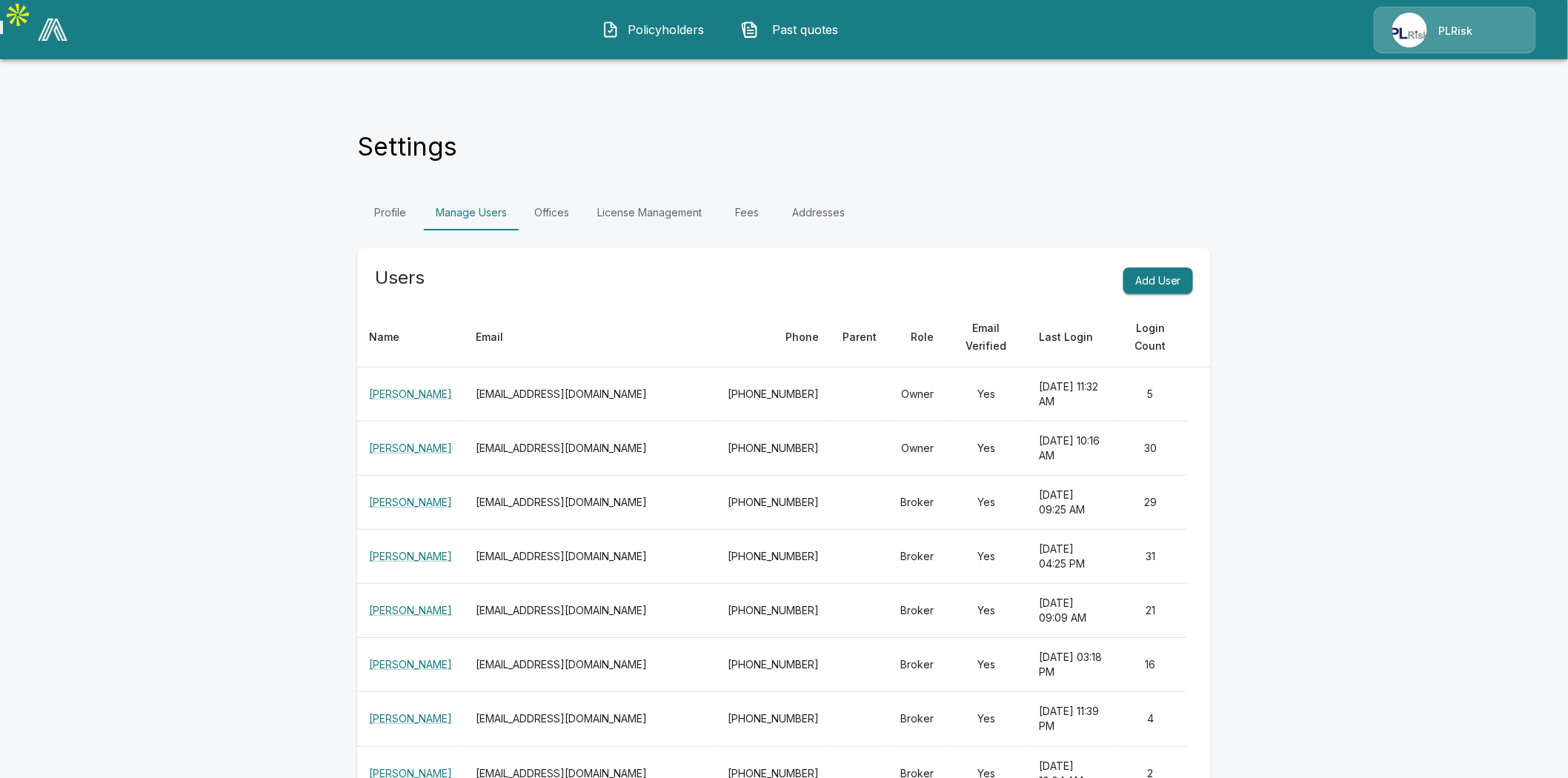
click at [757, 195] on link "Fees" at bounding box center [747, 213] width 66 height 36
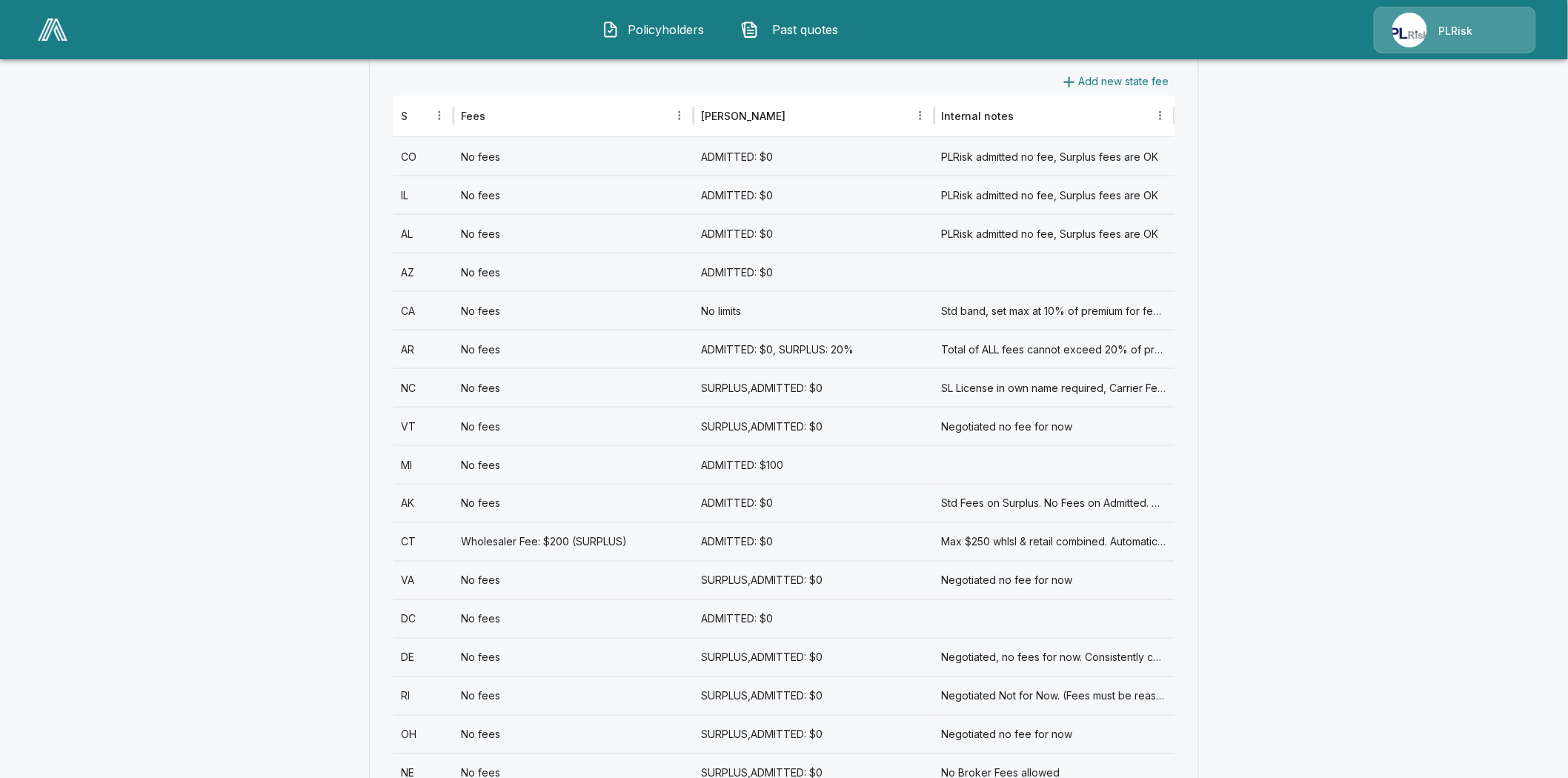
scroll to position [988, 0]
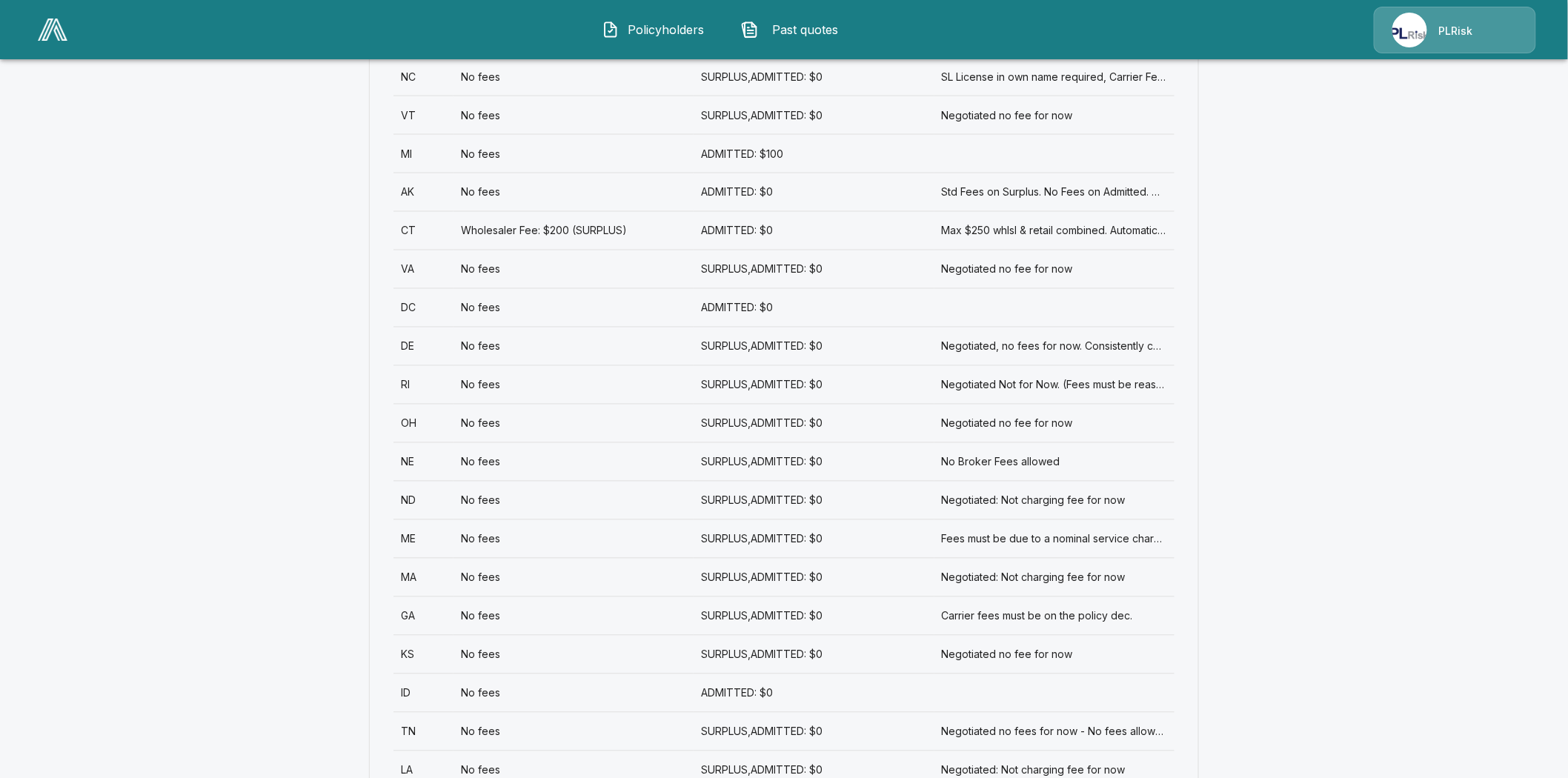
click at [409, 366] on div "RI" at bounding box center [424, 385] width 60 height 39
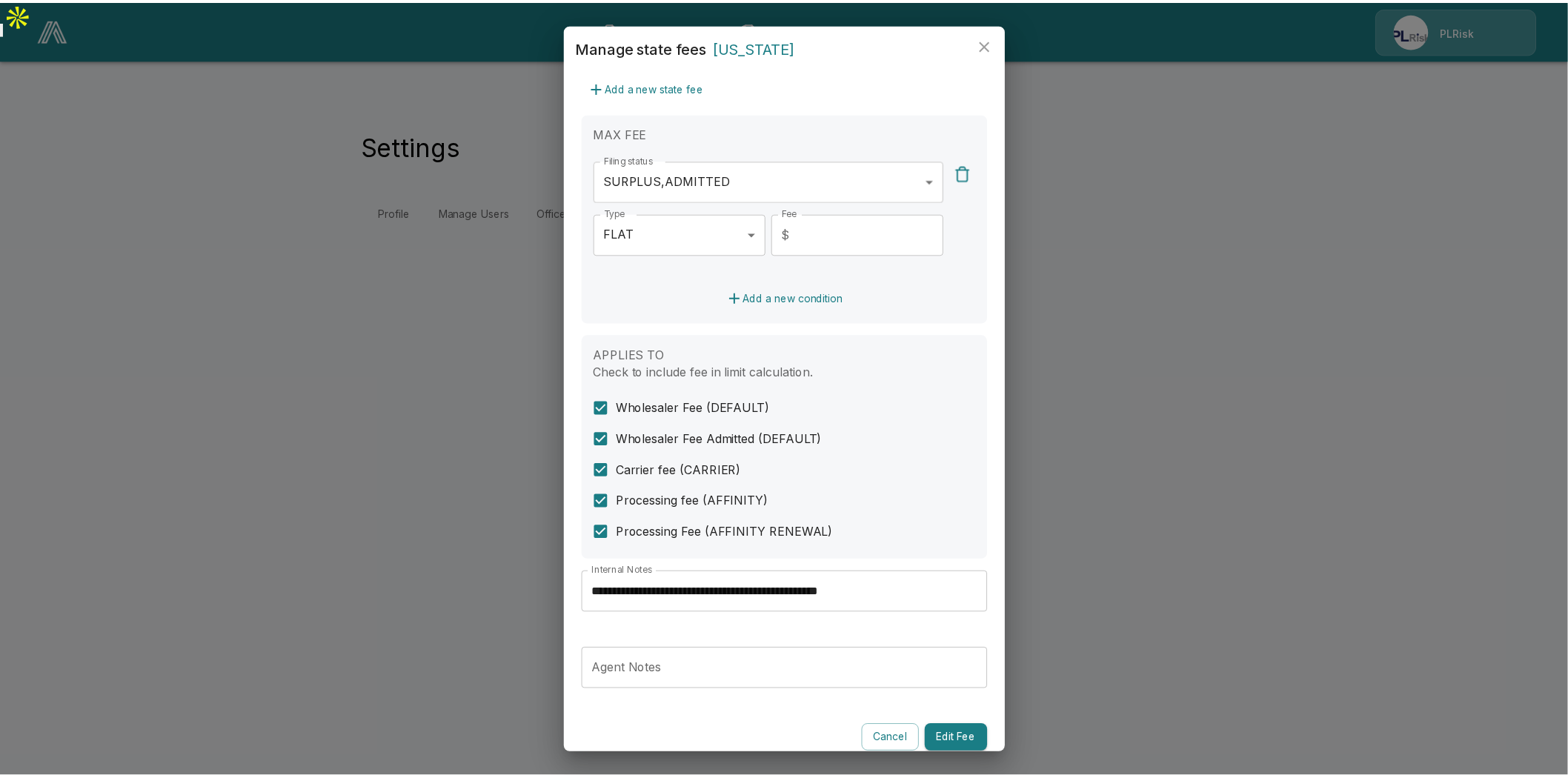
scroll to position [349, 0]
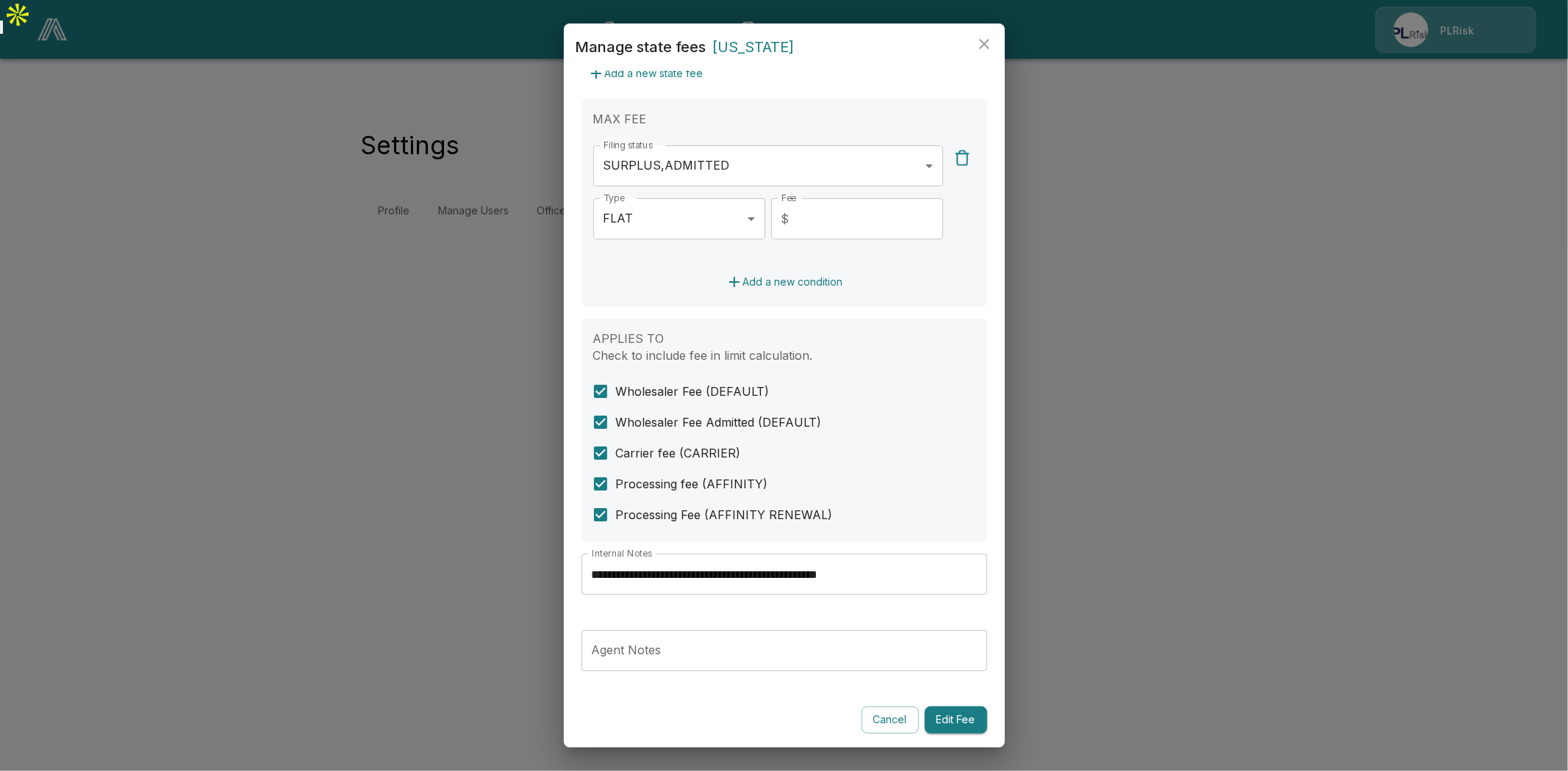
click at [843, 575] on input "**********" at bounding box center [784, 574] width 406 height 41
click at [986, 42] on icon "close" at bounding box center [984, 44] width 10 height 10
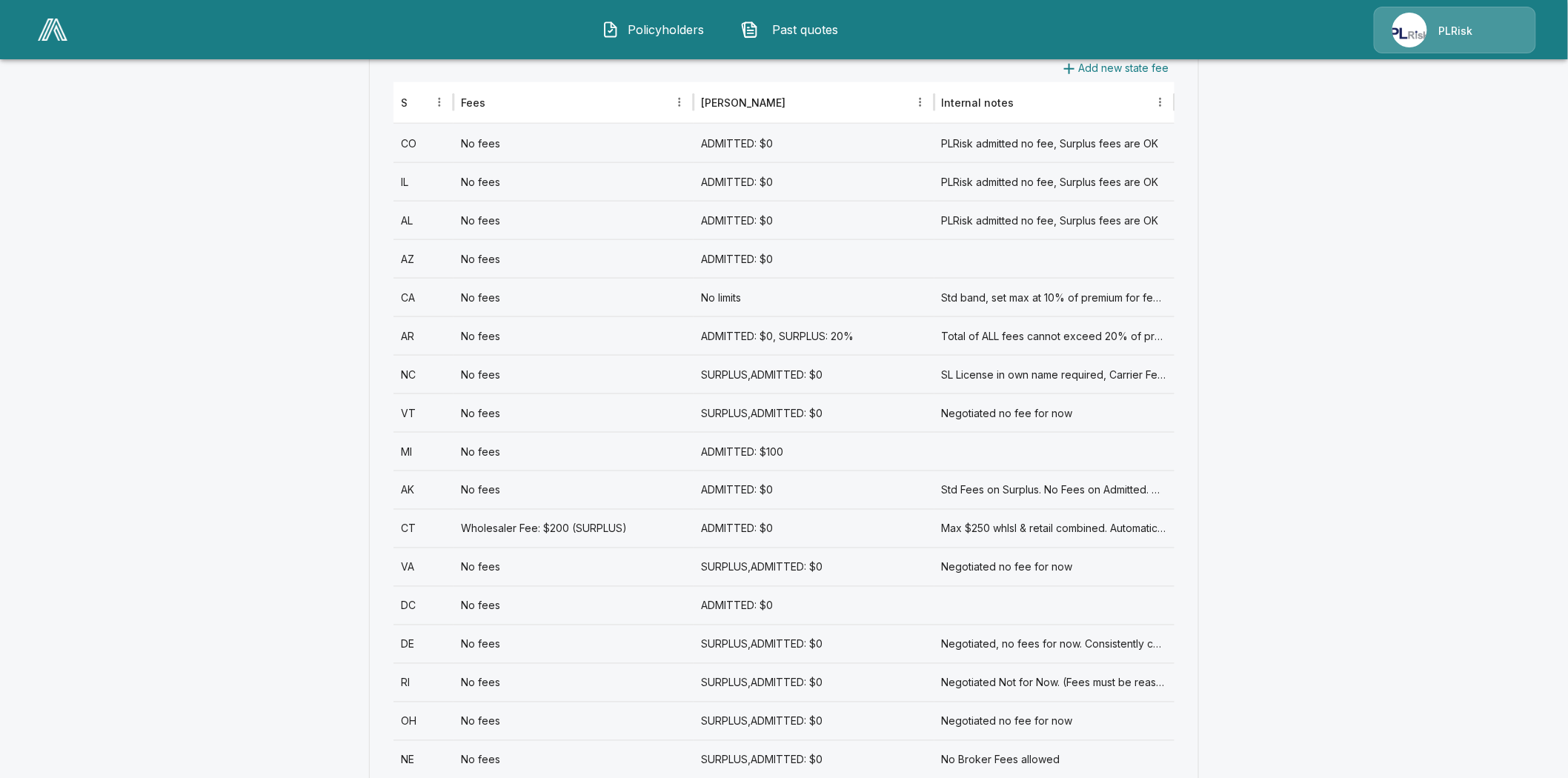
scroll to position [741, 0]
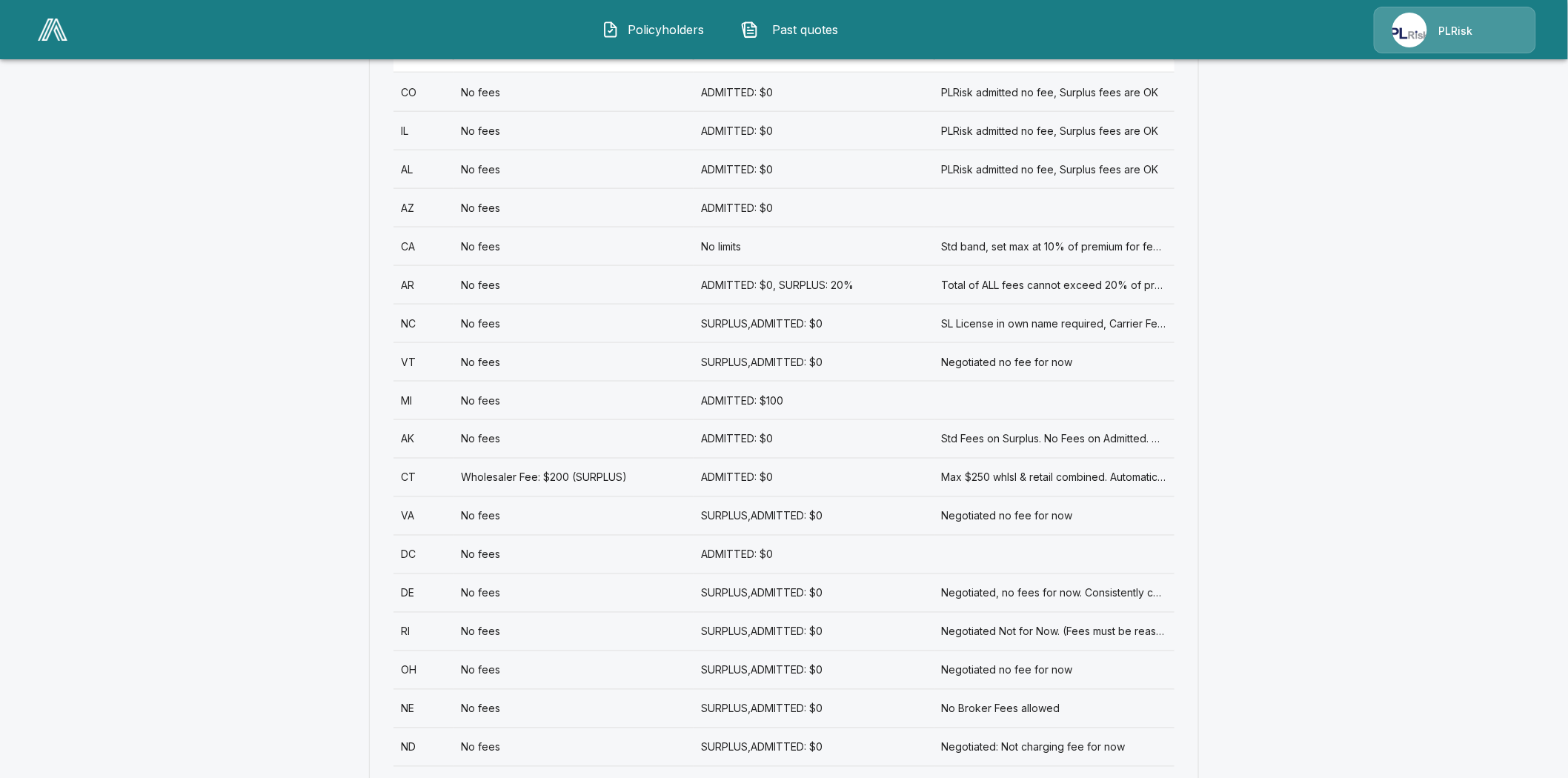
click at [414, 651] on div "OH" at bounding box center [424, 670] width 60 height 39
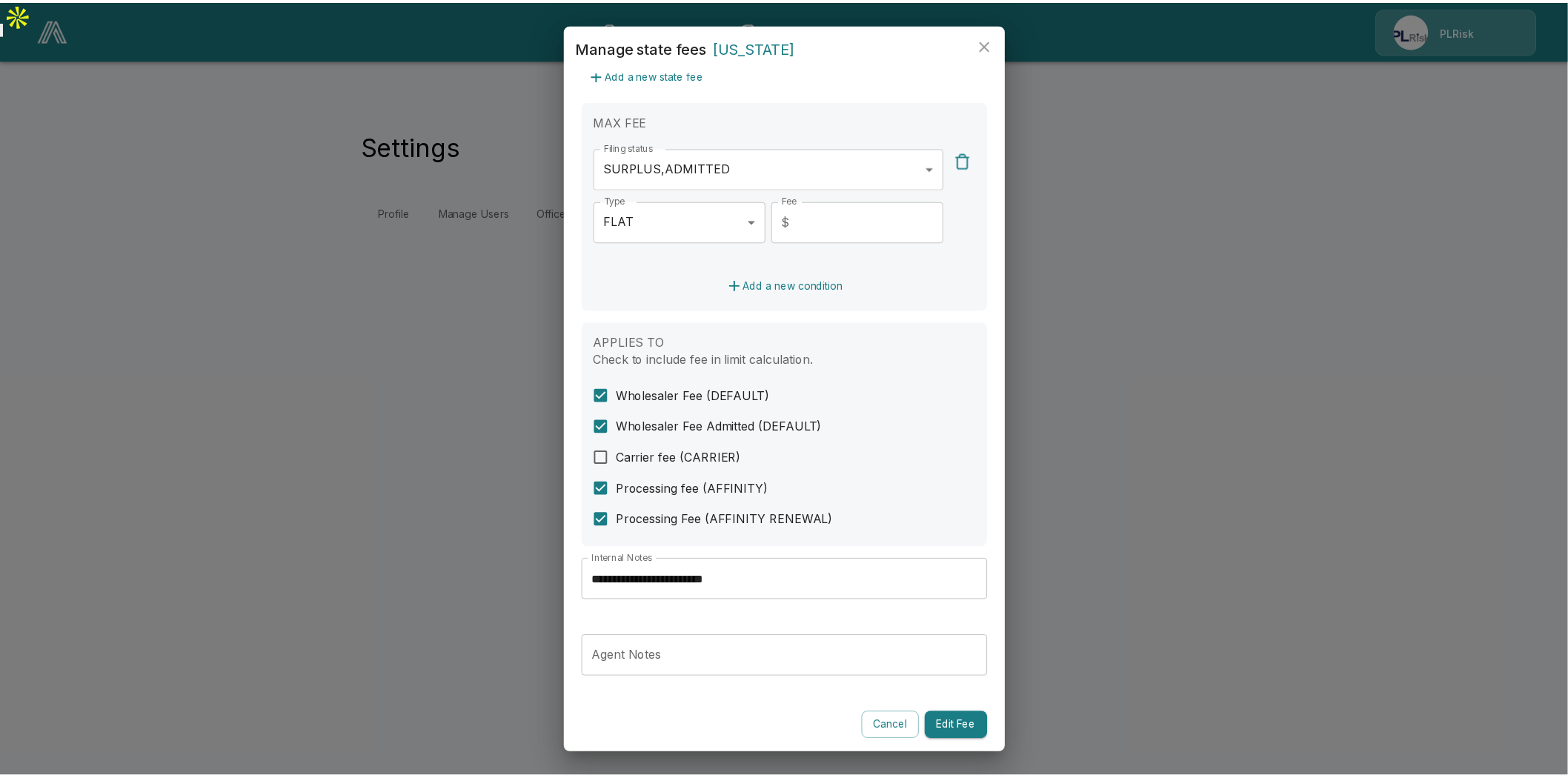
scroll to position [349, 0]
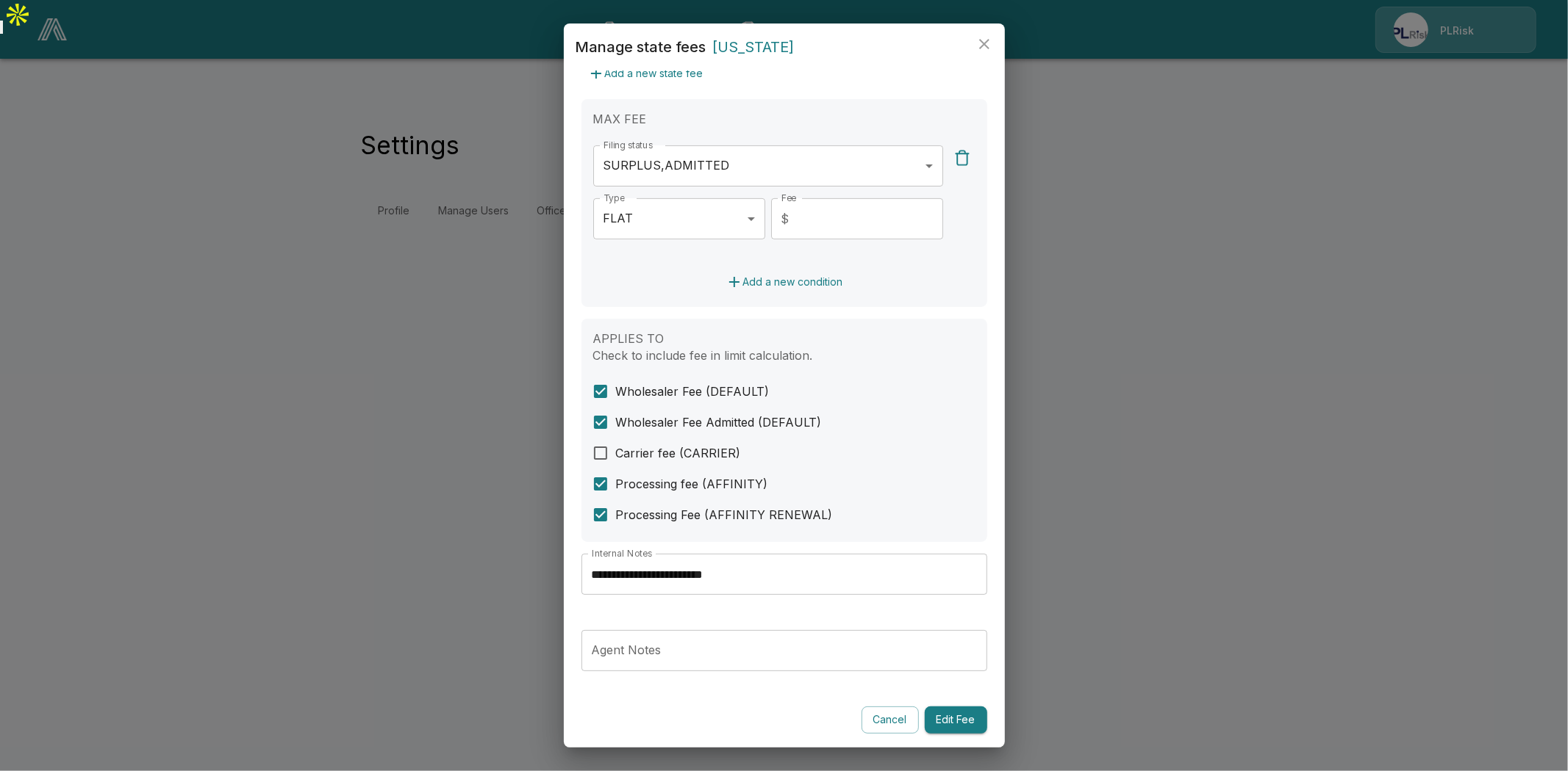
click at [678, 571] on input "**********" at bounding box center [784, 574] width 406 height 41
click at [993, 41] on button "close" at bounding box center [984, 44] width 30 height 29
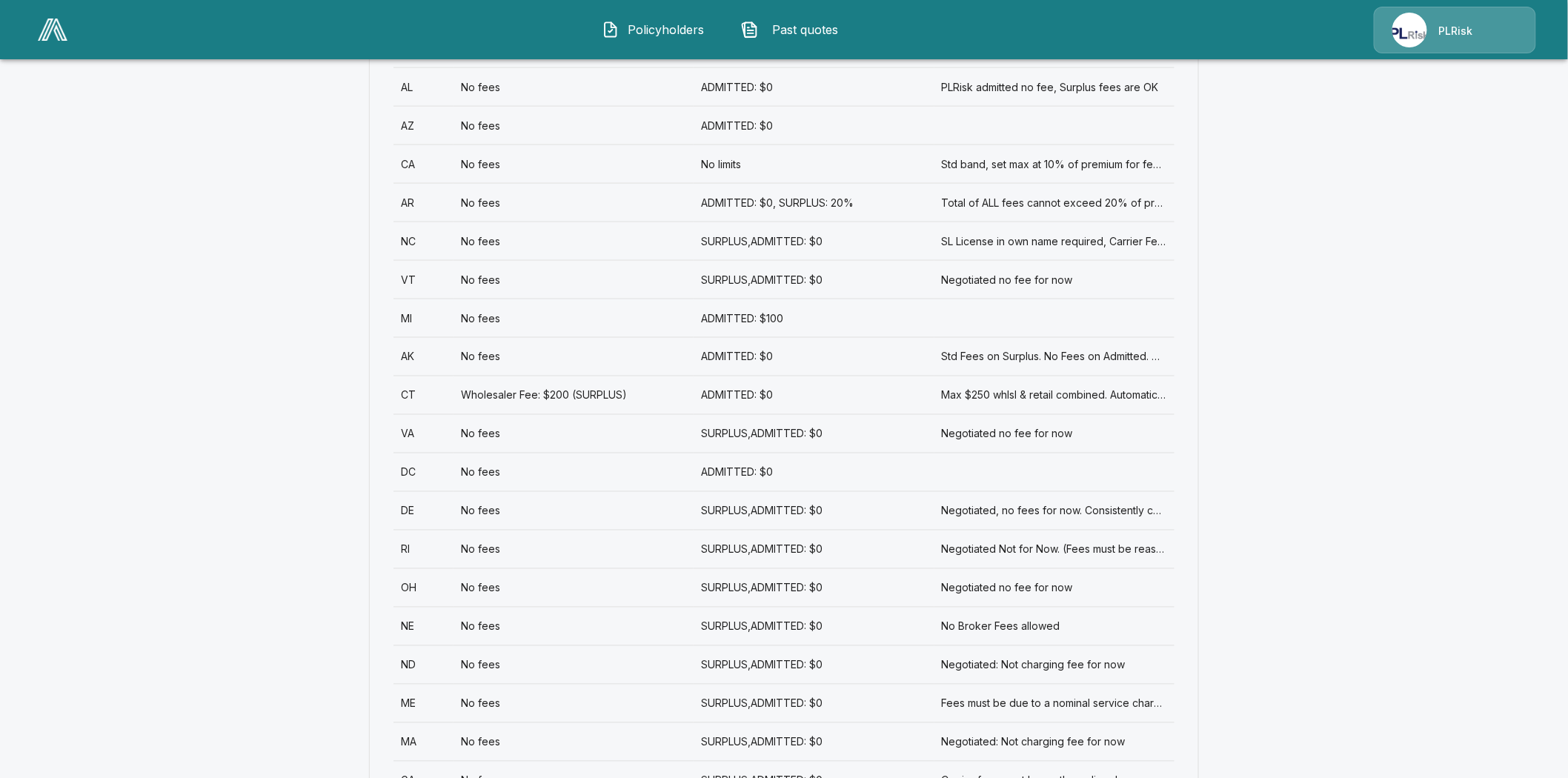
scroll to position [906, 0]
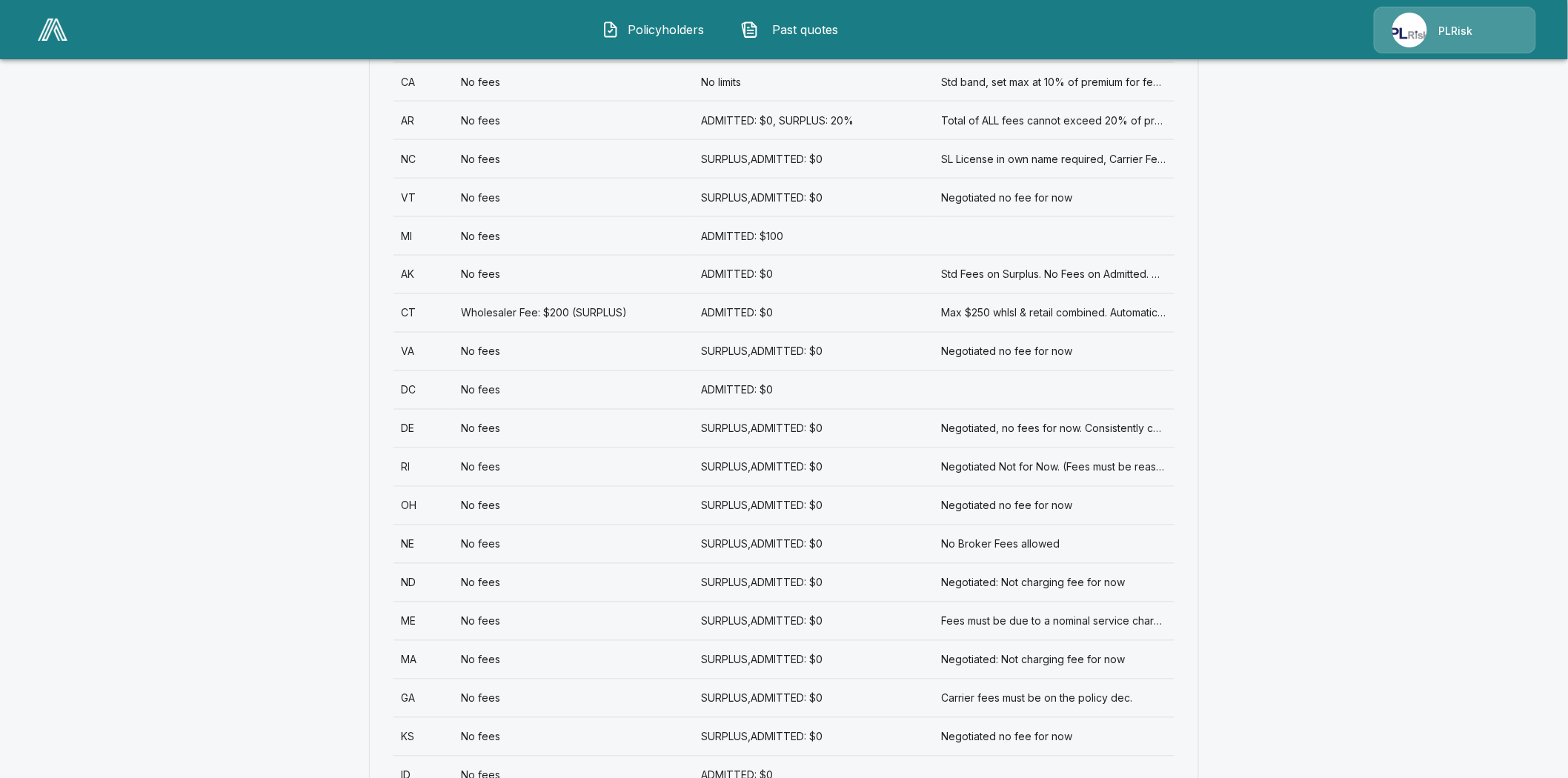
click at [409, 525] on div "NE" at bounding box center [424, 544] width 60 height 39
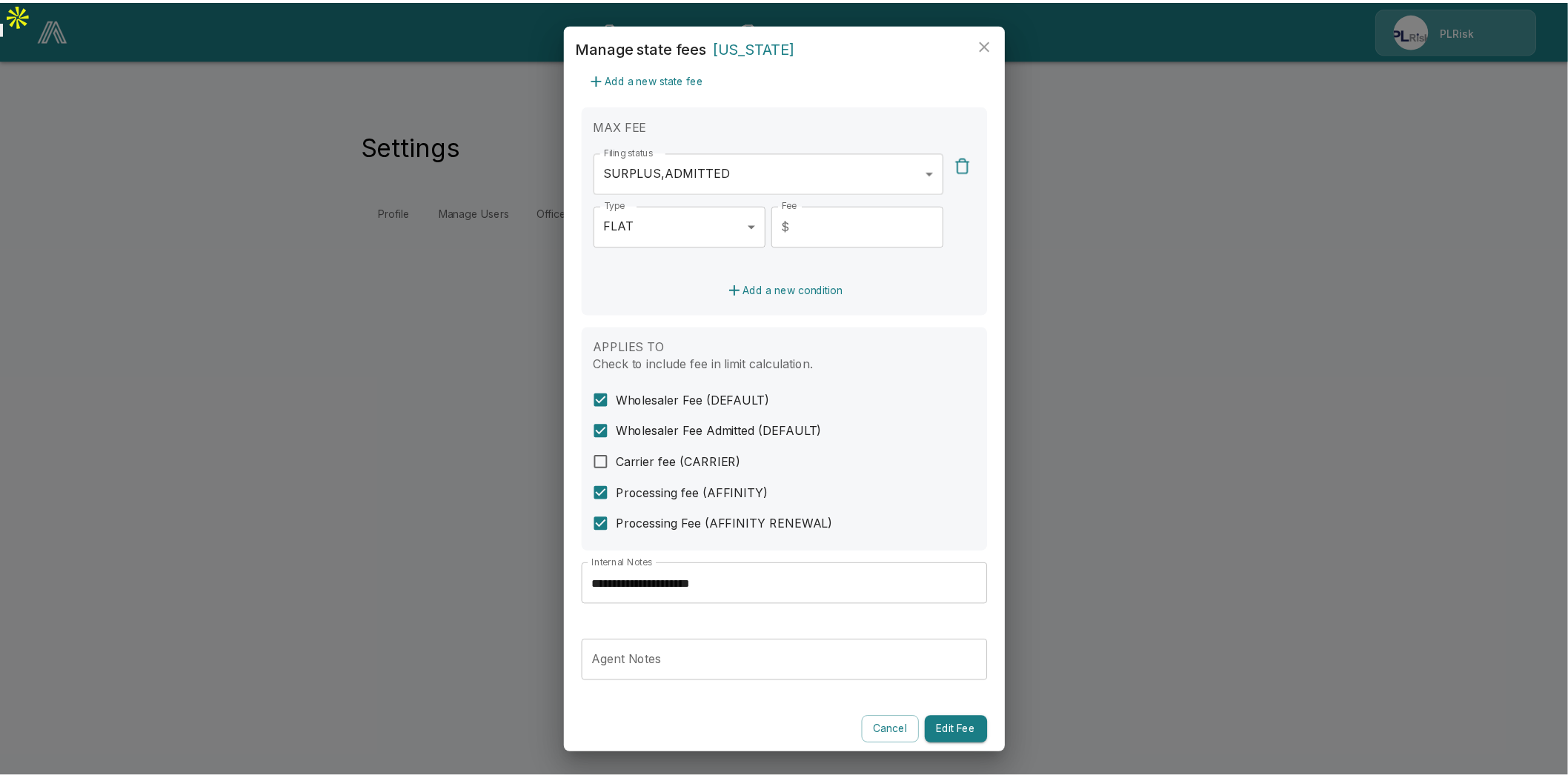
scroll to position [349, 0]
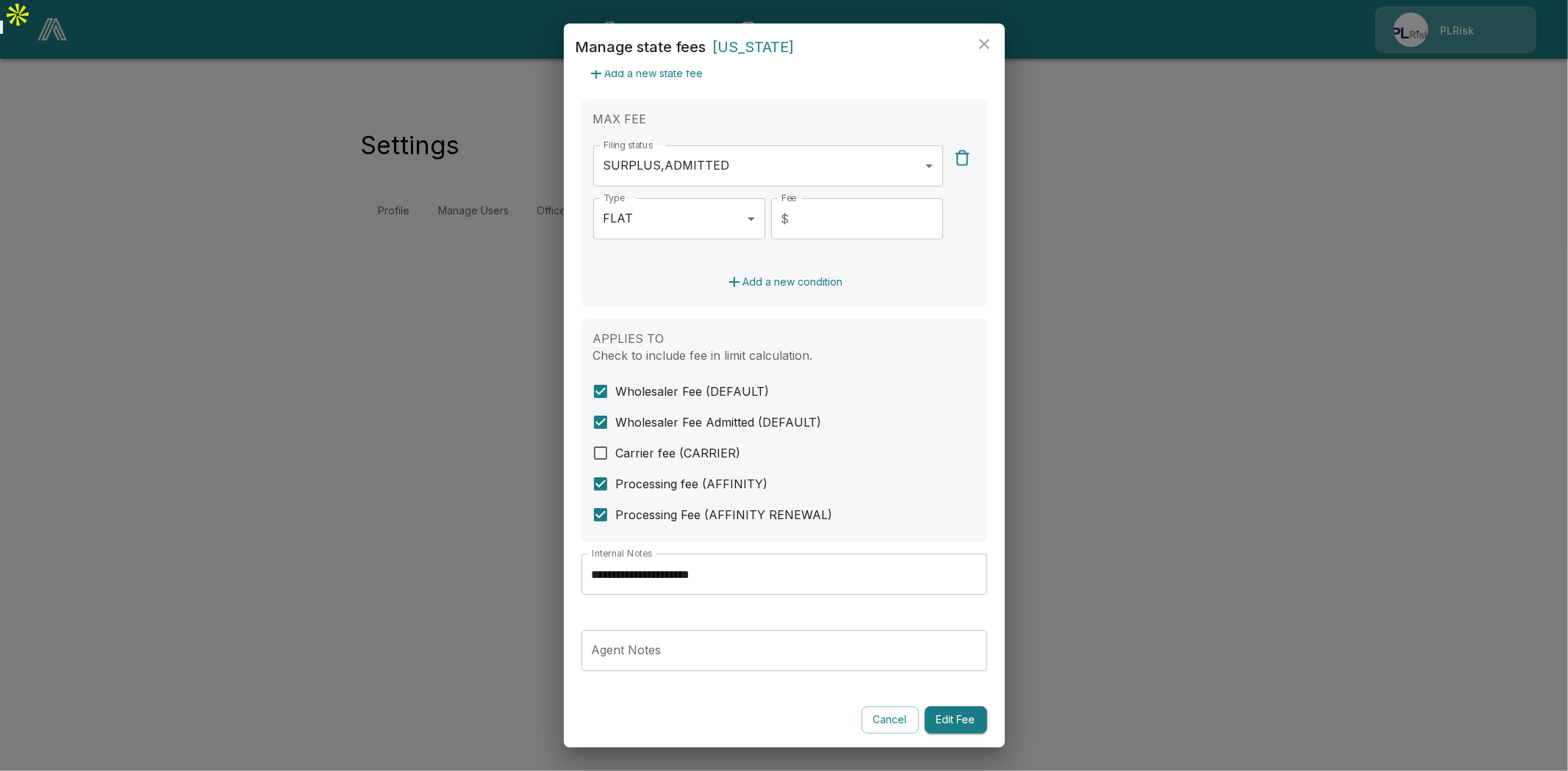
click at [706, 576] on input "**********" at bounding box center [784, 574] width 406 height 41
click at [983, 42] on icon "close" at bounding box center [984, 44] width 17 height 17
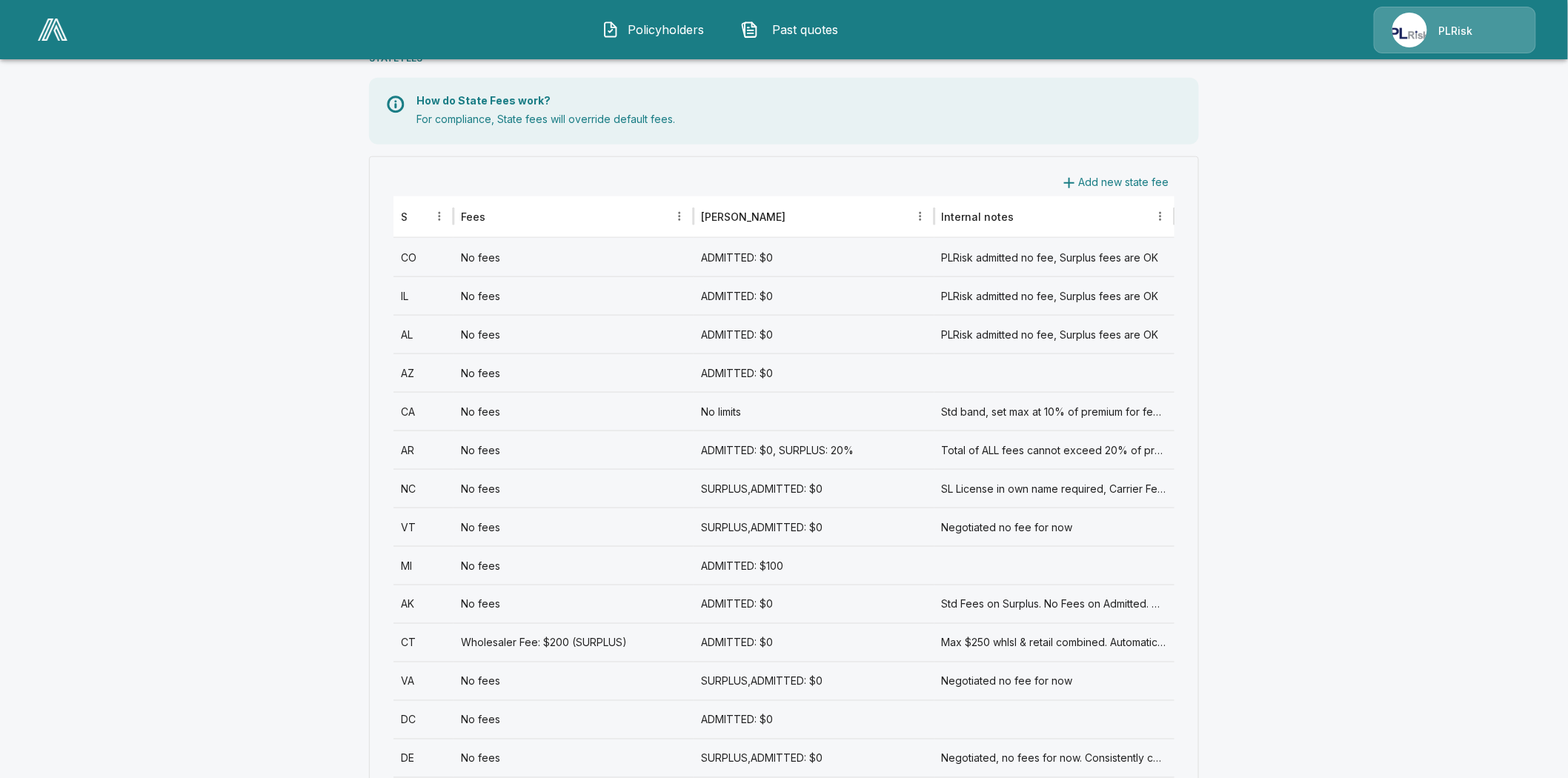
scroll to position [1070, 0]
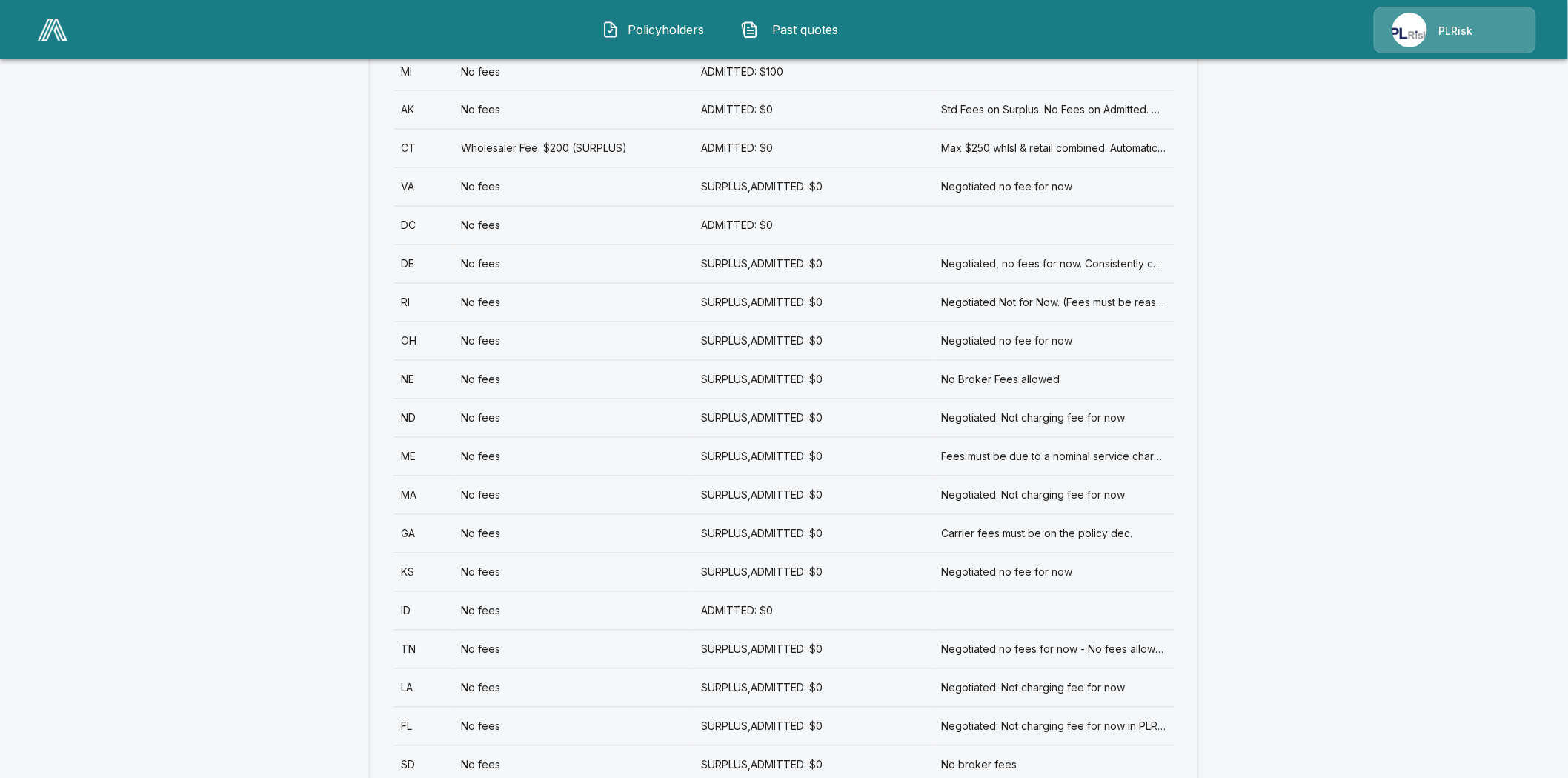
click at [416, 399] on div "ND" at bounding box center [424, 418] width 60 height 39
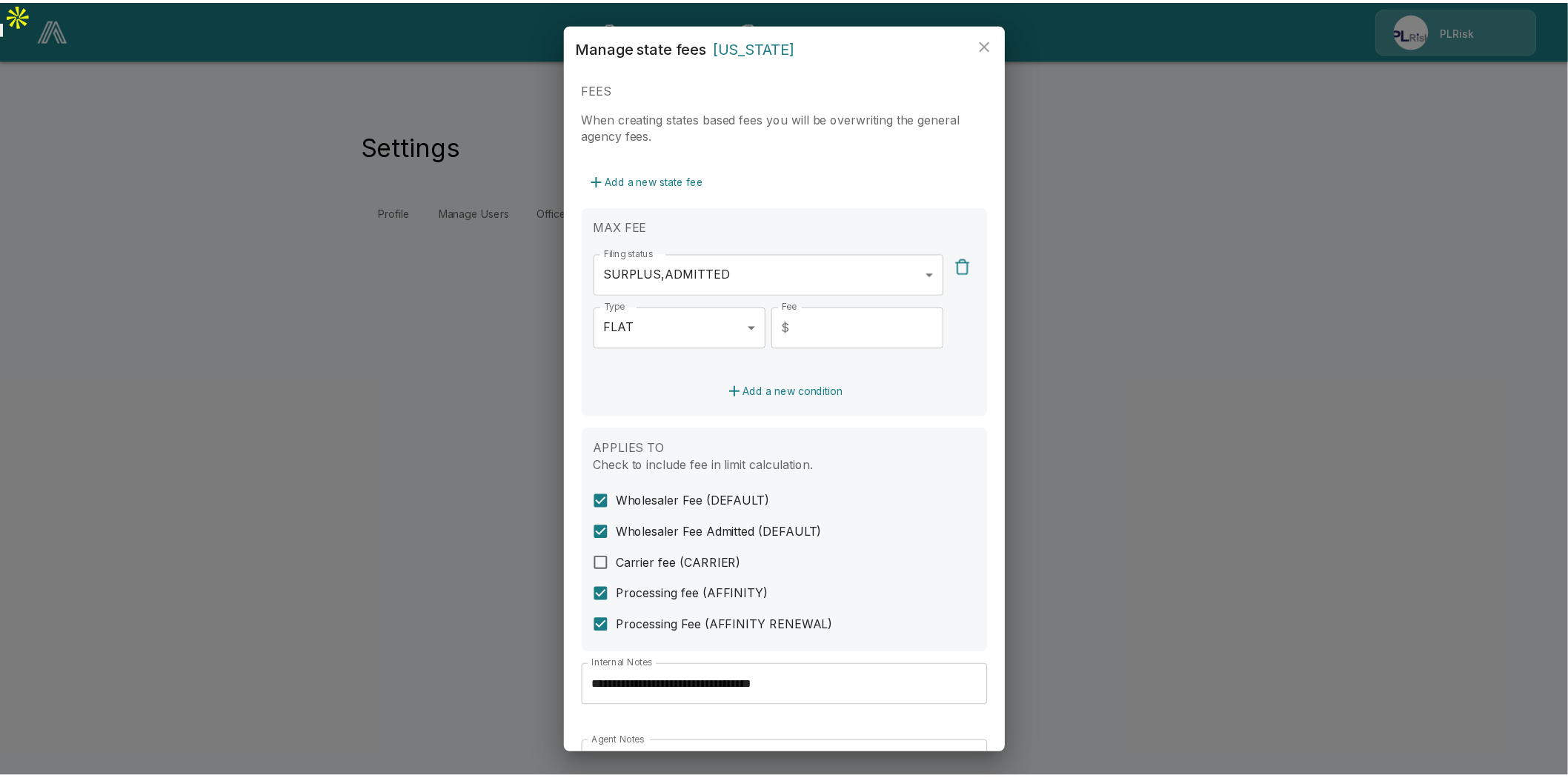
scroll to position [247, 0]
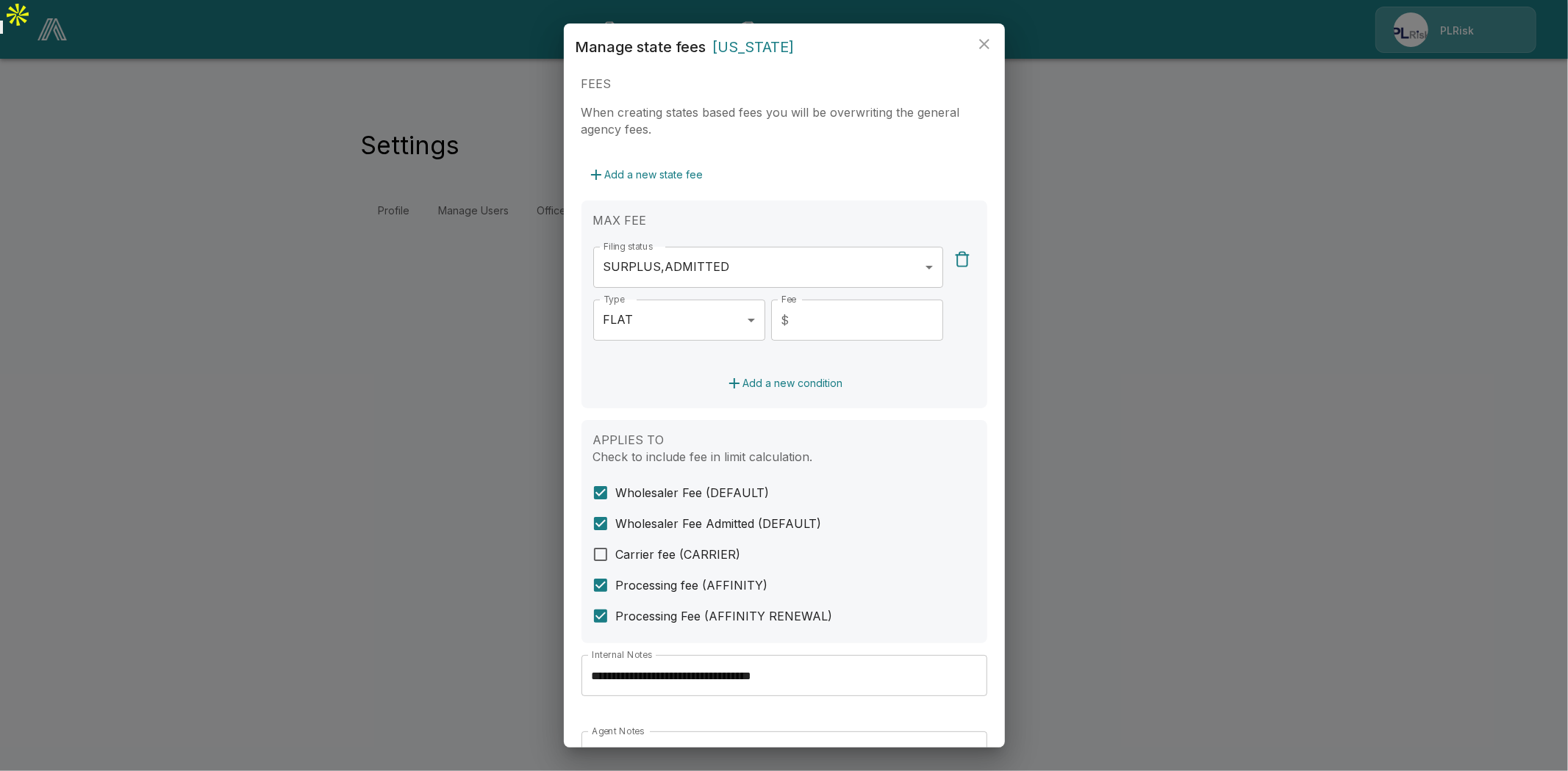
click at [761, 664] on input "**********" at bounding box center [784, 675] width 406 height 41
click at [759, 671] on input "**********" at bounding box center [784, 675] width 406 height 41
click at [987, 42] on icon "close" at bounding box center [984, 44] width 17 height 17
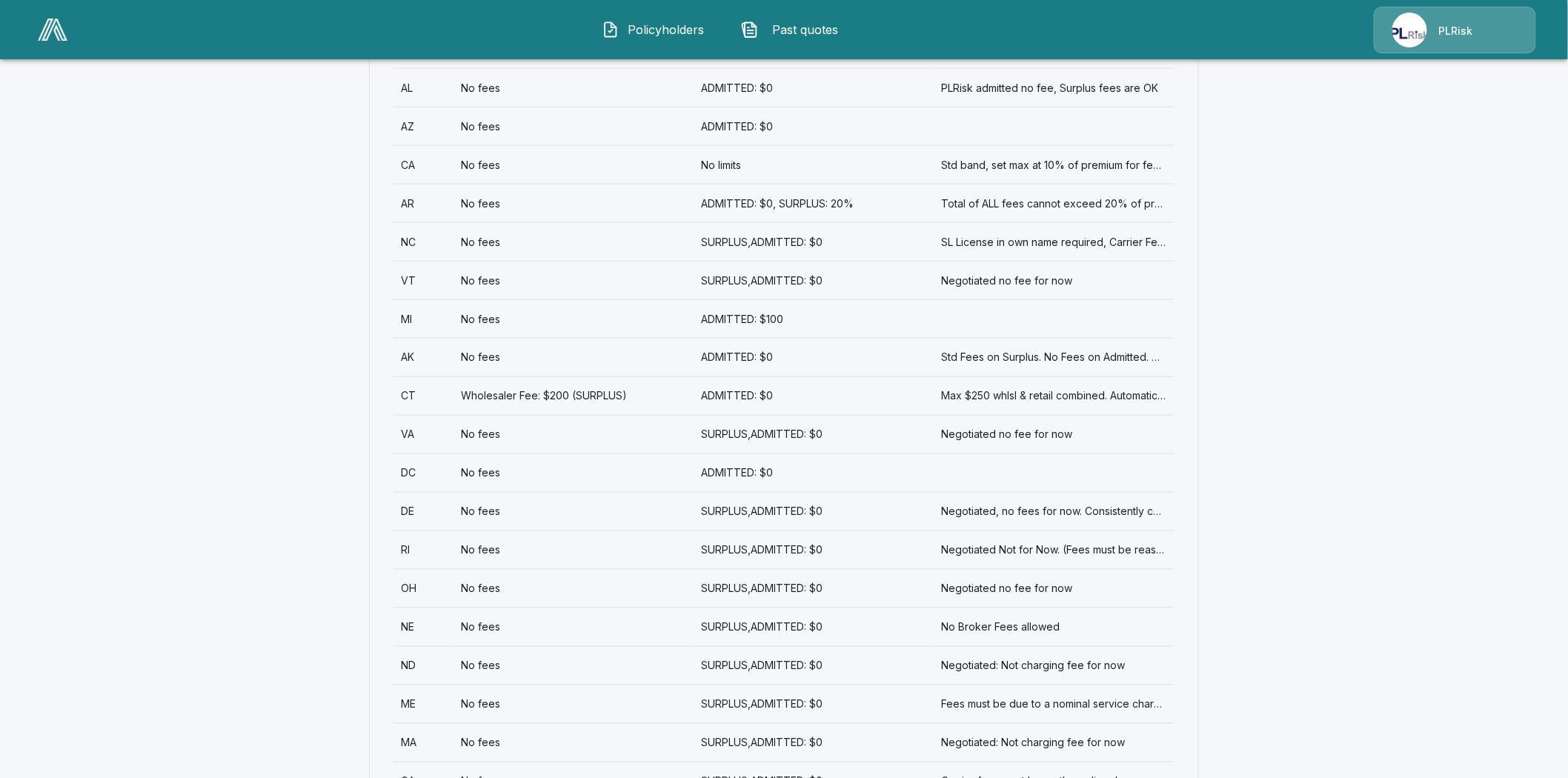
scroll to position [824, 0]
click at [412, 684] on div "ME" at bounding box center [424, 704] width 60 height 39
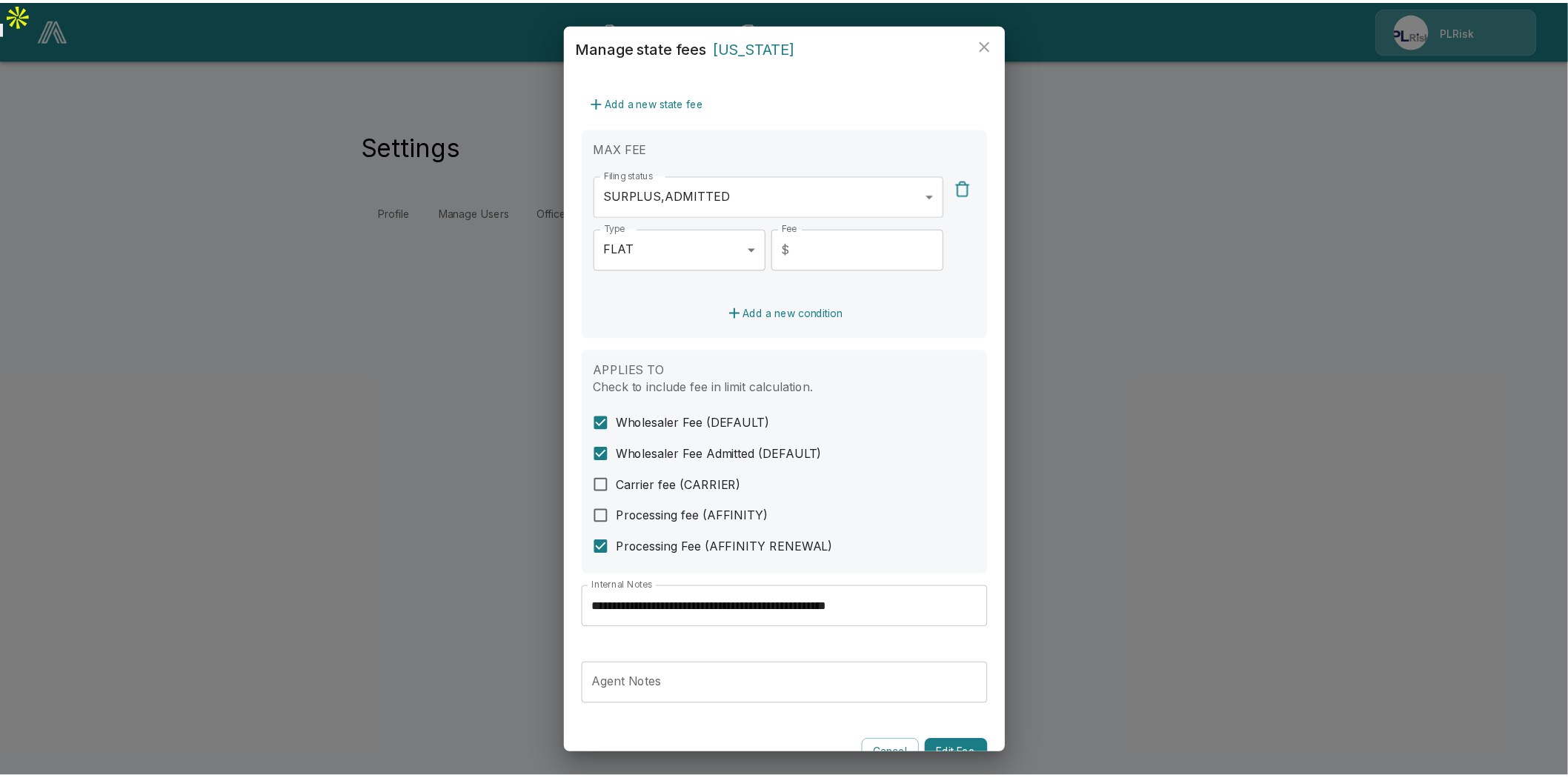
scroll to position [349, 0]
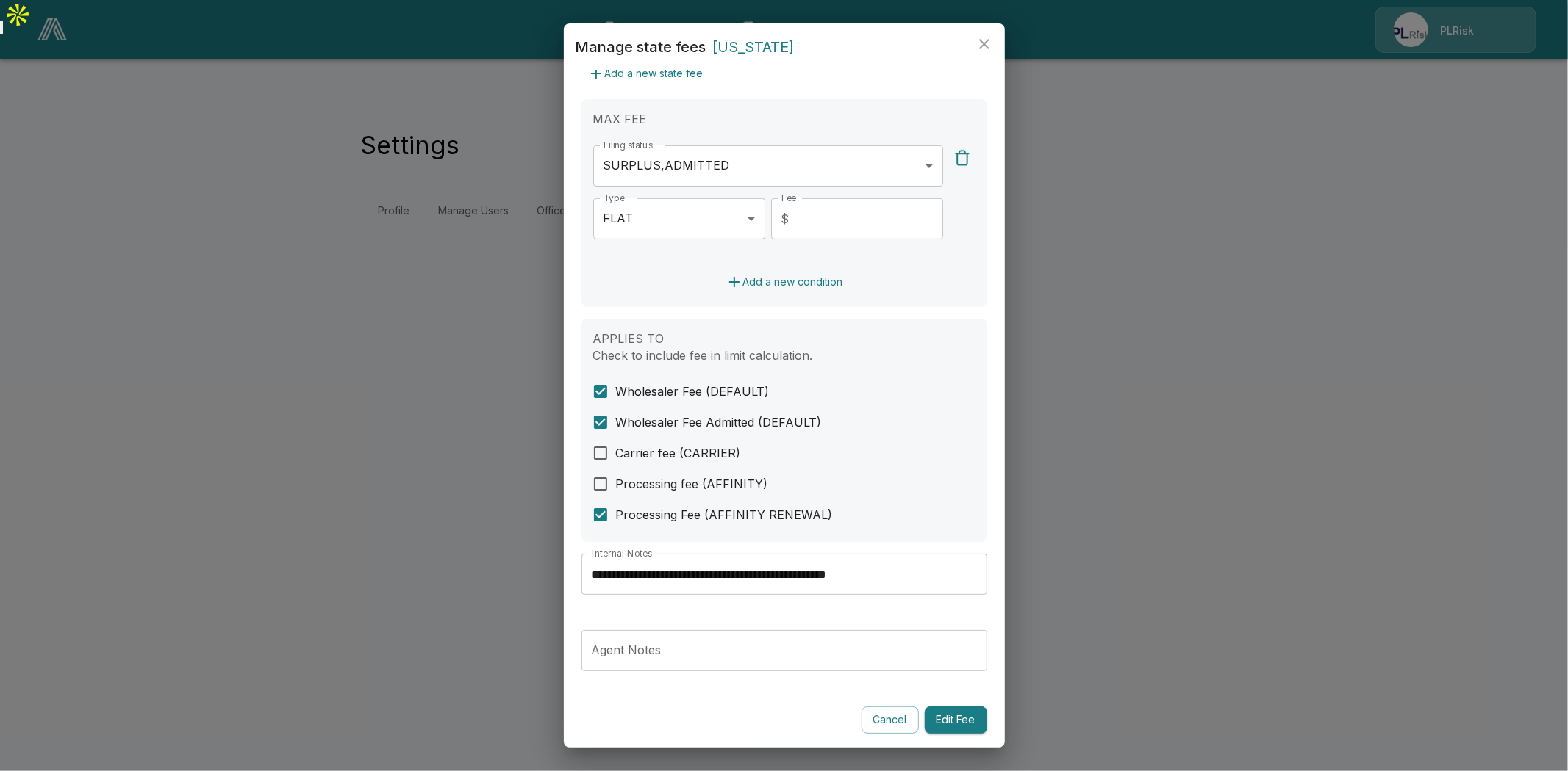
click at [817, 573] on input "**********" at bounding box center [784, 574] width 406 height 41
click at [982, 42] on icon "close" at bounding box center [984, 44] width 10 height 10
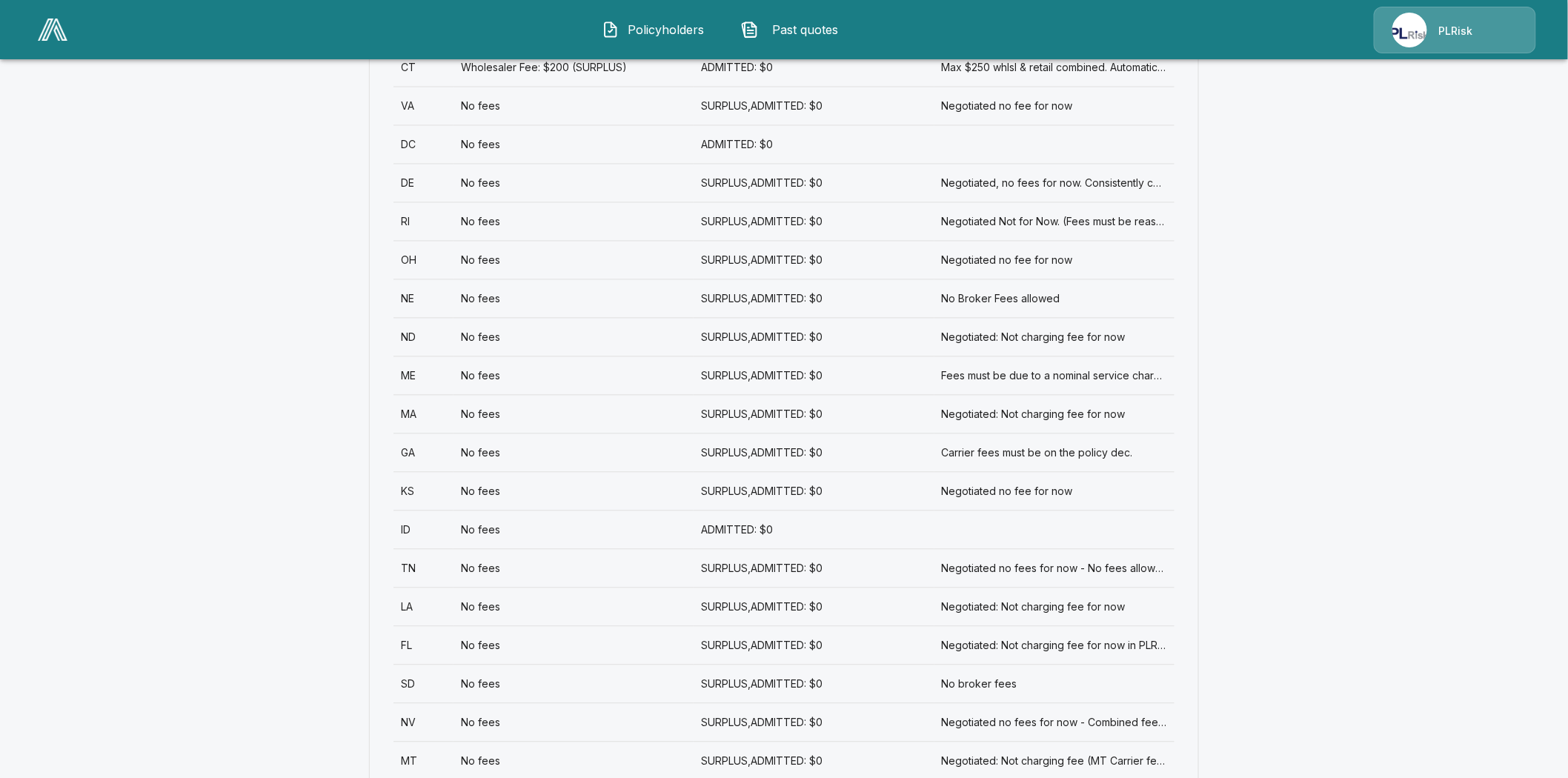
scroll to position [1153, 0]
click at [418, 394] on div "MA" at bounding box center [424, 413] width 60 height 39
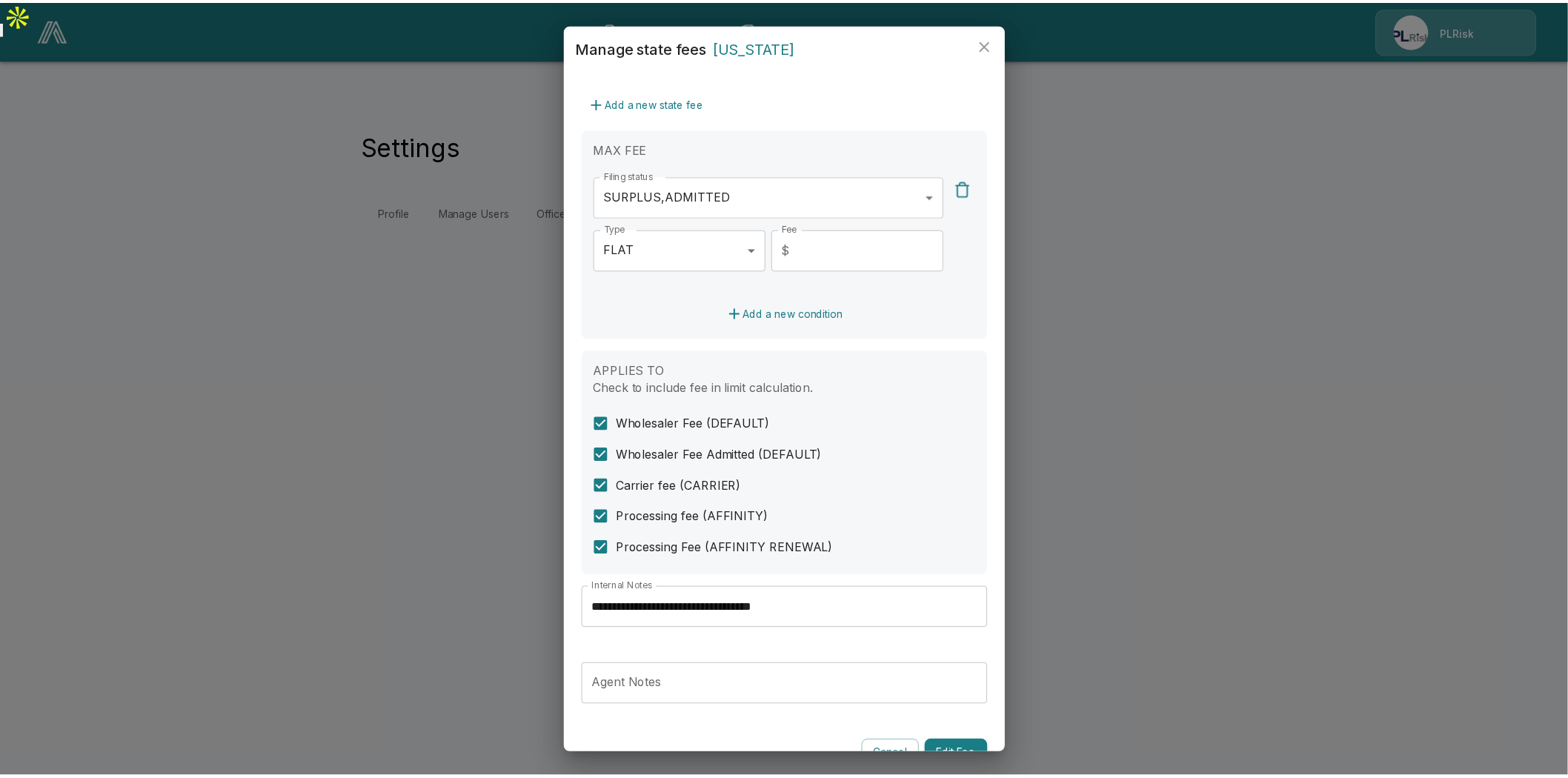
scroll to position [349, 0]
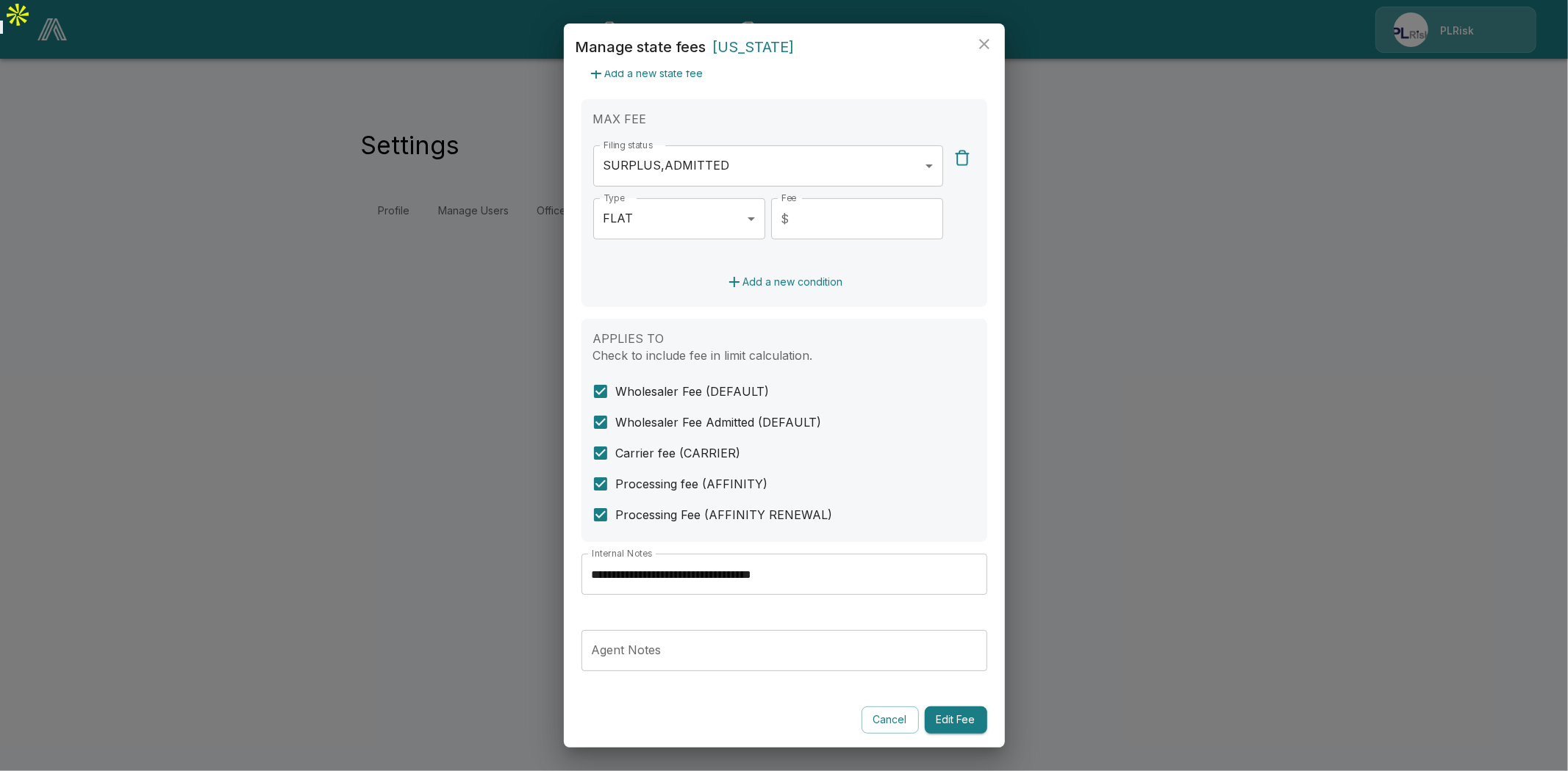
click at [720, 572] on input "**********" at bounding box center [784, 574] width 406 height 41
click at [982, 34] on button "close" at bounding box center [984, 44] width 30 height 29
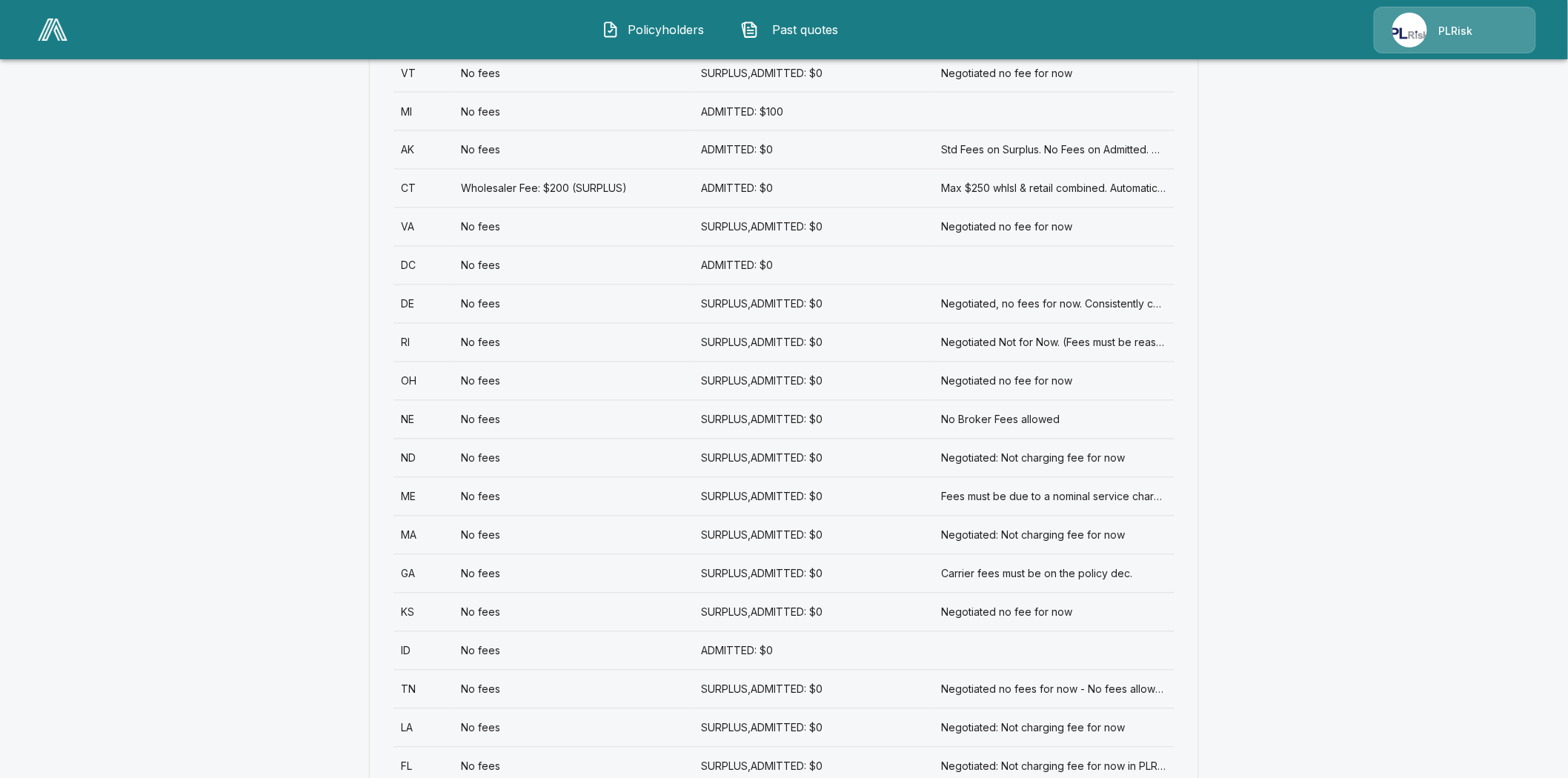
scroll to position [1153, 0]
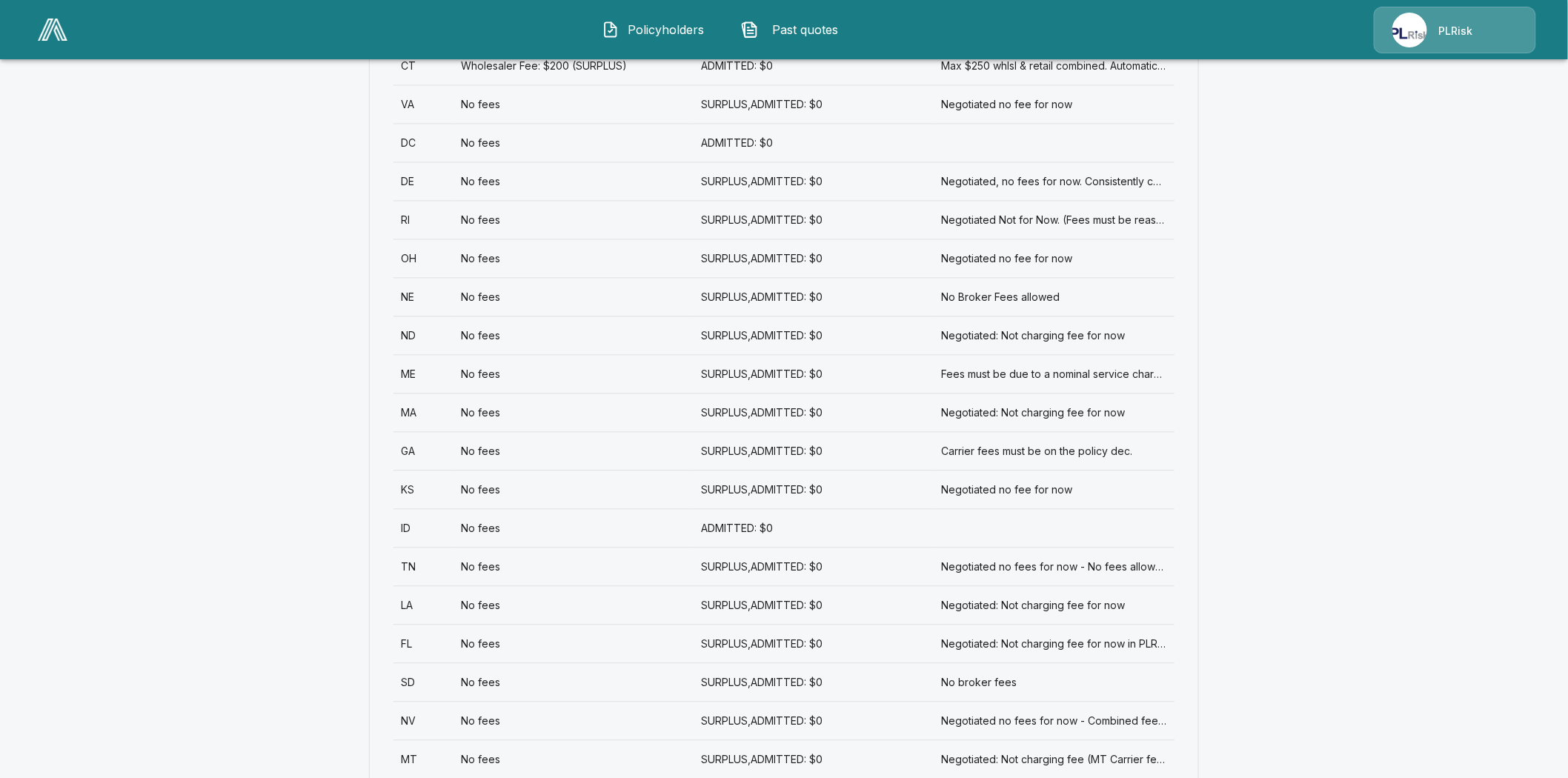
click at [416, 432] on div "GA" at bounding box center [424, 452] width 60 height 39
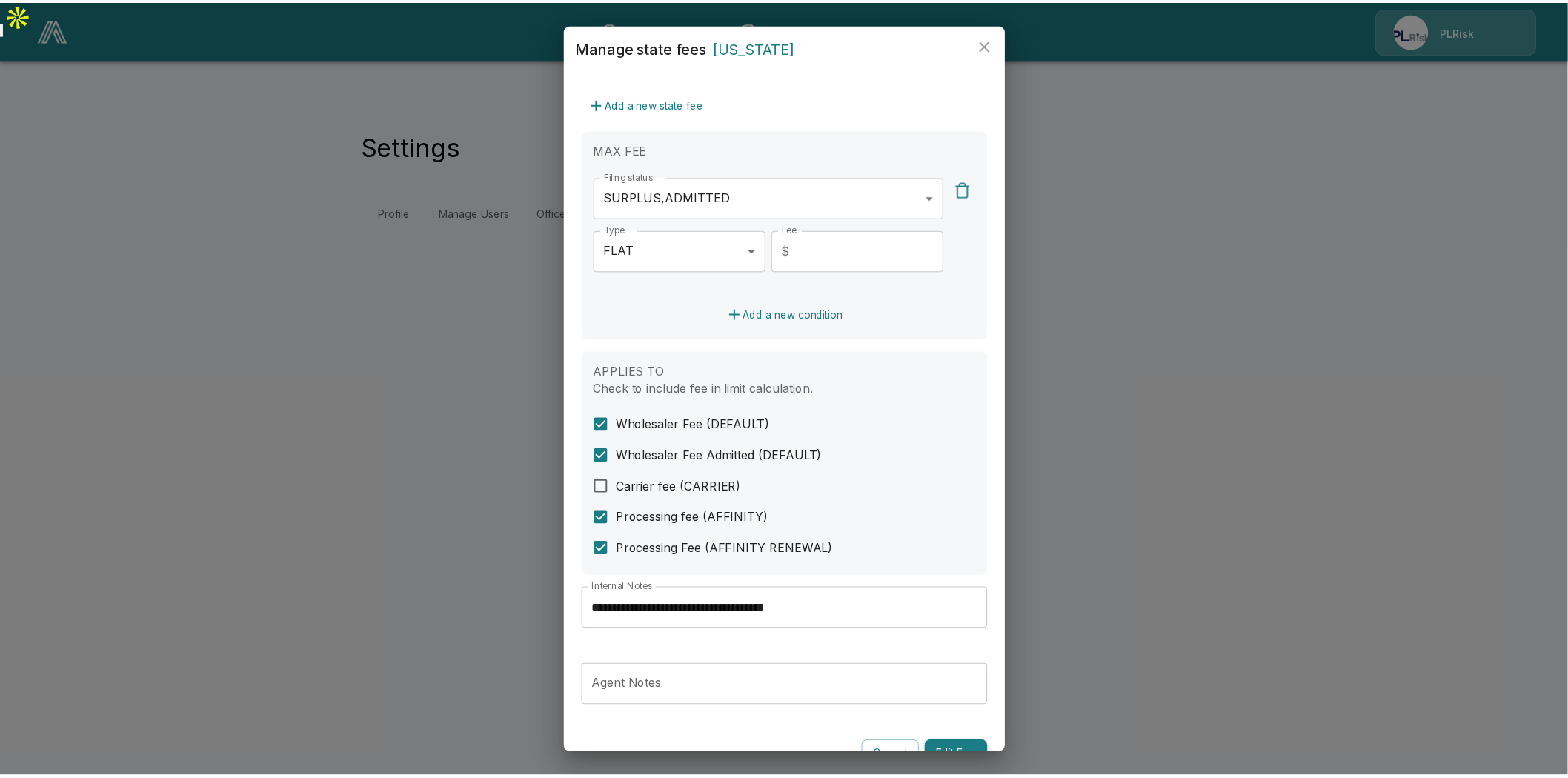
scroll to position [329, 0]
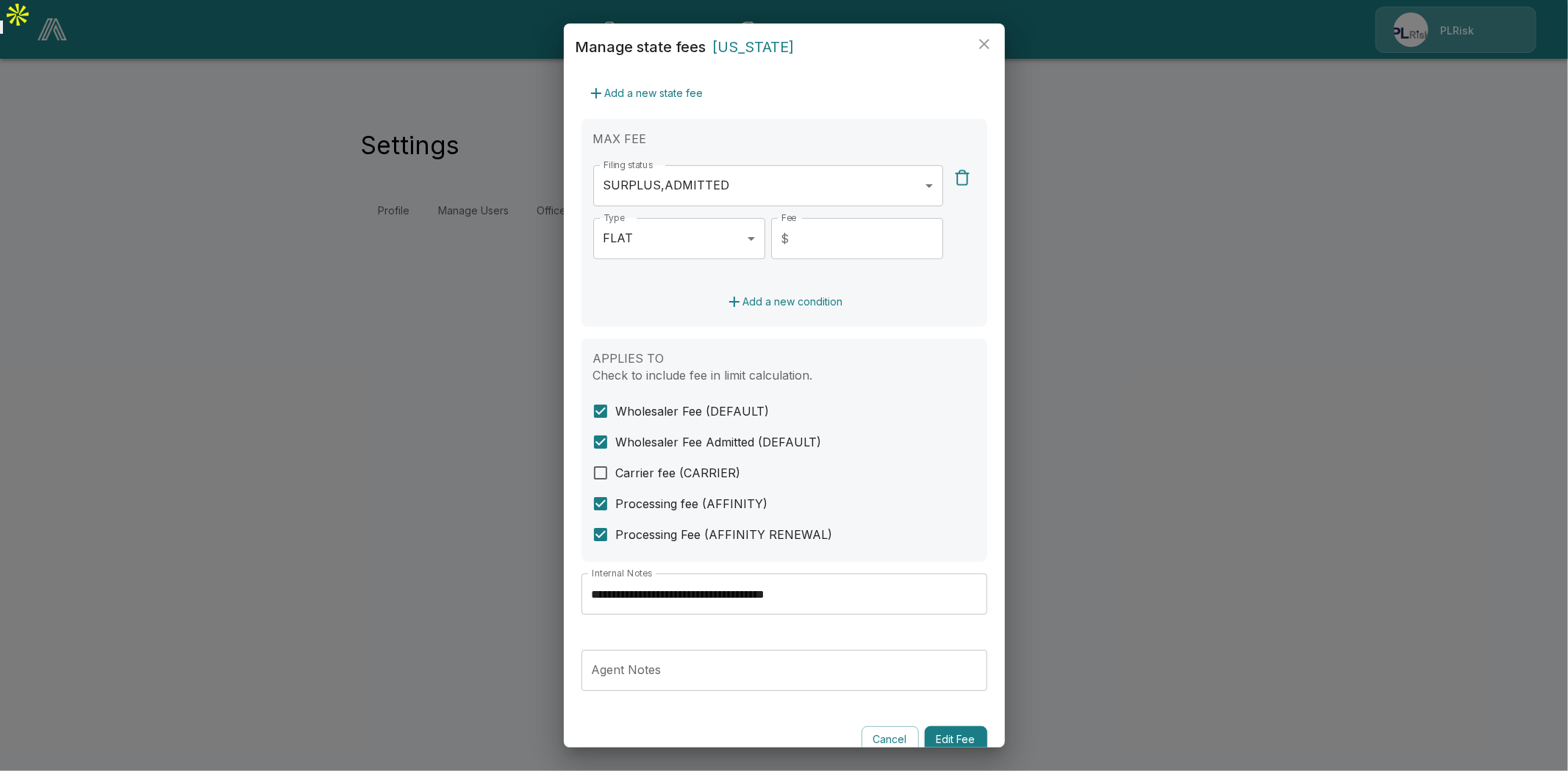
click at [763, 598] on input "**********" at bounding box center [784, 593] width 406 height 41
click at [987, 39] on icon "close" at bounding box center [984, 44] width 17 height 17
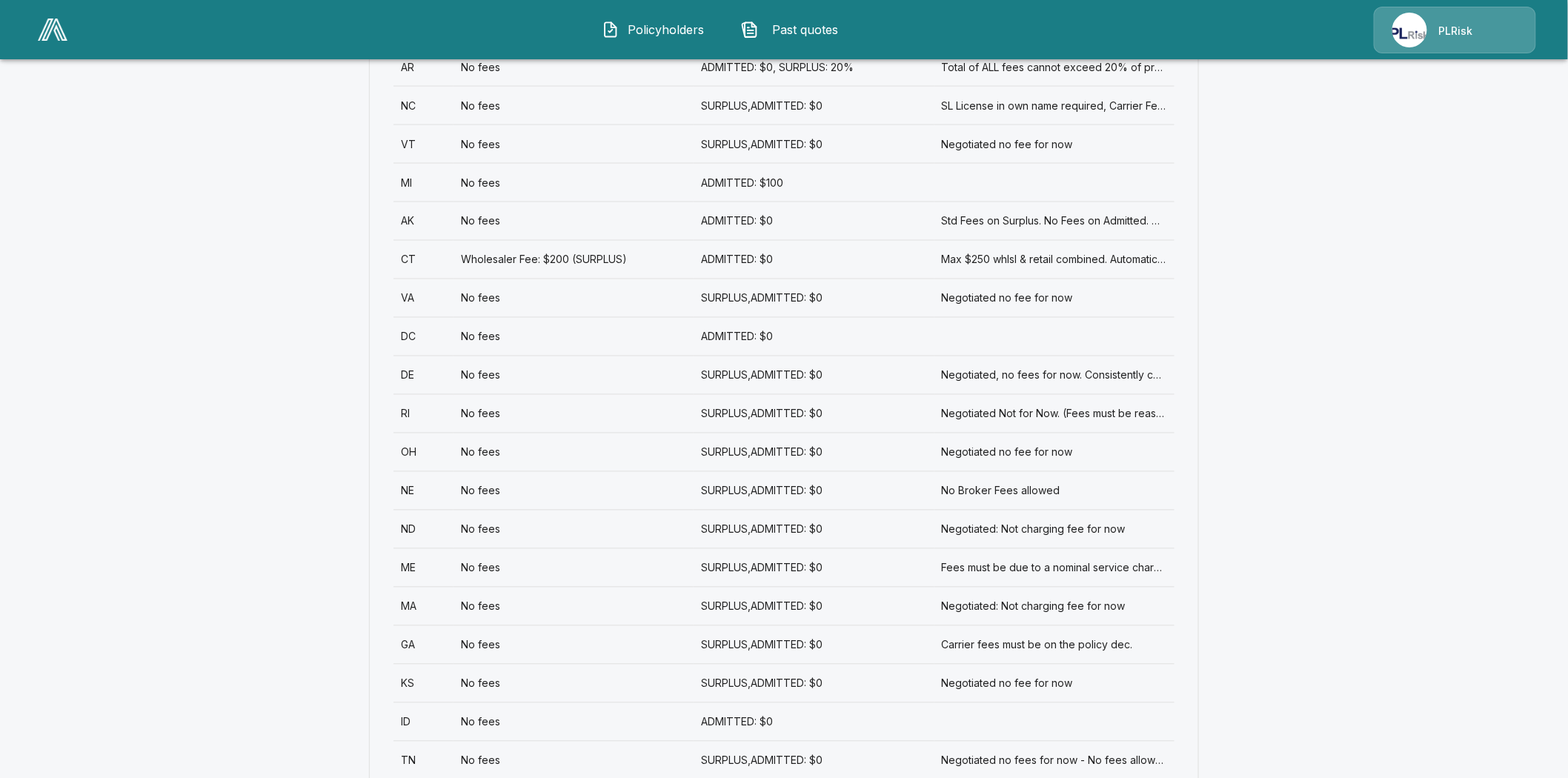
scroll to position [988, 0]
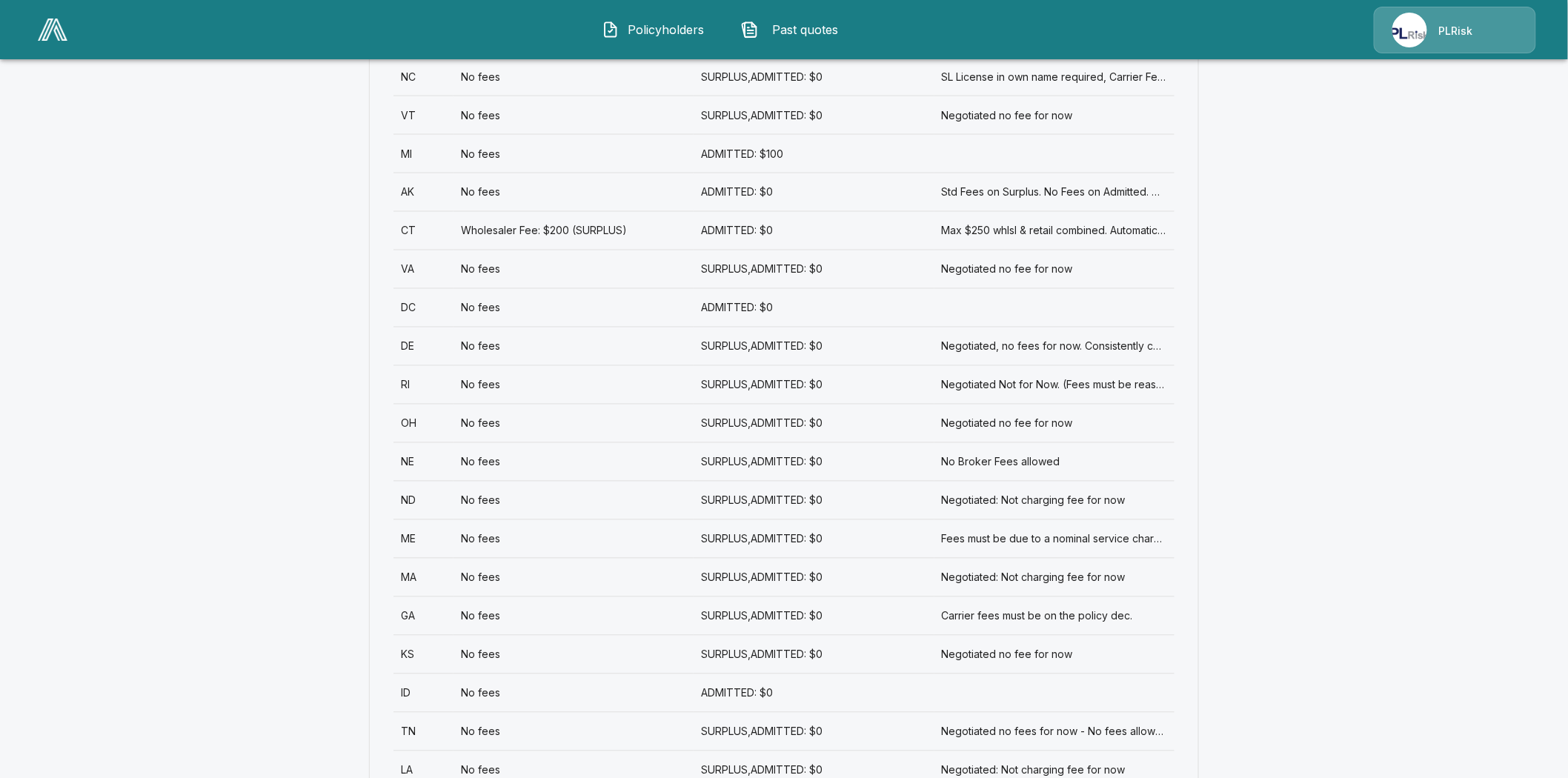
click at [411, 635] on div "KS" at bounding box center [424, 655] width 60 height 39
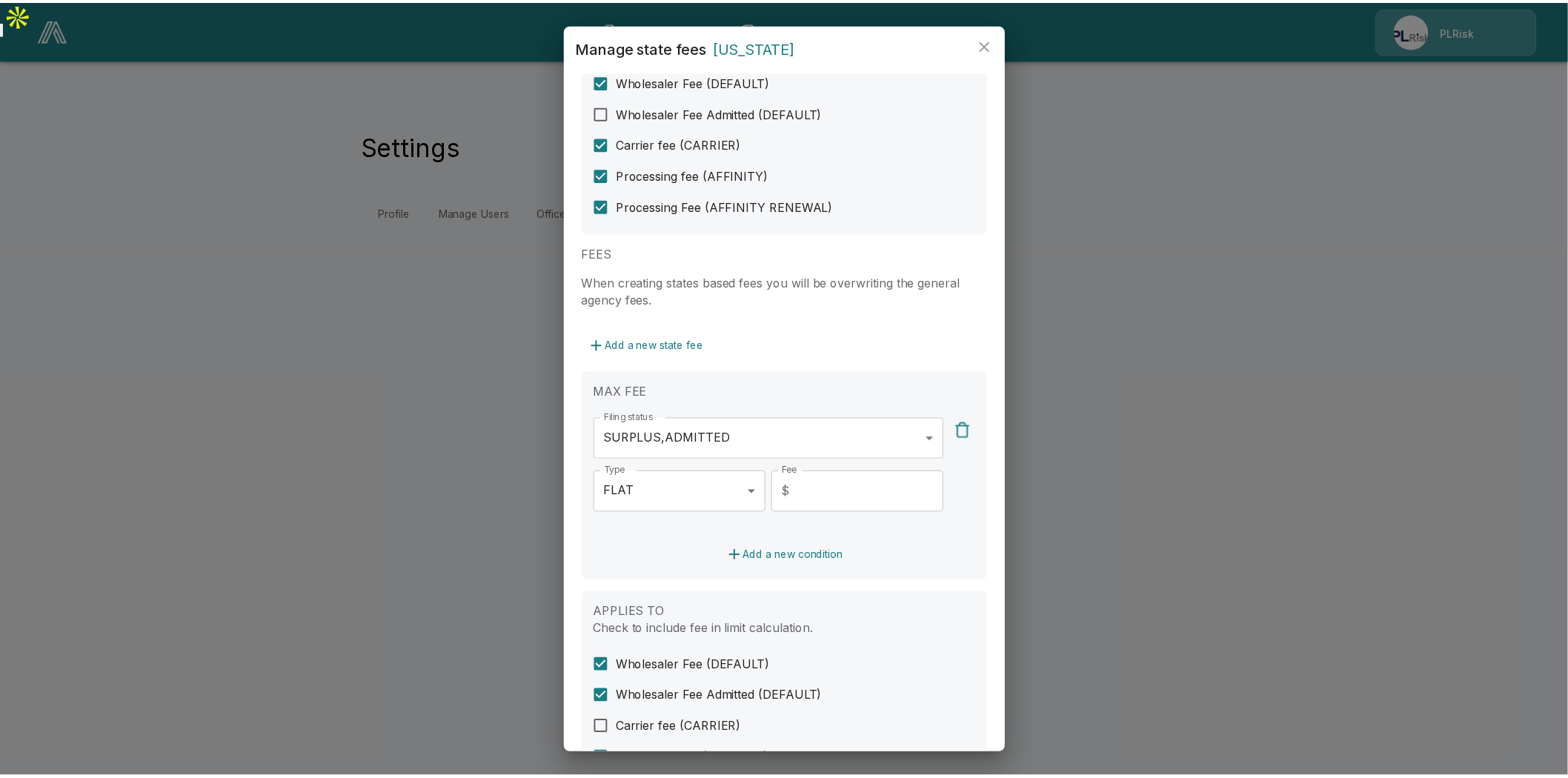
scroll to position [349, 0]
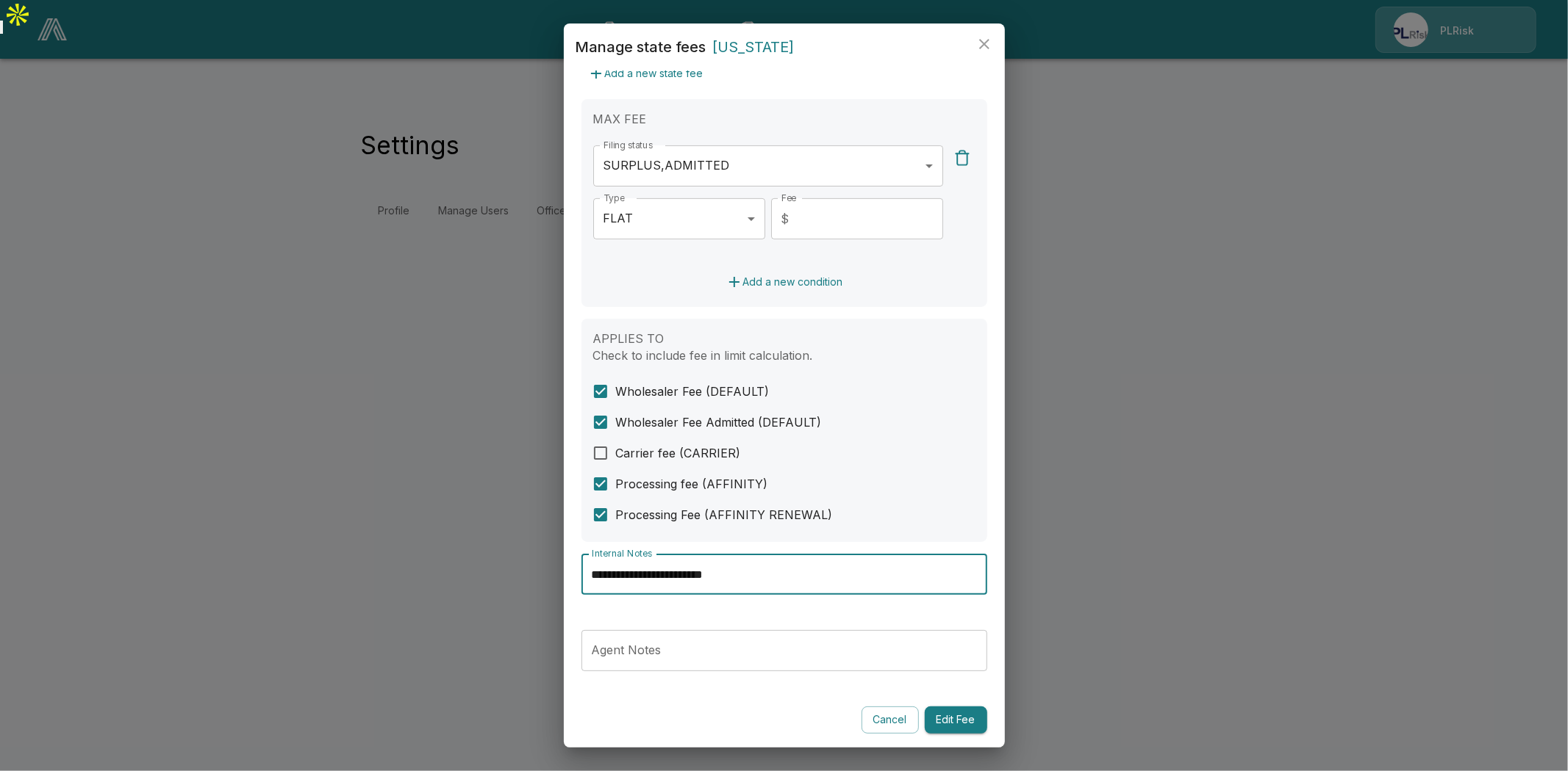
click at [708, 575] on input "**********" at bounding box center [784, 574] width 406 height 41
click at [985, 40] on icon "close" at bounding box center [984, 44] width 17 height 17
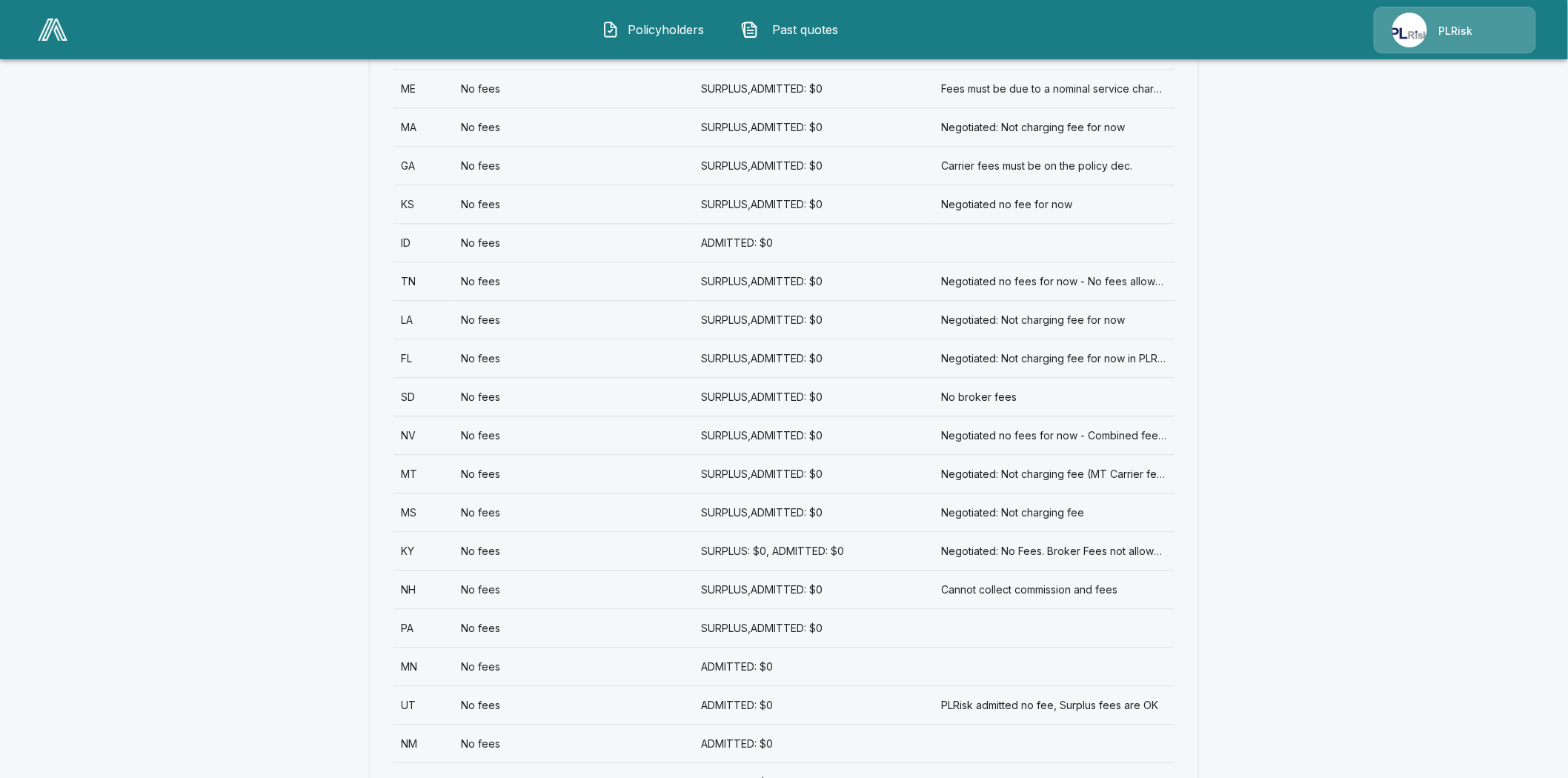
scroll to position [1433, 0]
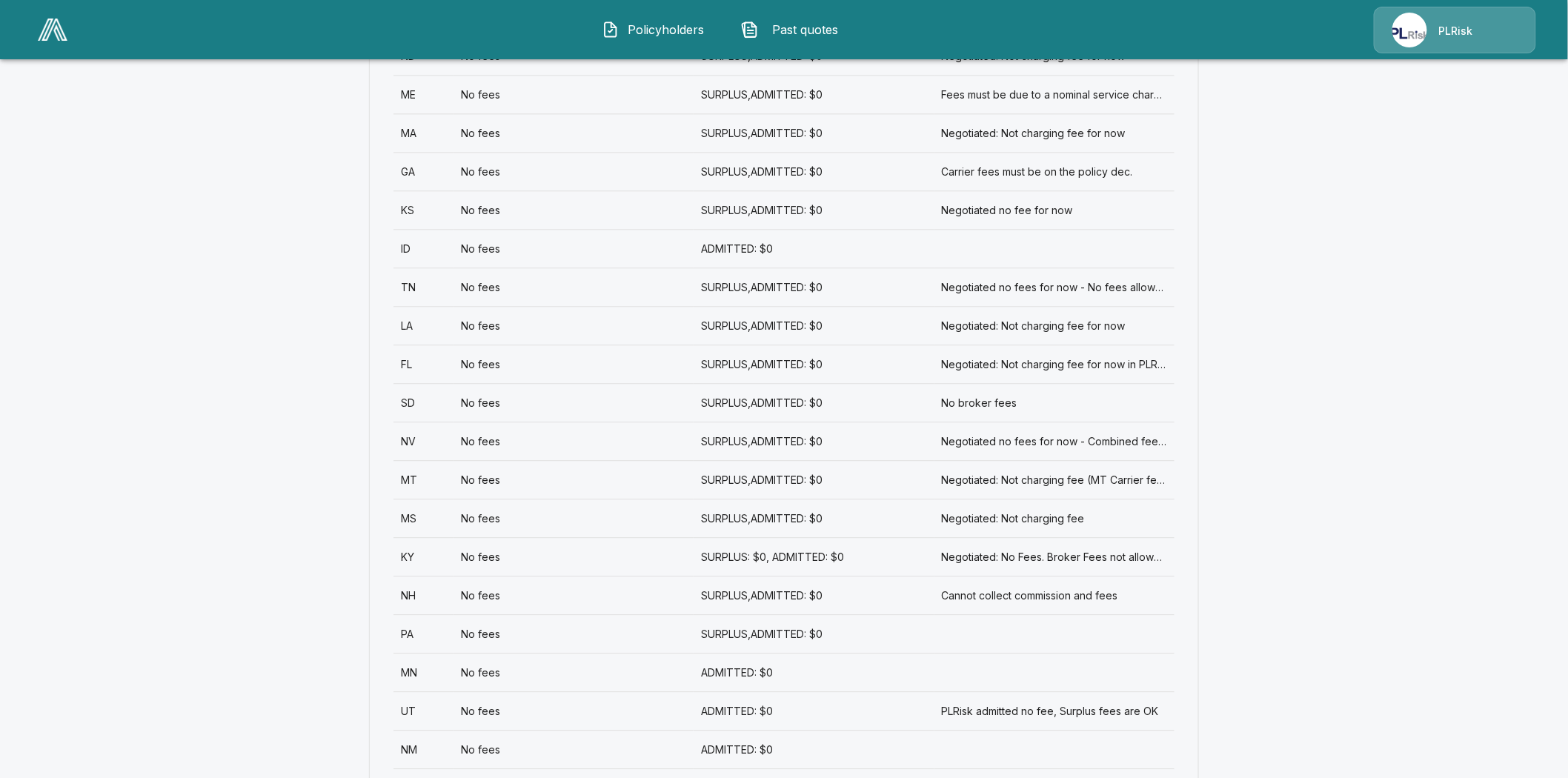
click at [410, 229] on div "ID" at bounding box center [424, 249] width 60 height 39
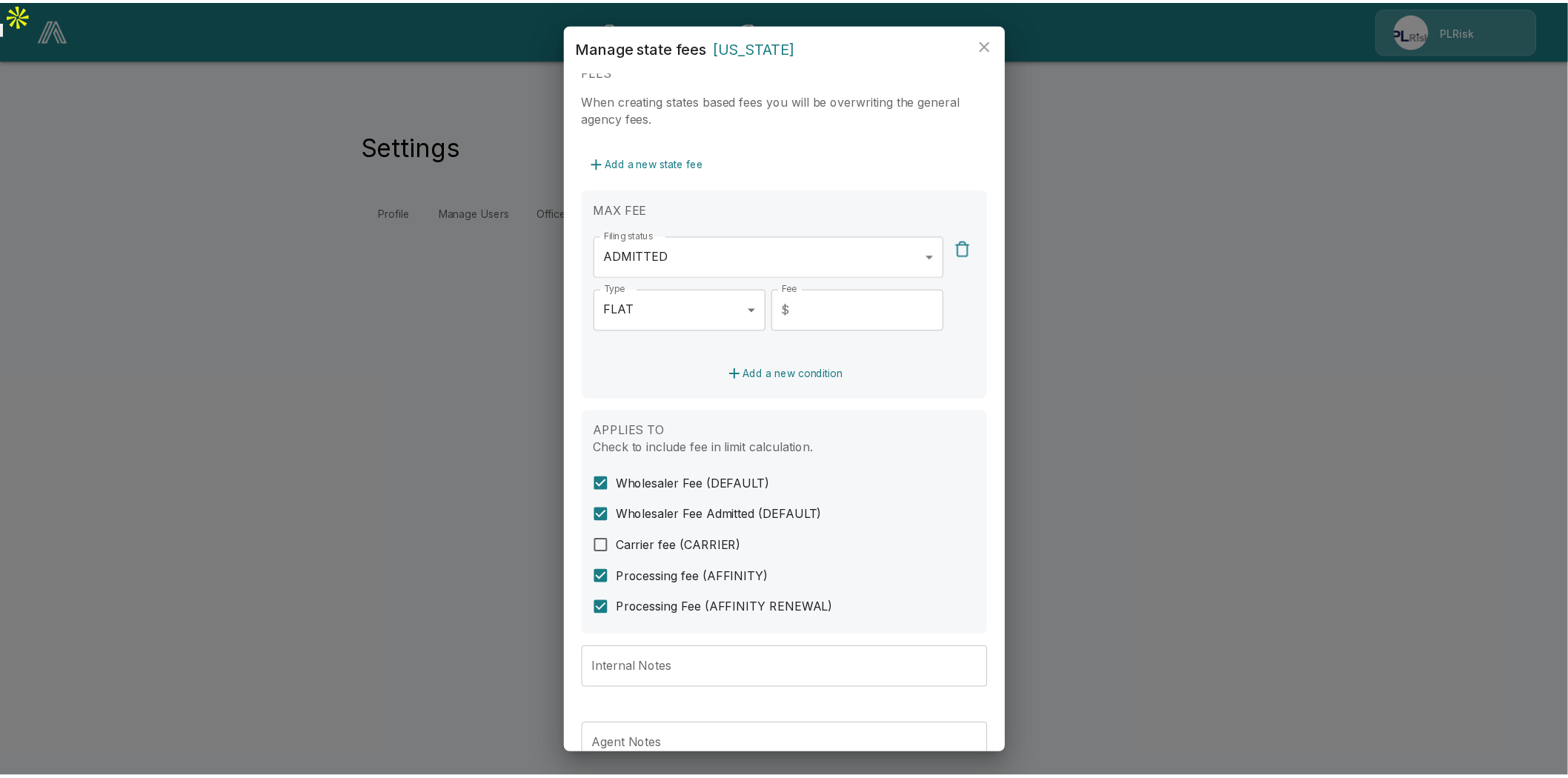
scroll to position [329, 0]
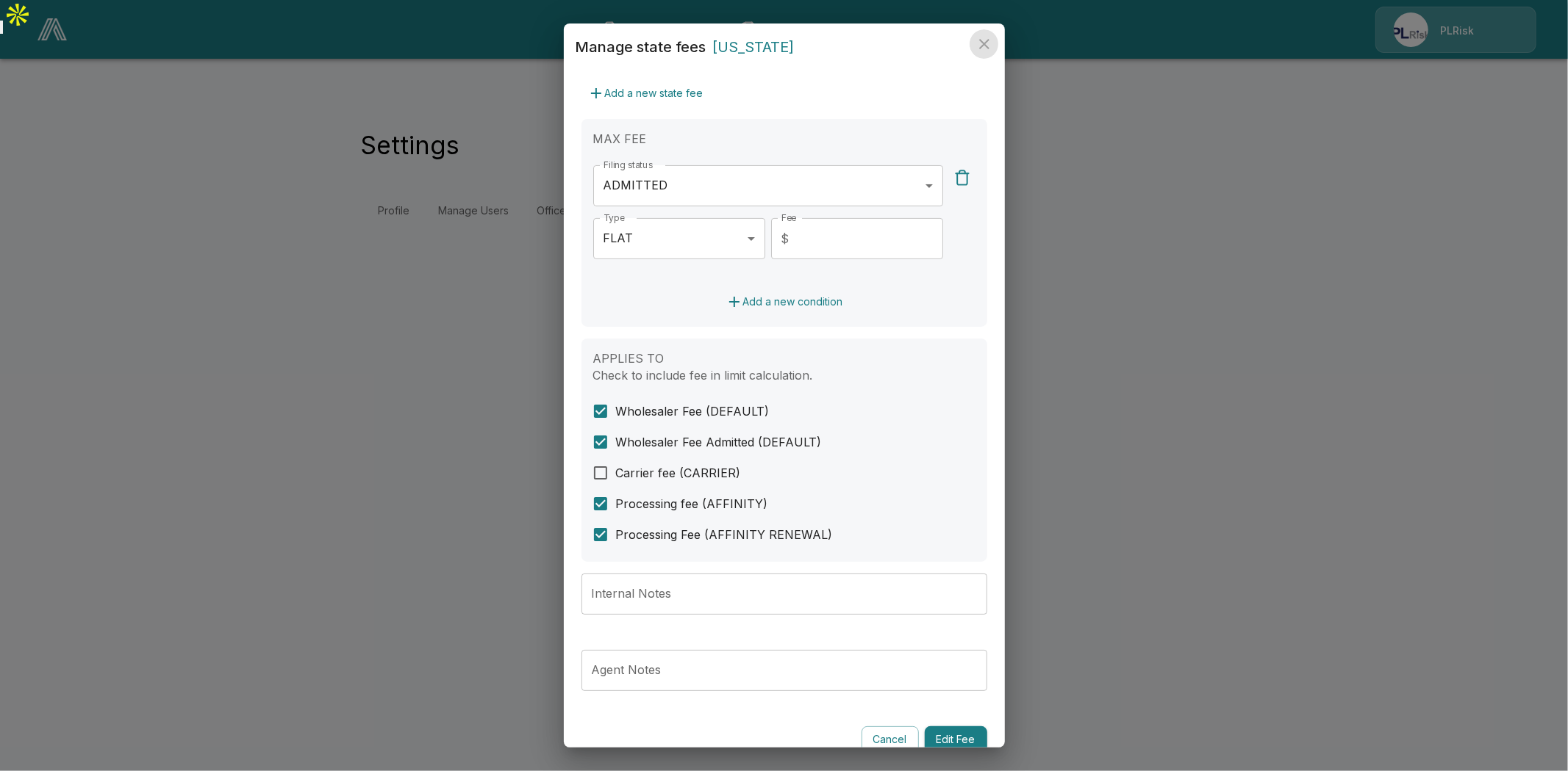
click at [987, 46] on icon "close" at bounding box center [984, 44] width 10 height 10
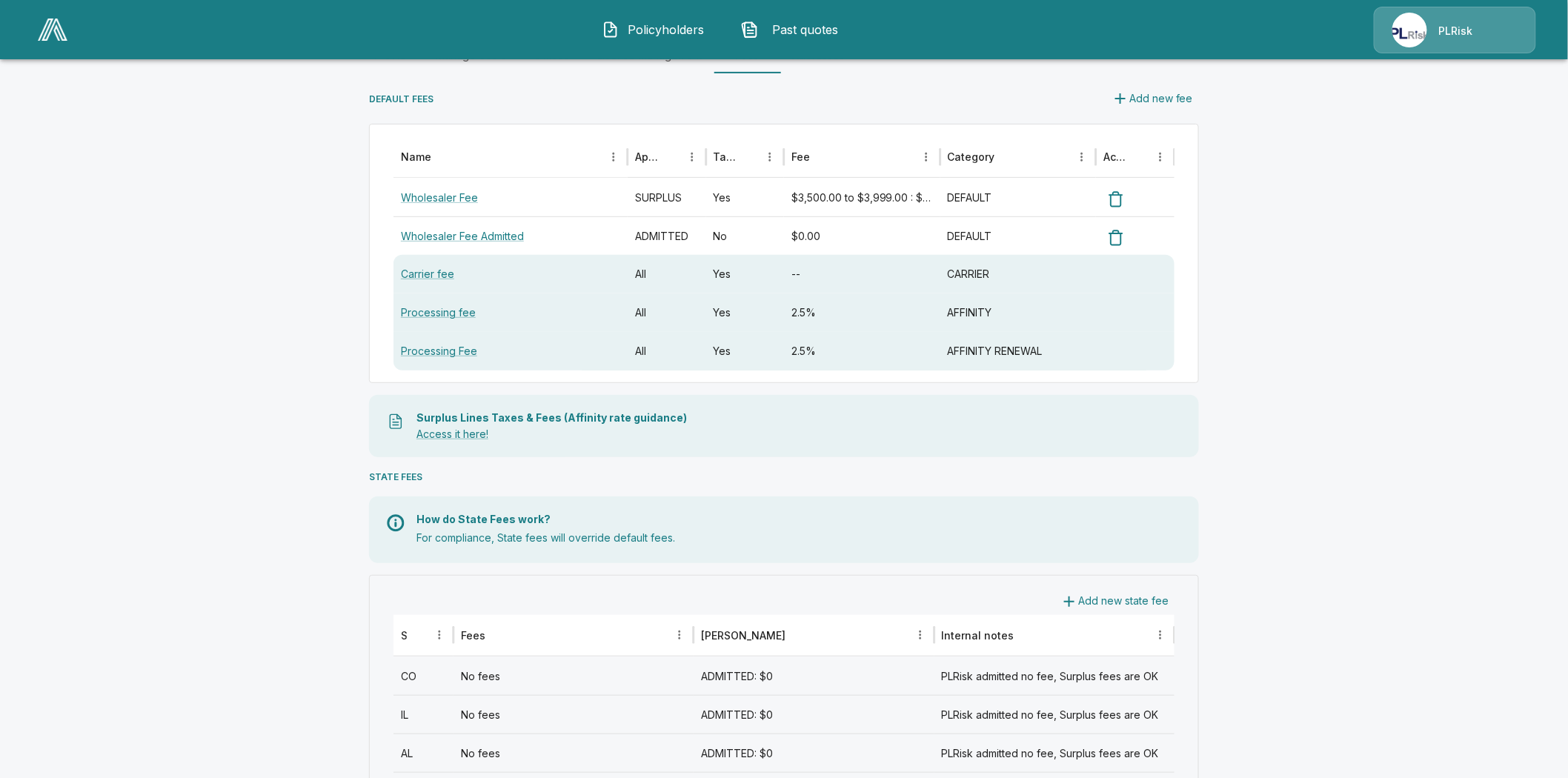
scroll to position [329, 0]
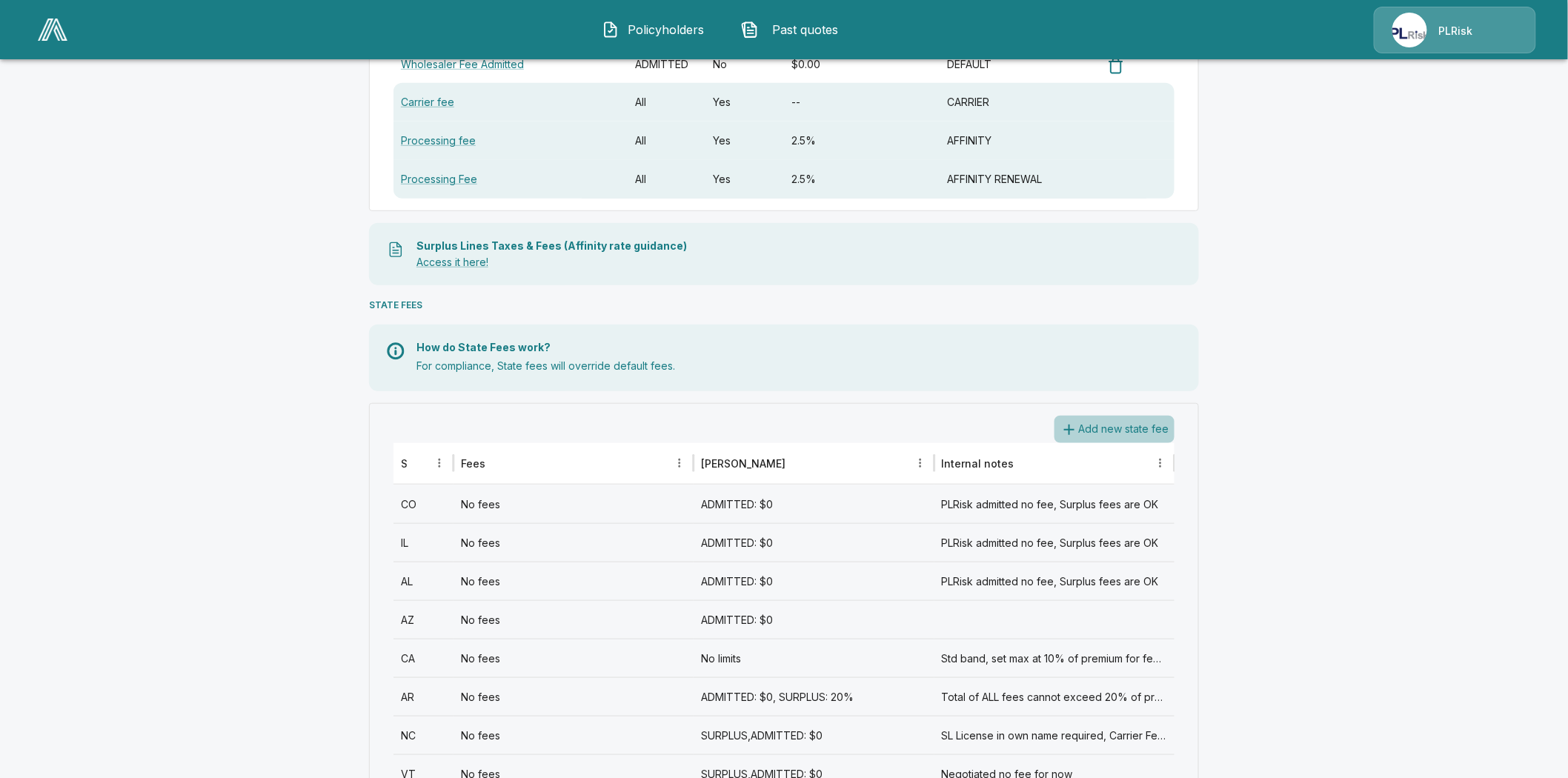
click at [1121, 416] on button "Add new state fee" at bounding box center [1114, 429] width 120 height 27
drag, startPoint x: 1121, startPoint y: 393, endPoint x: 1329, endPoint y: 387, distance: 208.1
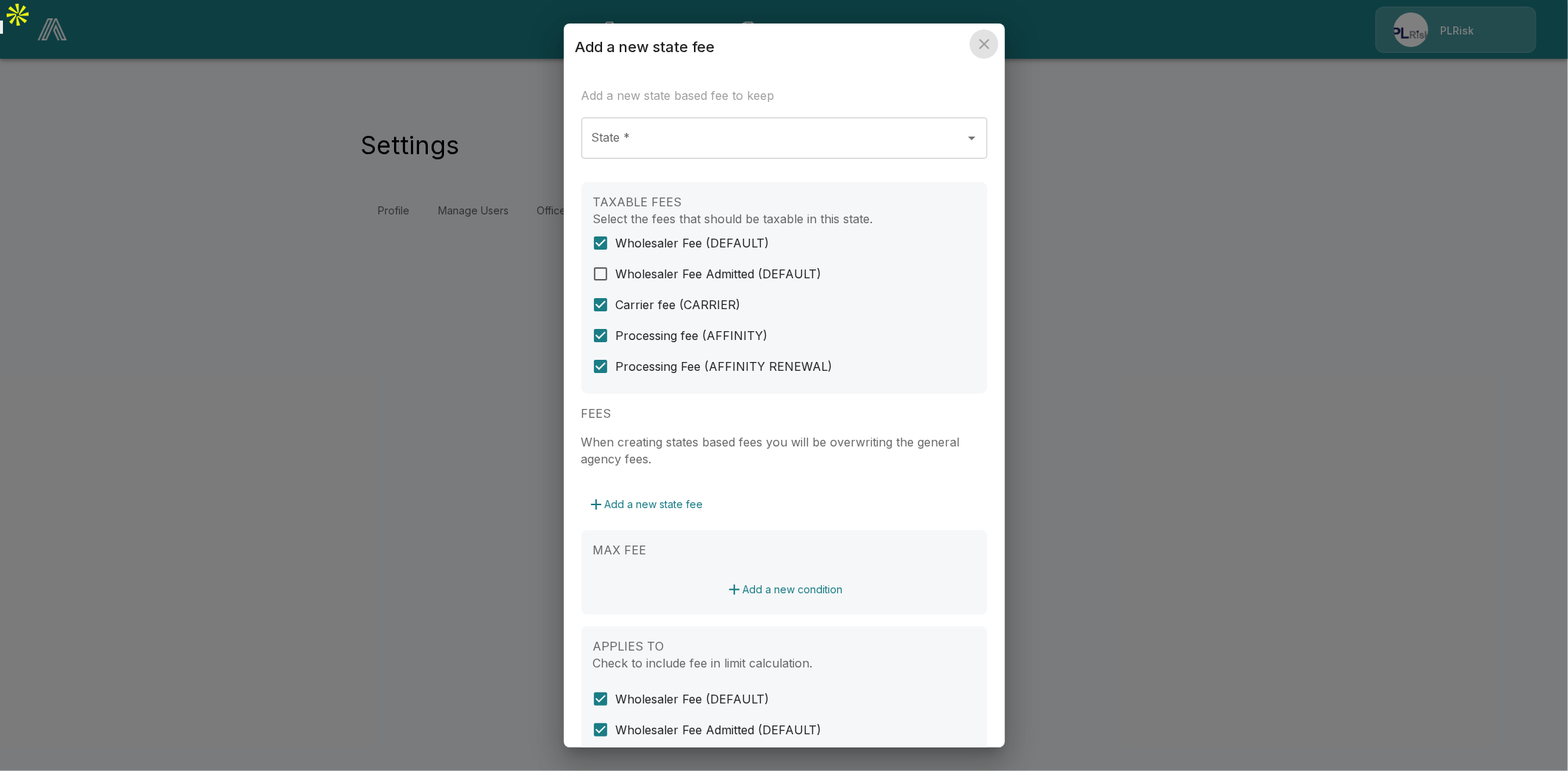
click at [986, 45] on icon "close" at bounding box center [984, 44] width 10 height 10
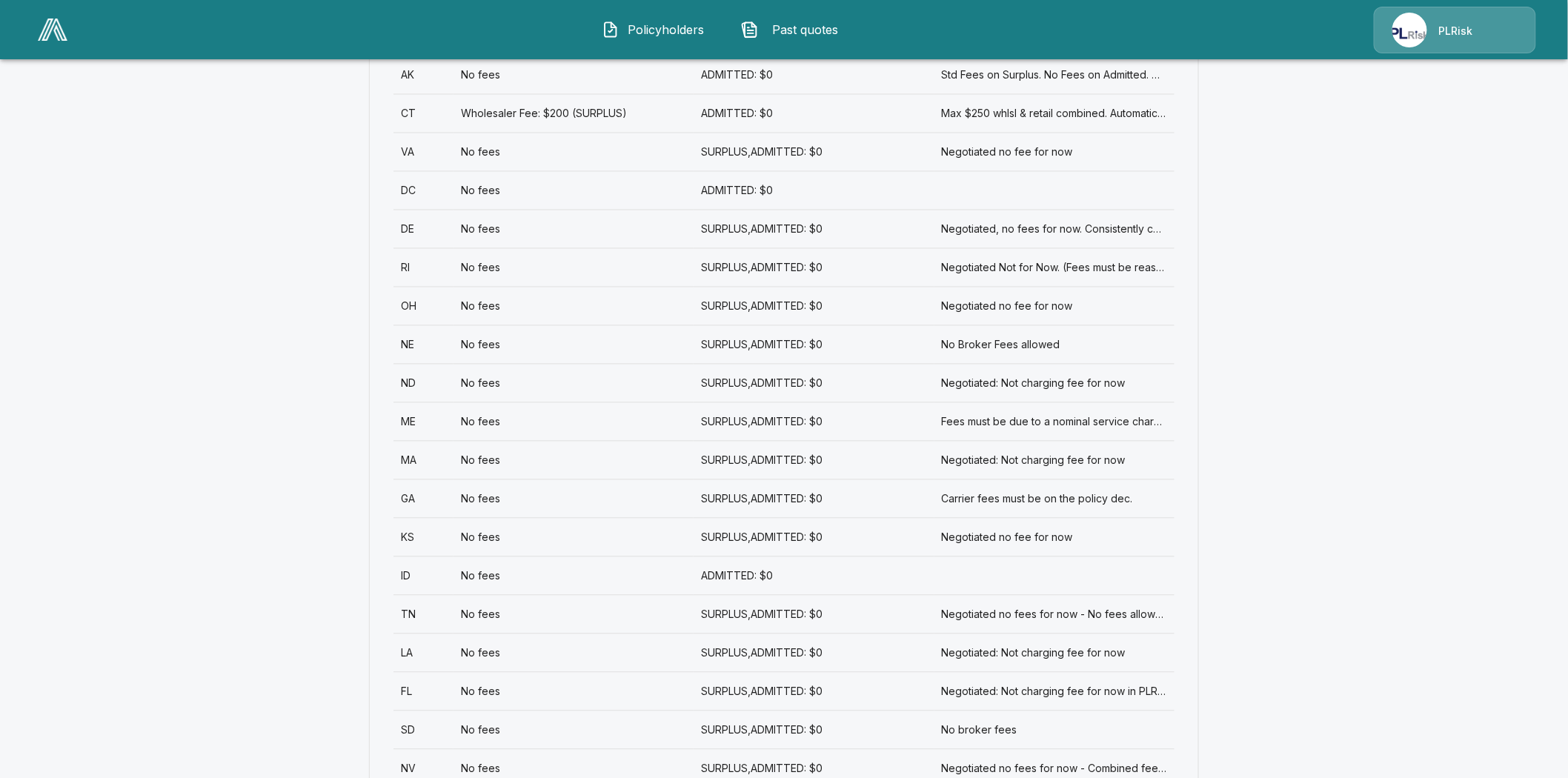
scroll to position [1153, 0]
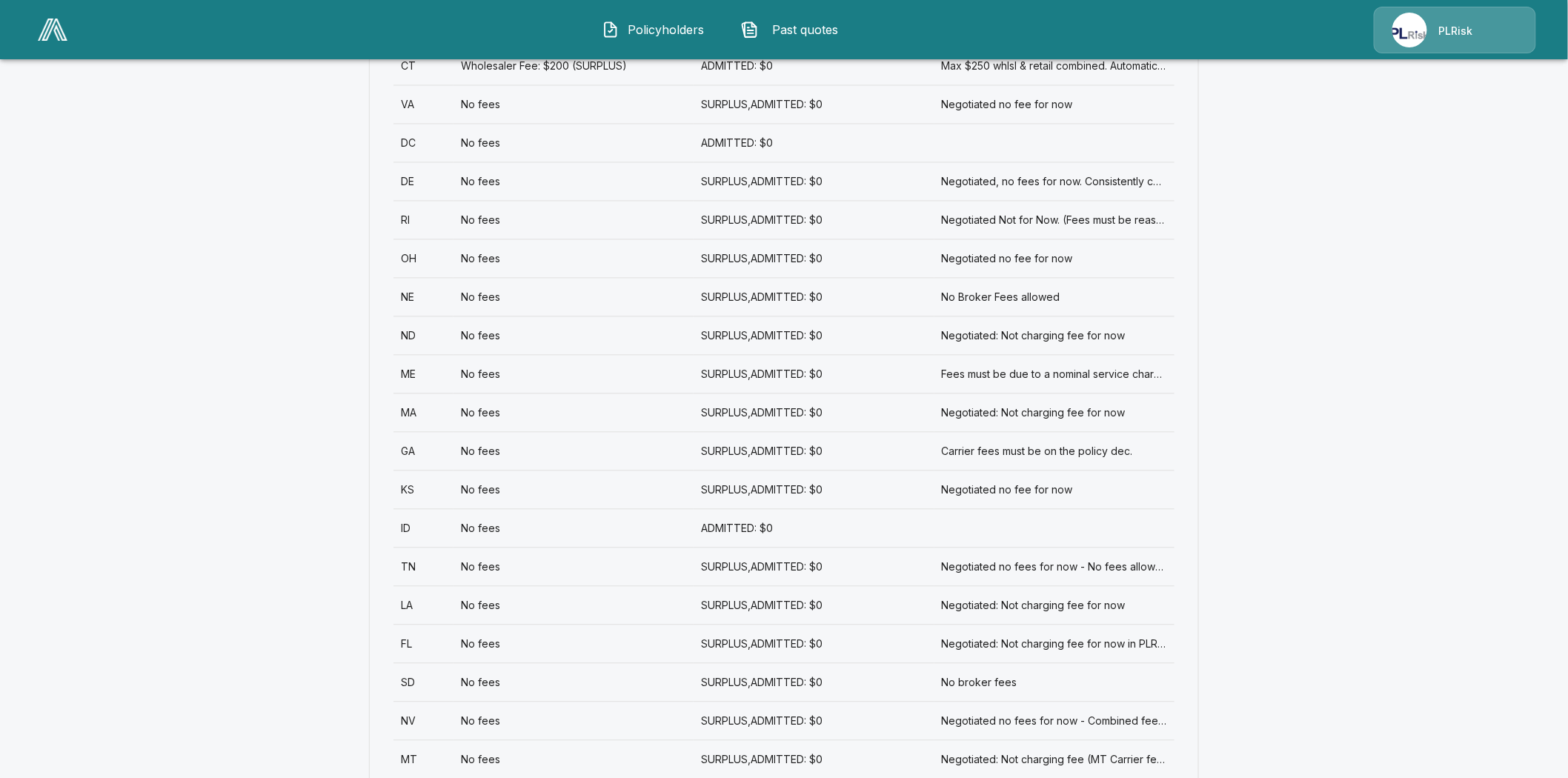
click at [416, 548] on div "TN" at bounding box center [424, 567] width 60 height 39
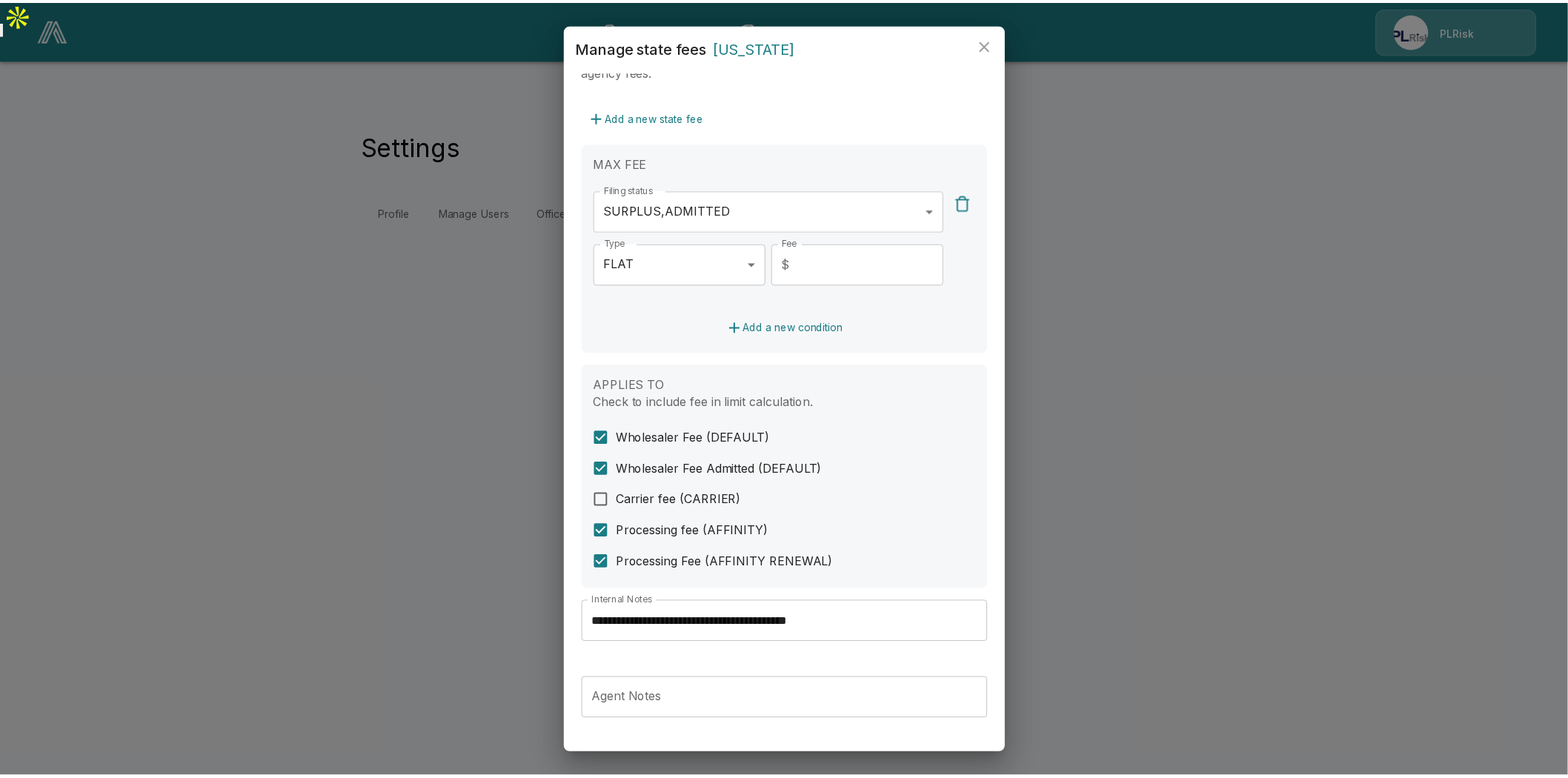
scroll to position [329, 0]
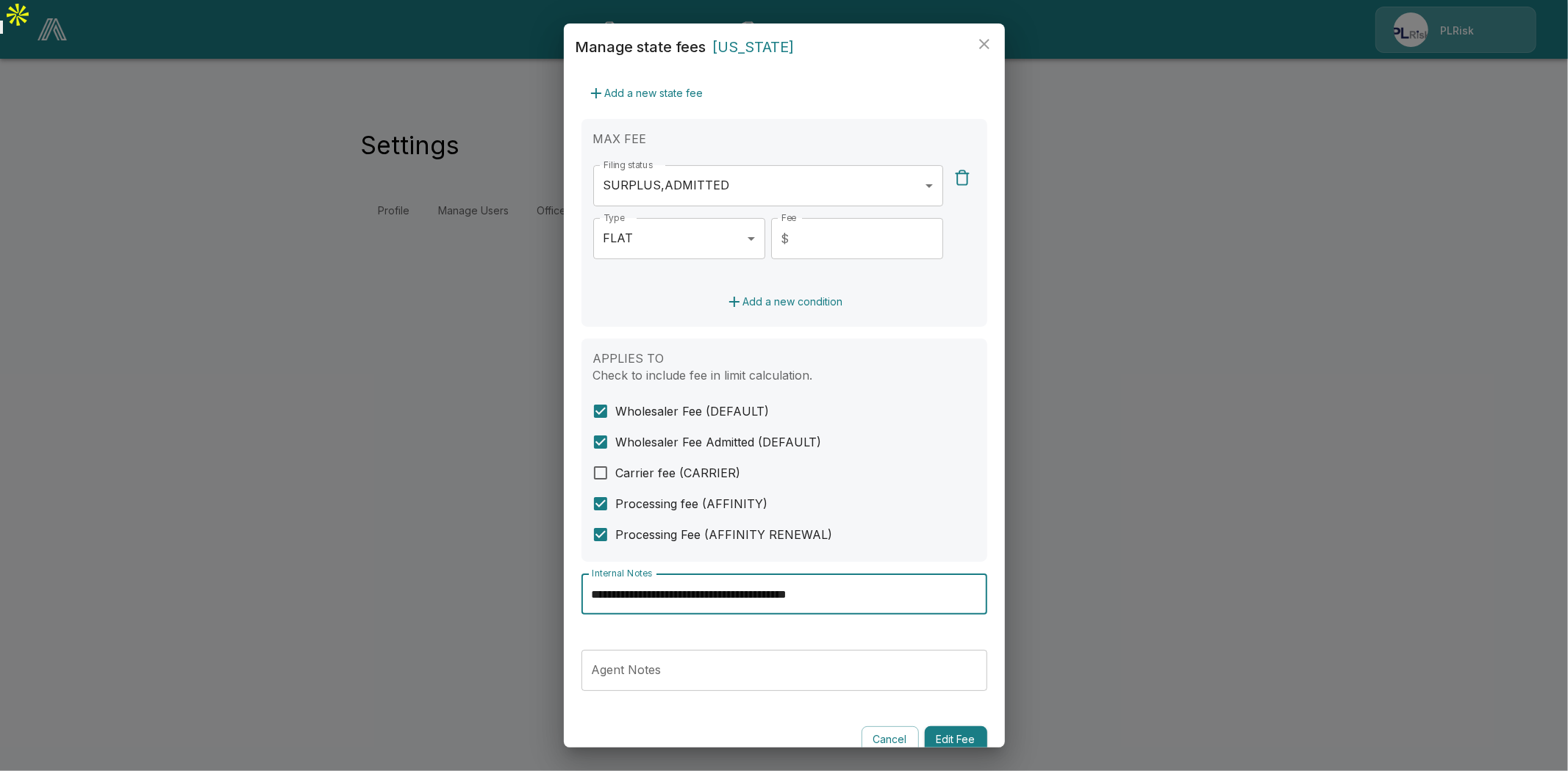
click at [807, 598] on input "**********" at bounding box center [784, 593] width 406 height 41
click at [986, 41] on icon "close" at bounding box center [984, 44] width 10 height 10
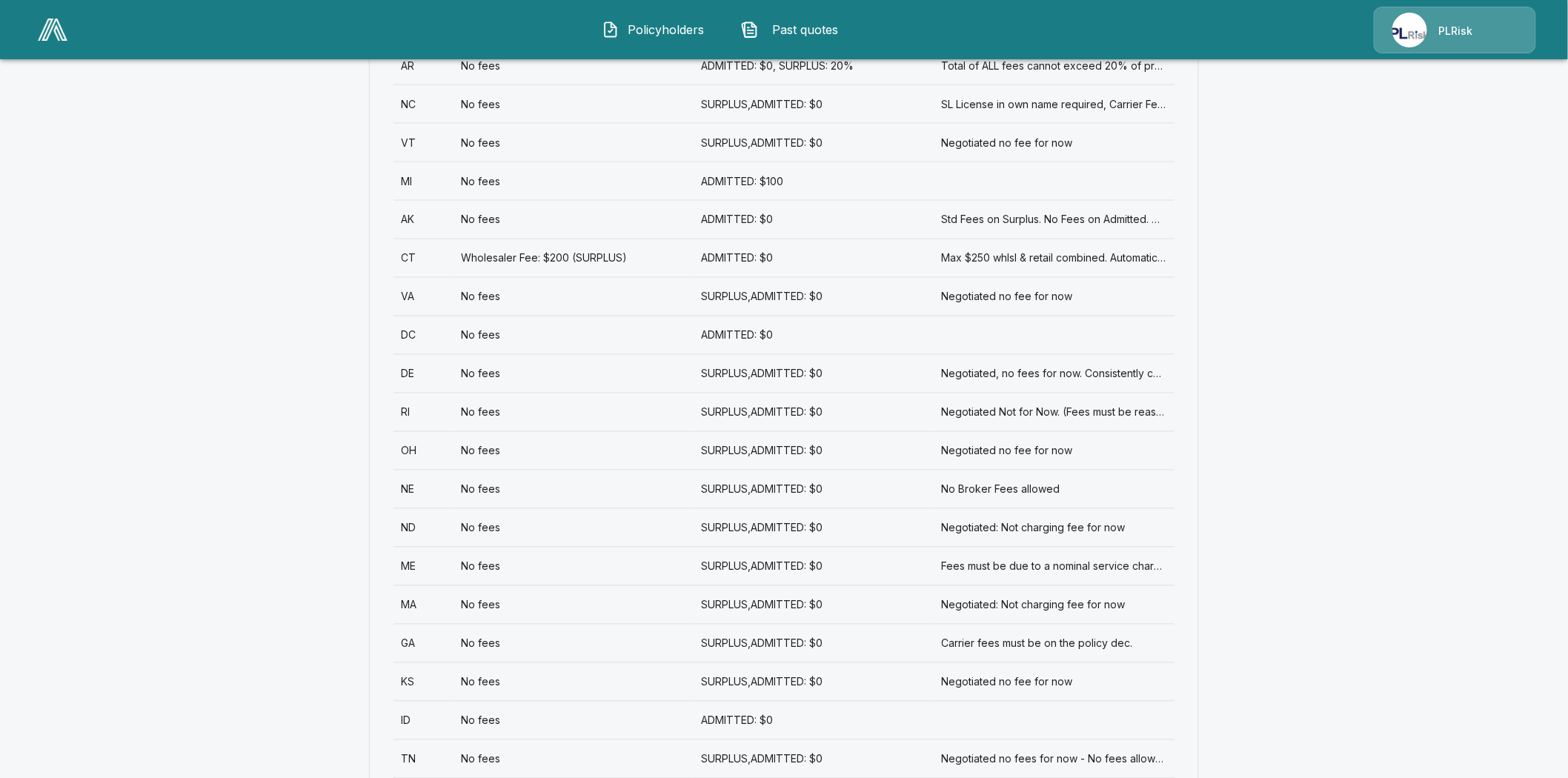
scroll to position [988, 0]
